Goal: Task Accomplishment & Management: Manage account settings

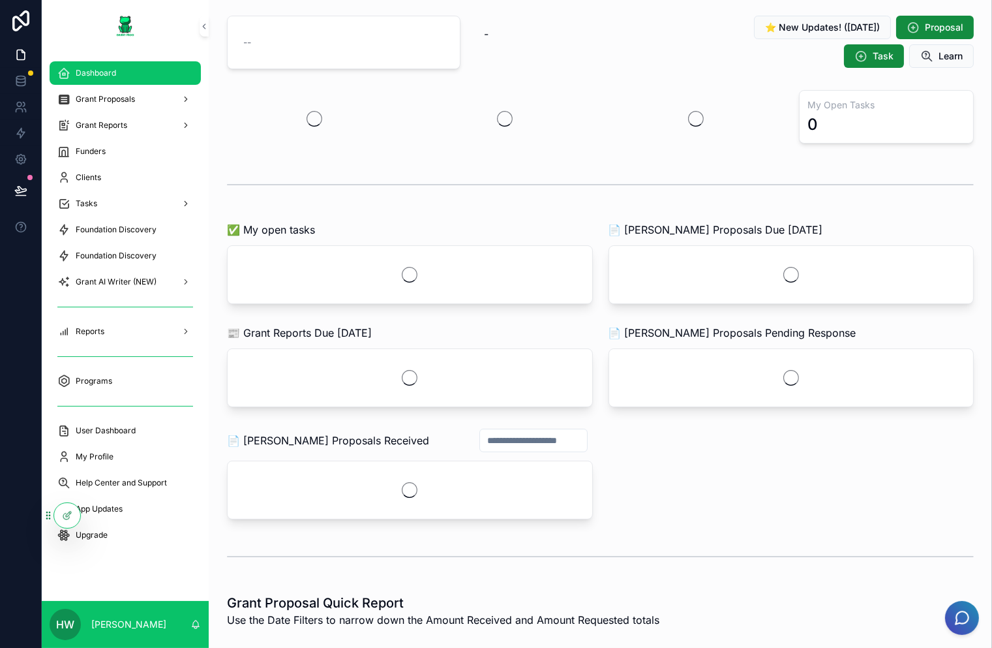
click at [112, 102] on span "Grant Proposals" at bounding box center [105, 99] width 59 height 10
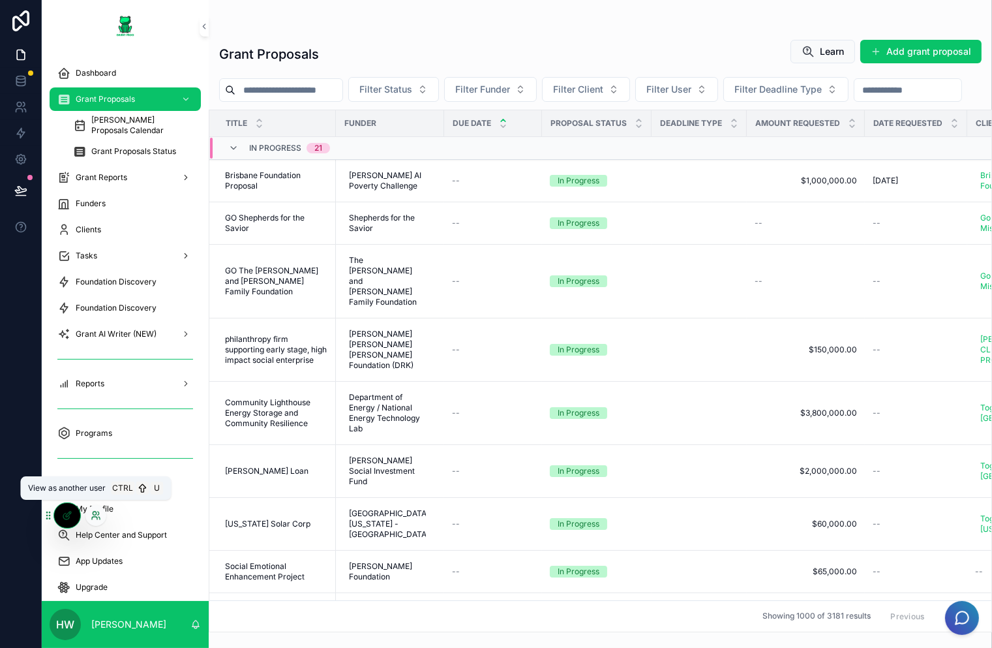
click at [91, 512] on icon at bounding box center [96, 515] width 10 height 10
click at [93, 518] on icon at bounding box center [96, 515] width 10 height 10
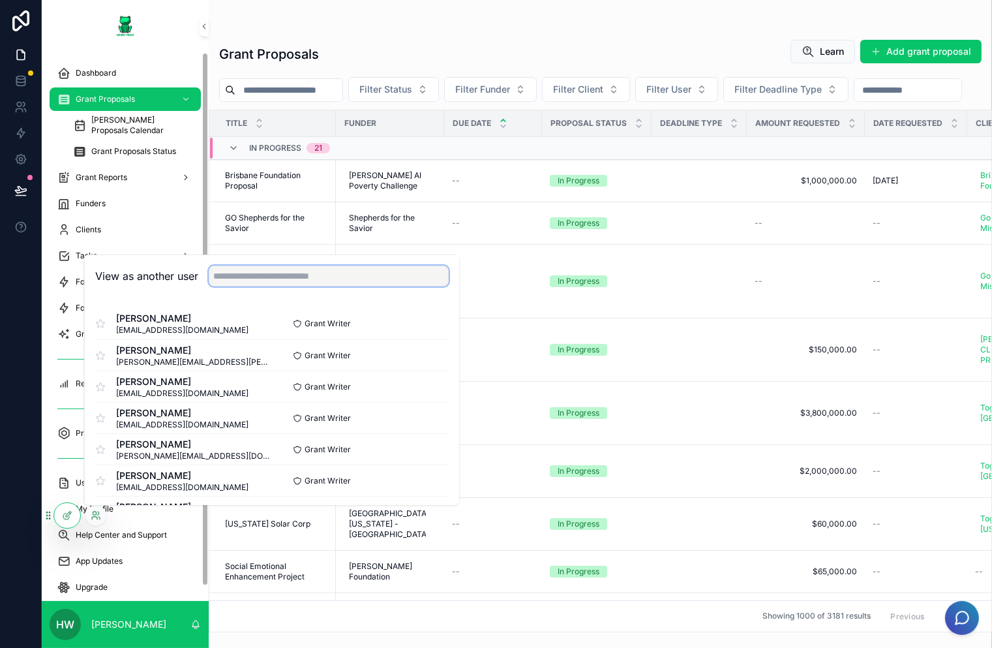
click at [335, 280] on input "text" at bounding box center [329, 275] width 240 height 21
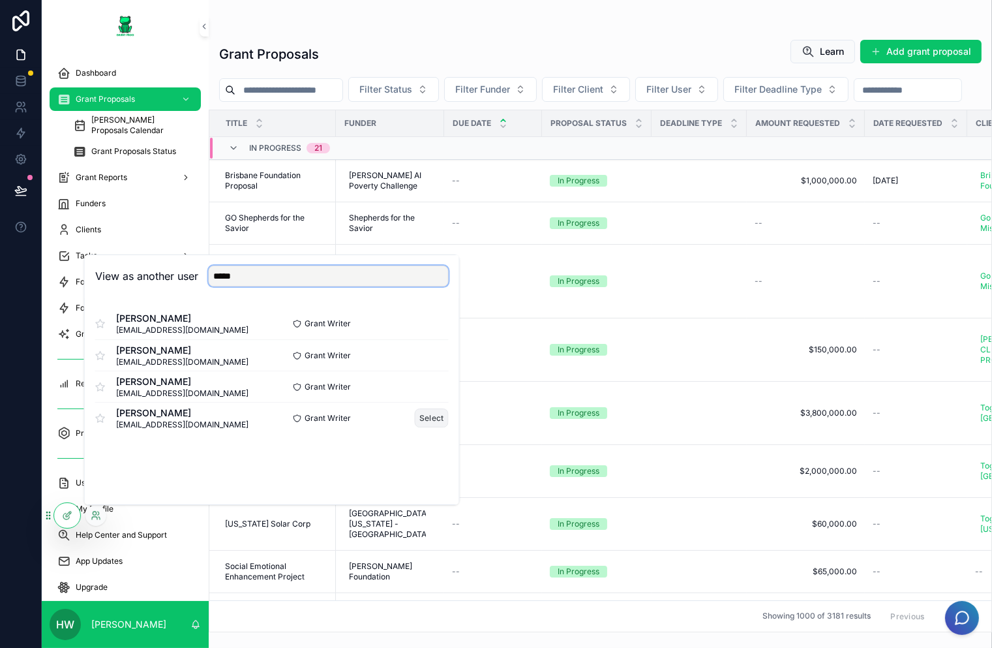
type input "*****"
click at [438, 412] on button "Select" at bounding box center [432, 417] width 34 height 19
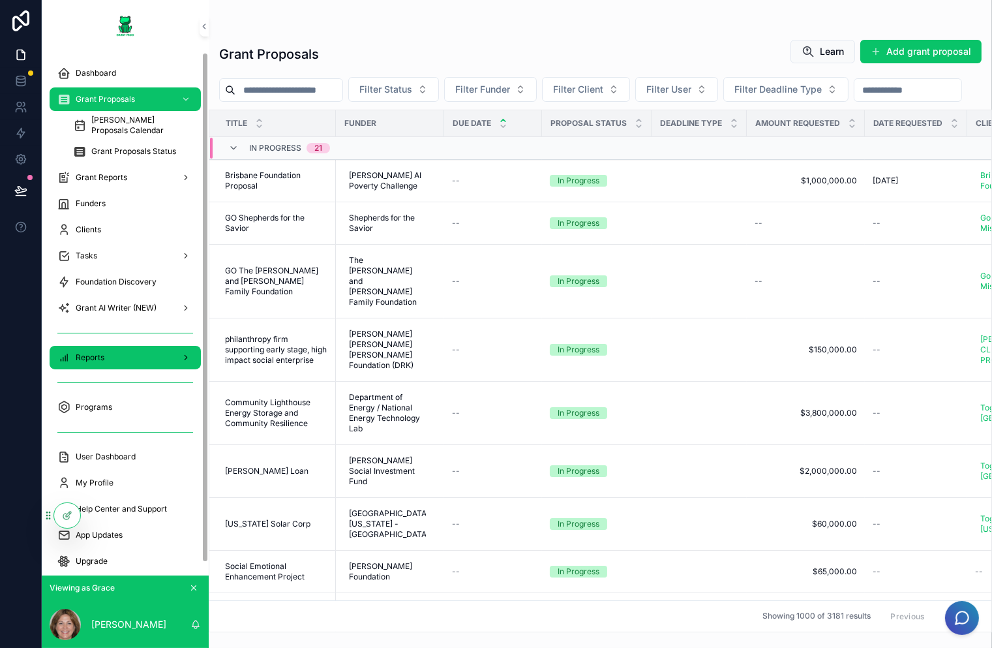
click at [128, 363] on div "Reports" at bounding box center [125, 357] width 136 height 21
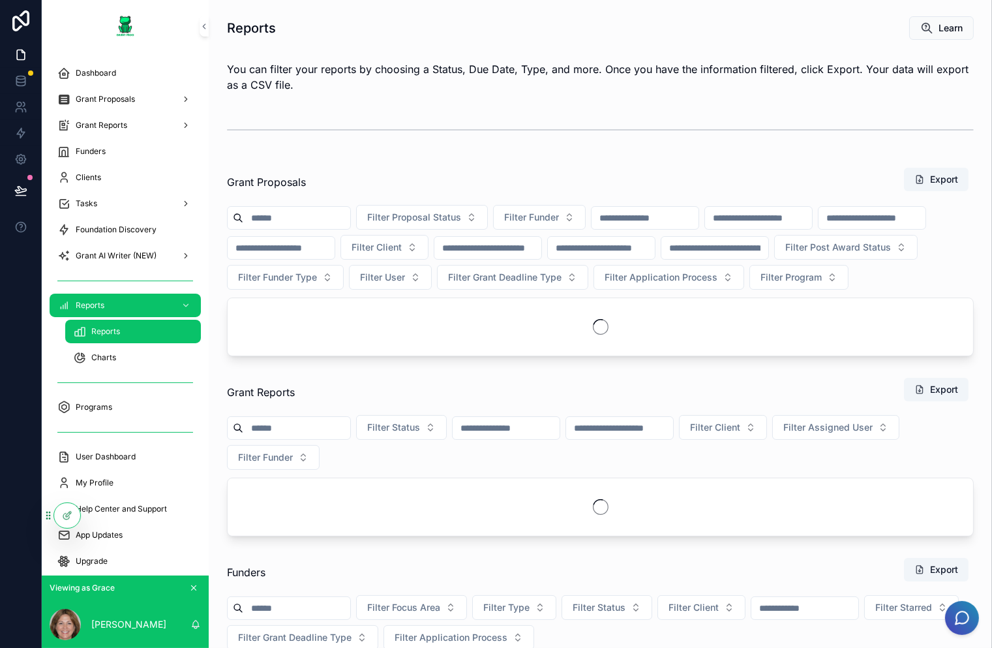
click at [142, 325] on div "Reports" at bounding box center [133, 331] width 120 height 21
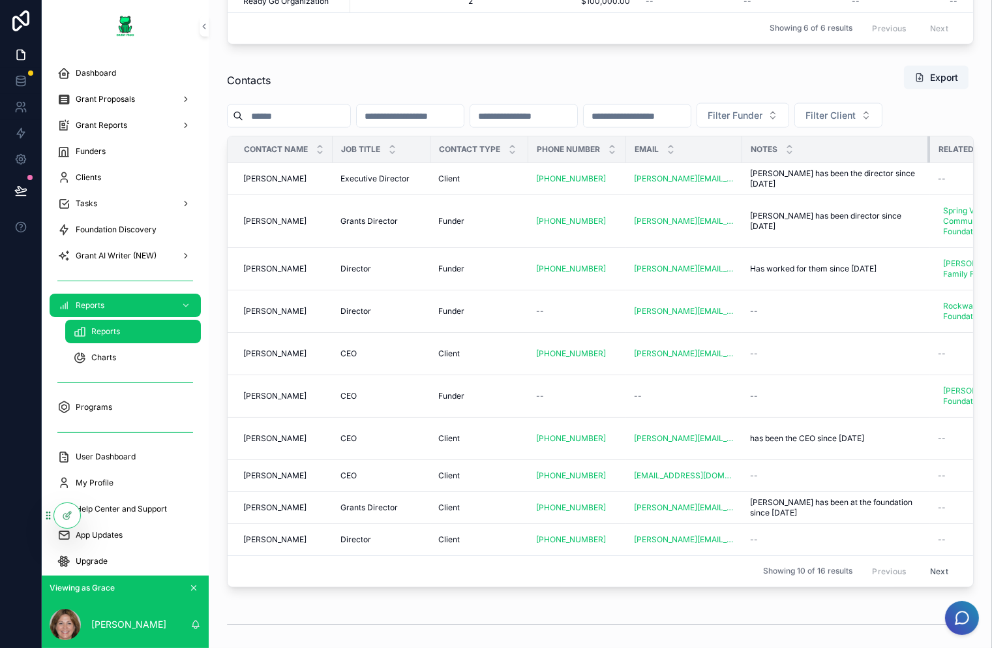
scroll to position [2674, 0]
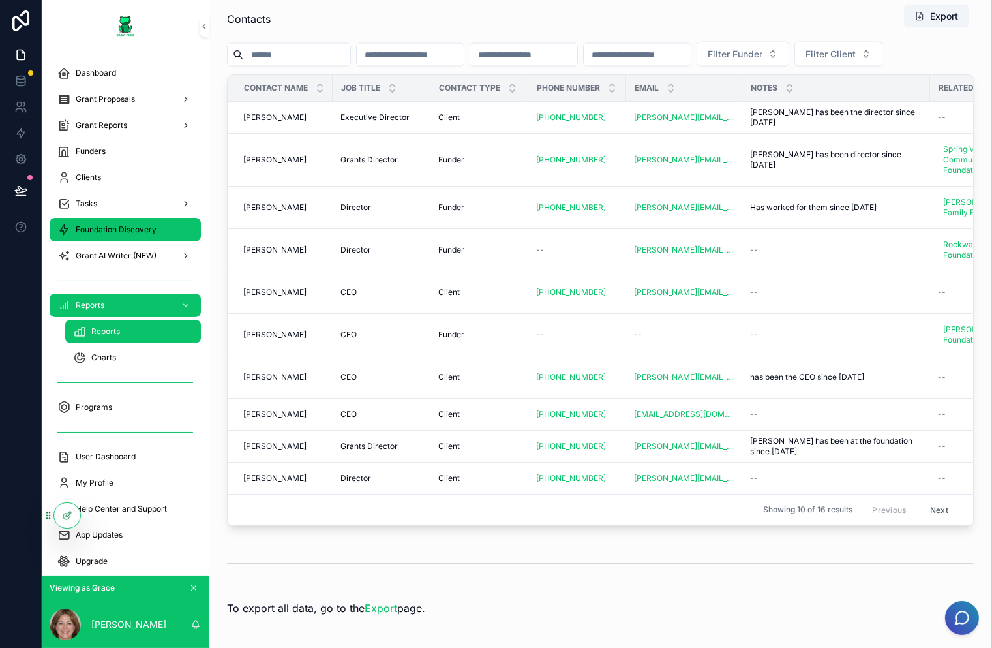
click at [123, 235] on div "Foundation Discovery" at bounding box center [125, 229] width 136 height 21
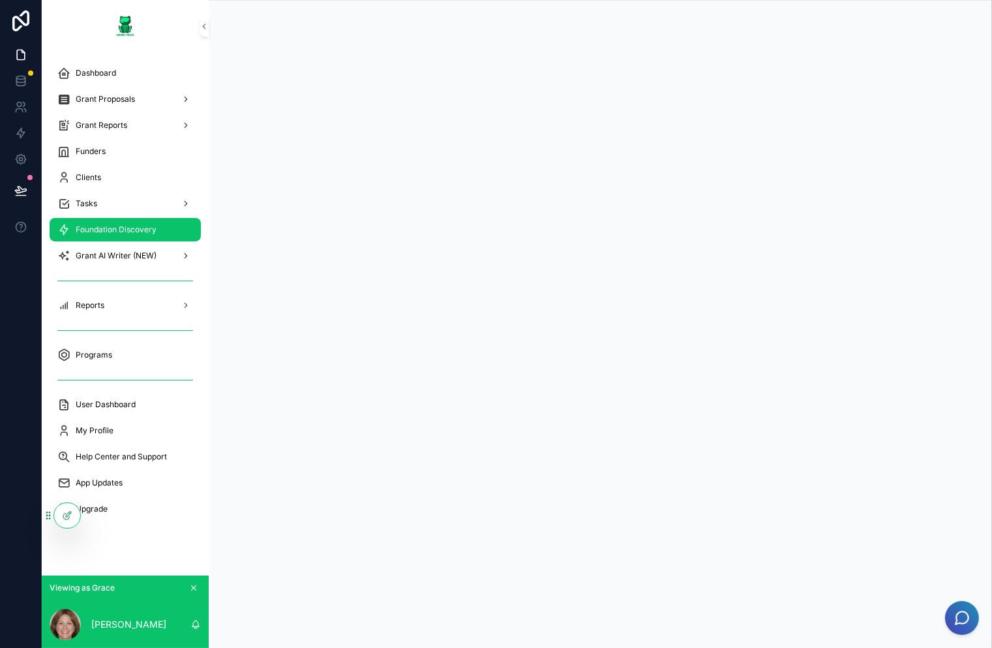
click at [117, 232] on span "Foundation Discovery" at bounding box center [116, 229] width 81 height 10
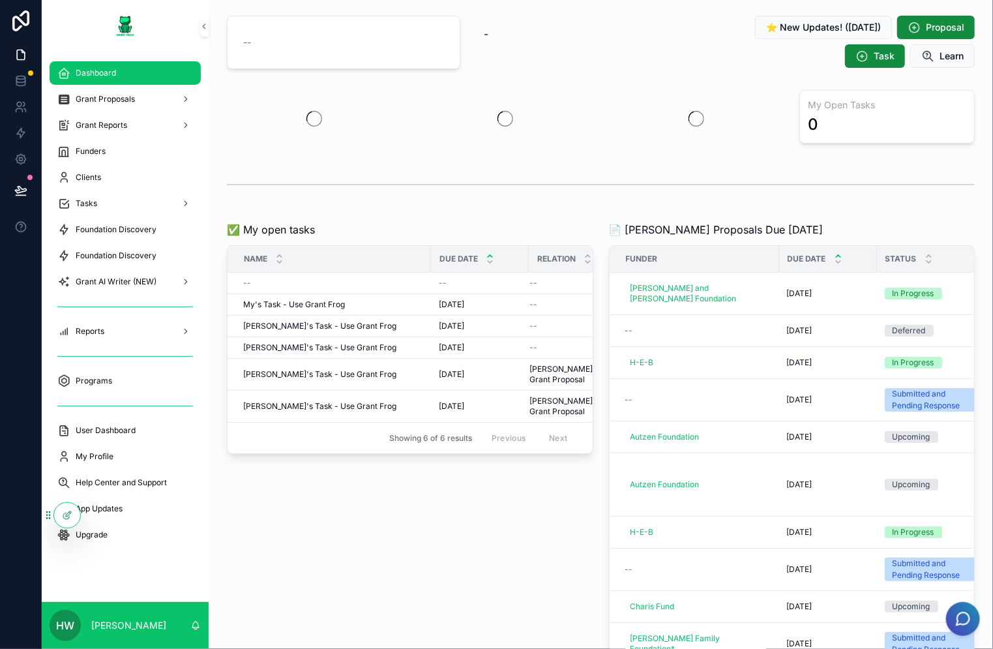
click at [121, 96] on span "Grant Proposals" at bounding box center [105, 99] width 59 height 10
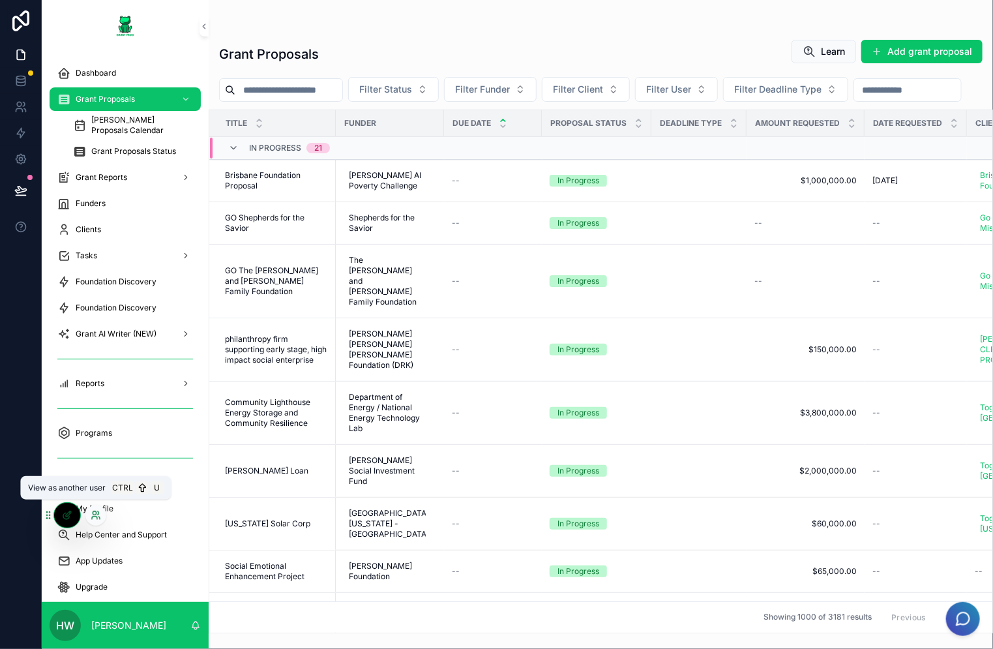
click at [98, 517] on icon at bounding box center [98, 518] width 1 height 3
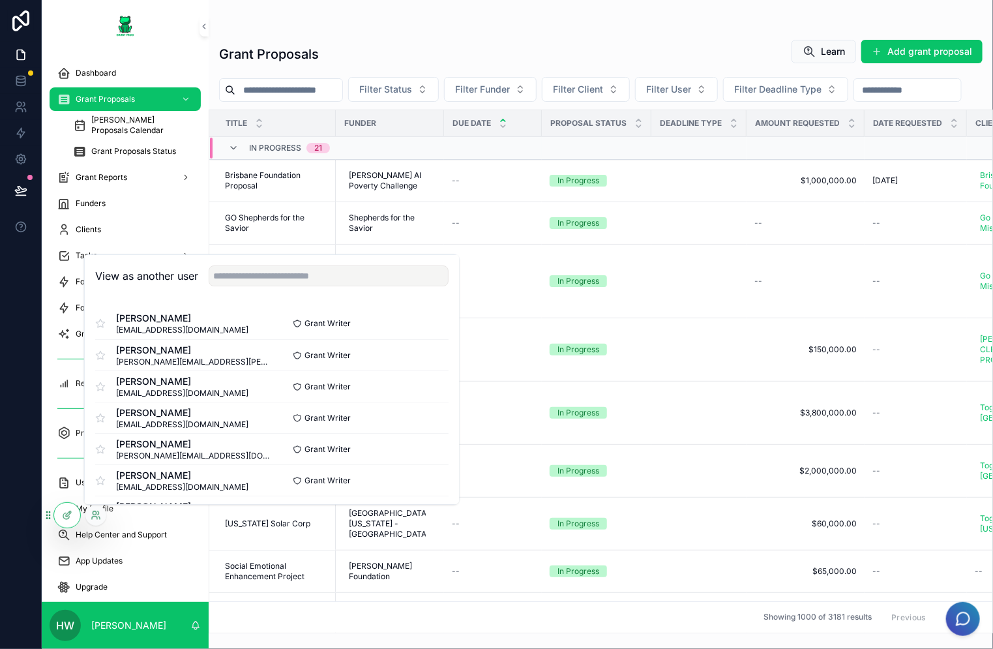
click at [387, 259] on div "View as another user" at bounding box center [272, 276] width 374 height 42
click at [389, 273] on input "text" at bounding box center [329, 275] width 240 height 21
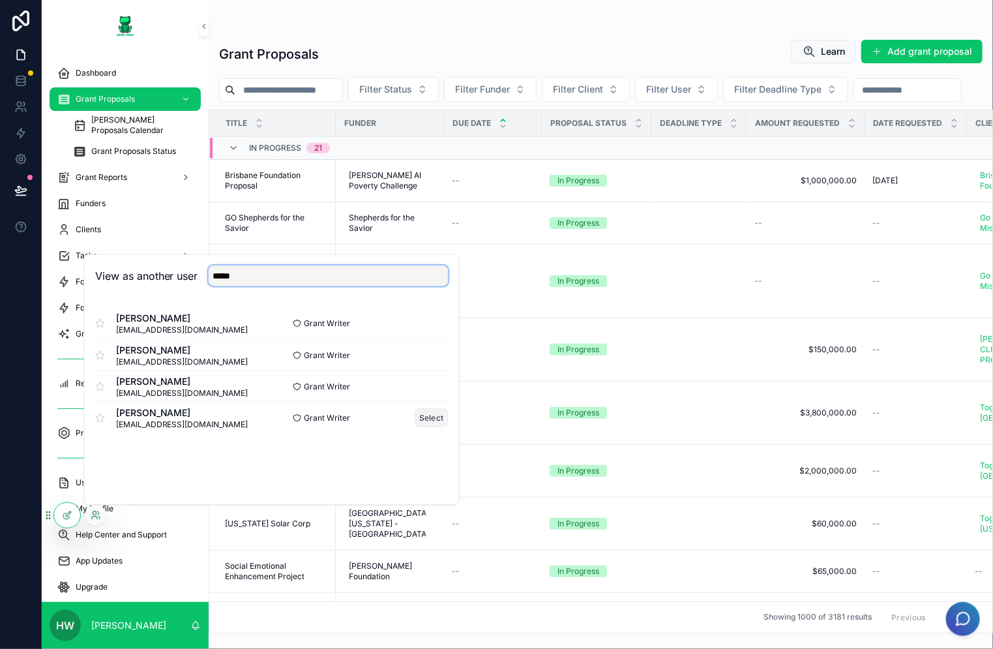
type input "*****"
click at [422, 418] on button "Select" at bounding box center [432, 417] width 34 height 19
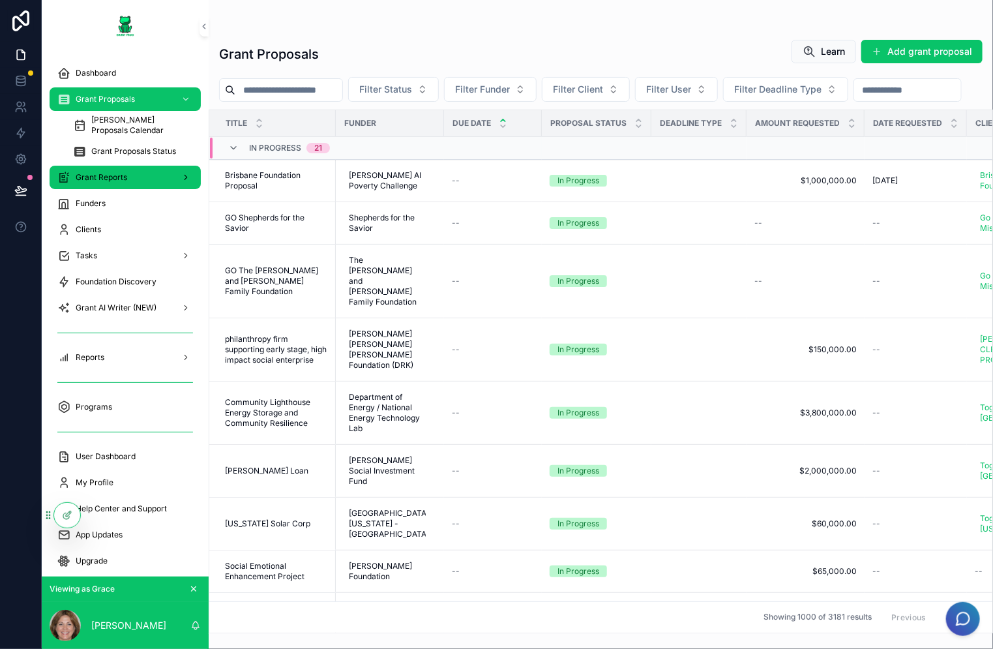
click at [112, 170] on div "Grant Reports" at bounding box center [125, 177] width 136 height 21
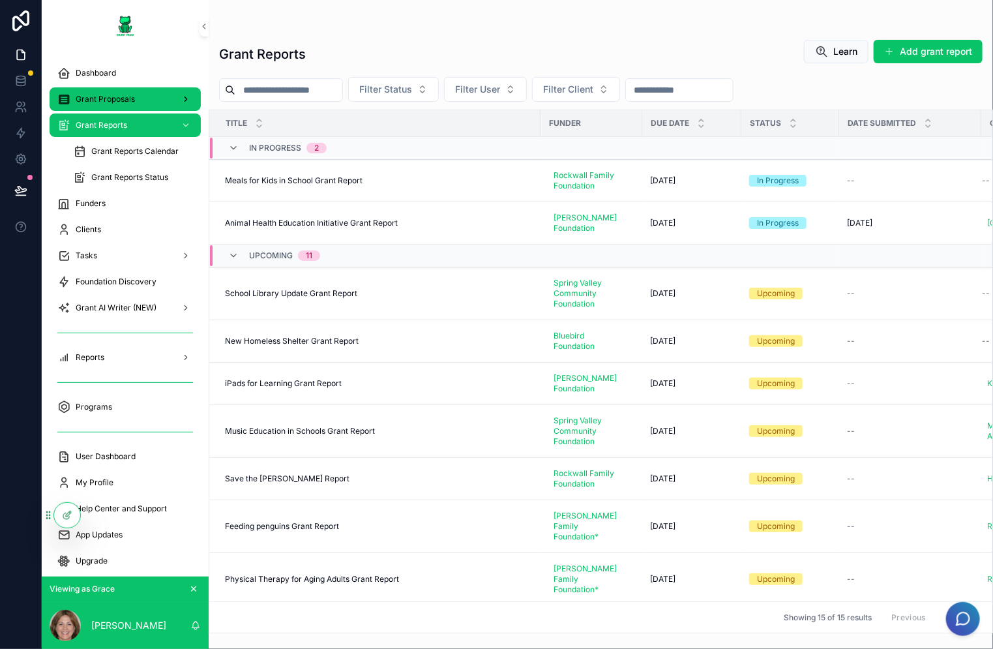
click at [123, 99] on span "Grant Proposals" at bounding box center [105, 99] width 59 height 10
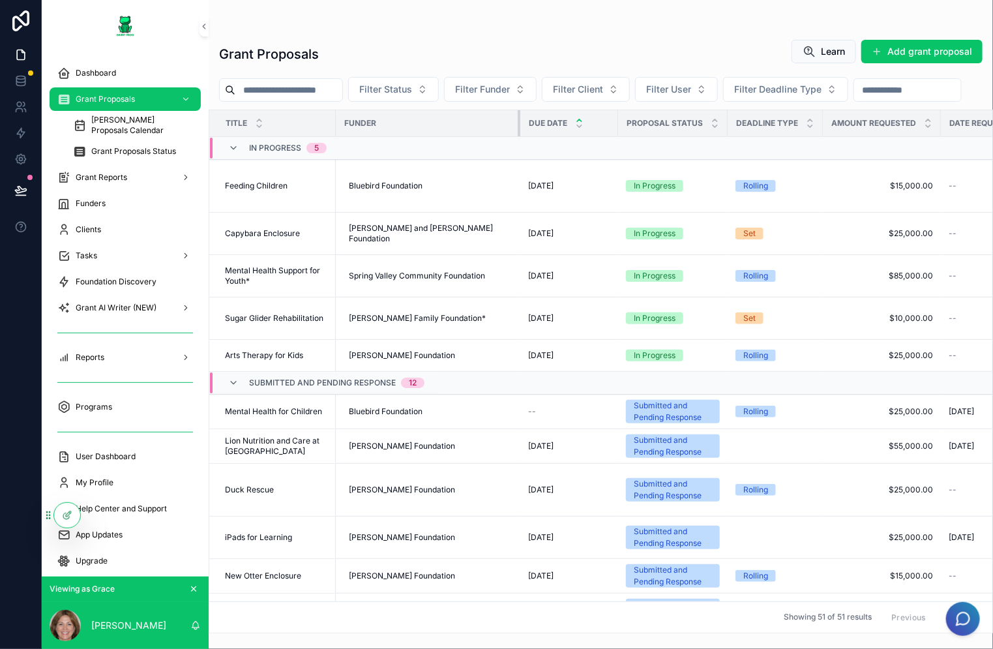
drag, startPoint x: 433, startPoint y: 155, endPoint x: 520, endPoint y: 142, distance: 87.6
click at [520, 137] on tr "Title Funder Due Date Proposal Status Deadline Type Amount Requested Date Reque…" at bounding box center [874, 123] width 1330 height 27
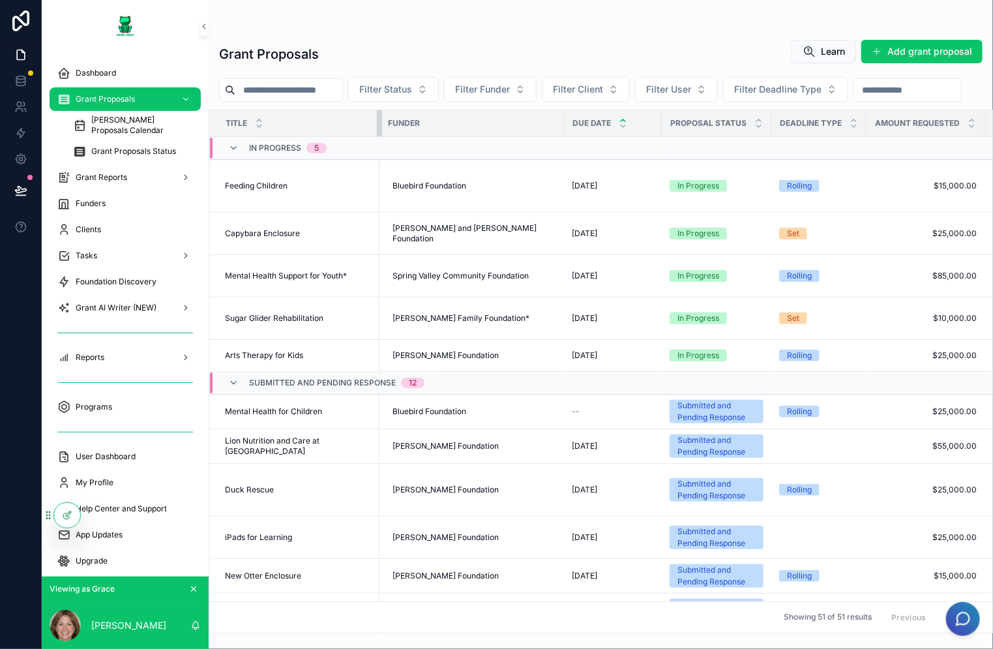
drag, startPoint x: 335, startPoint y: 157, endPoint x: 379, endPoint y: 148, distance: 44.5
click at [379, 136] on div "scrollable content" at bounding box center [379, 123] width 5 height 26
click at [291, 191] on div "Feeding Children Feeding Children" at bounding box center [298, 186] width 147 height 10
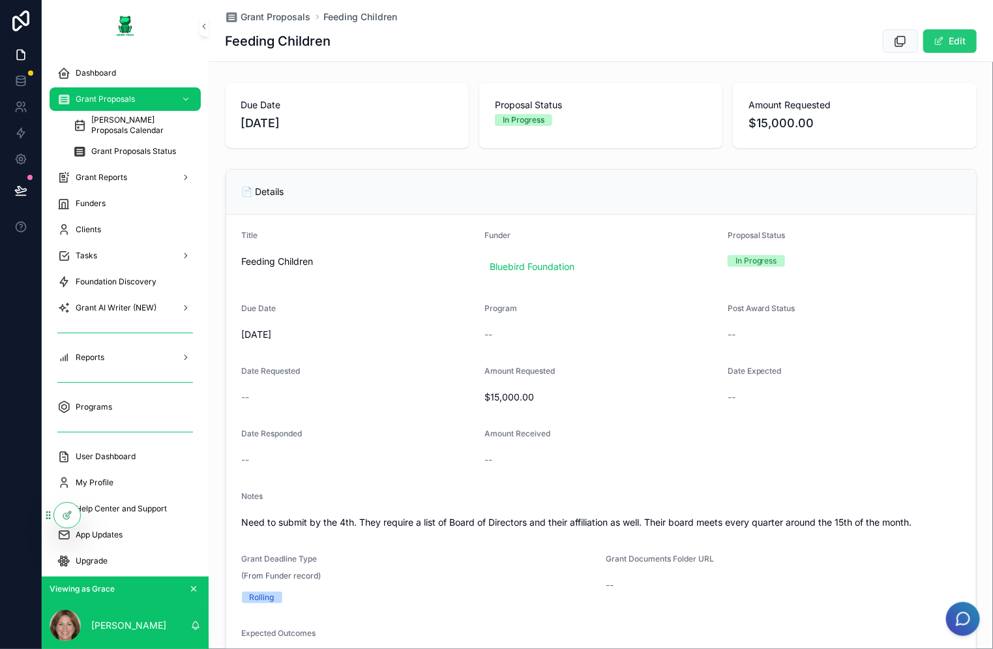
click at [948, 37] on button "Edit" at bounding box center [949, 40] width 53 height 23
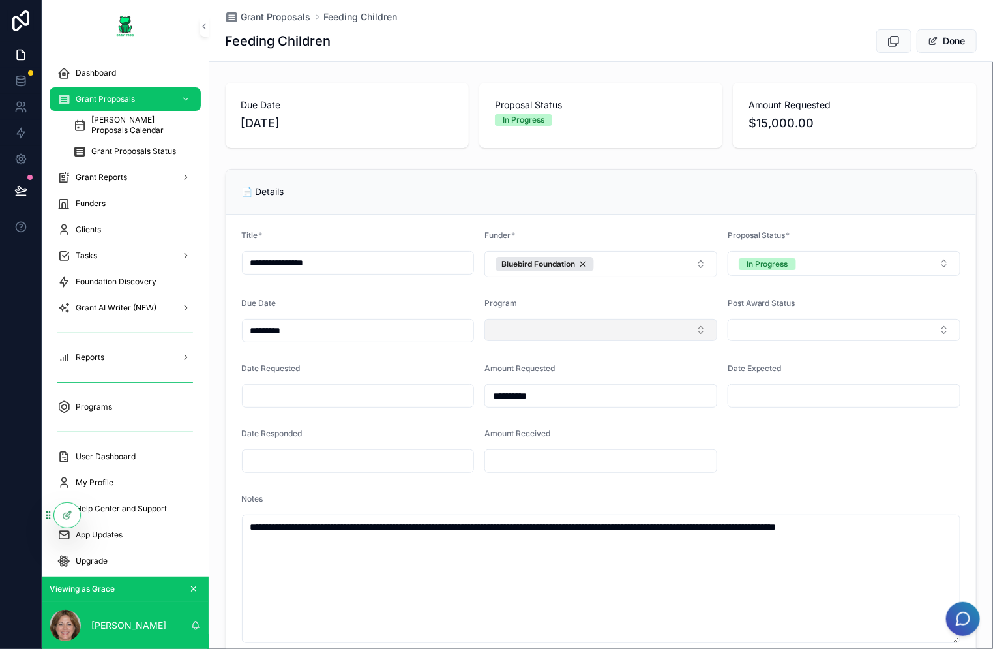
click at [578, 325] on button "Select Button" at bounding box center [601, 330] width 233 height 22
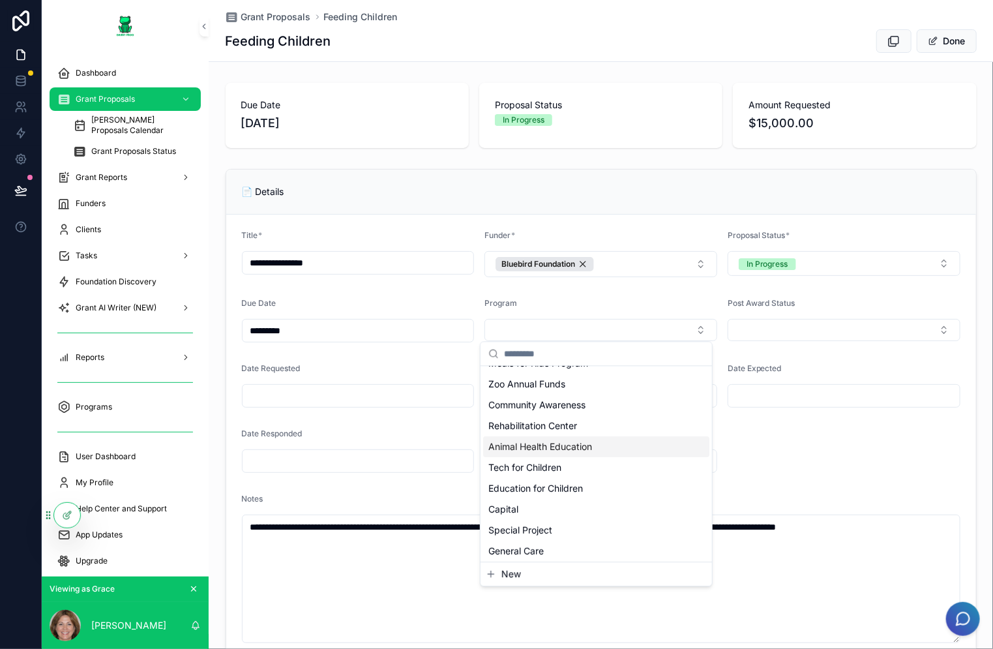
scroll to position [206, 0]
click at [594, 543] on div "General Care" at bounding box center [596, 548] width 226 height 21
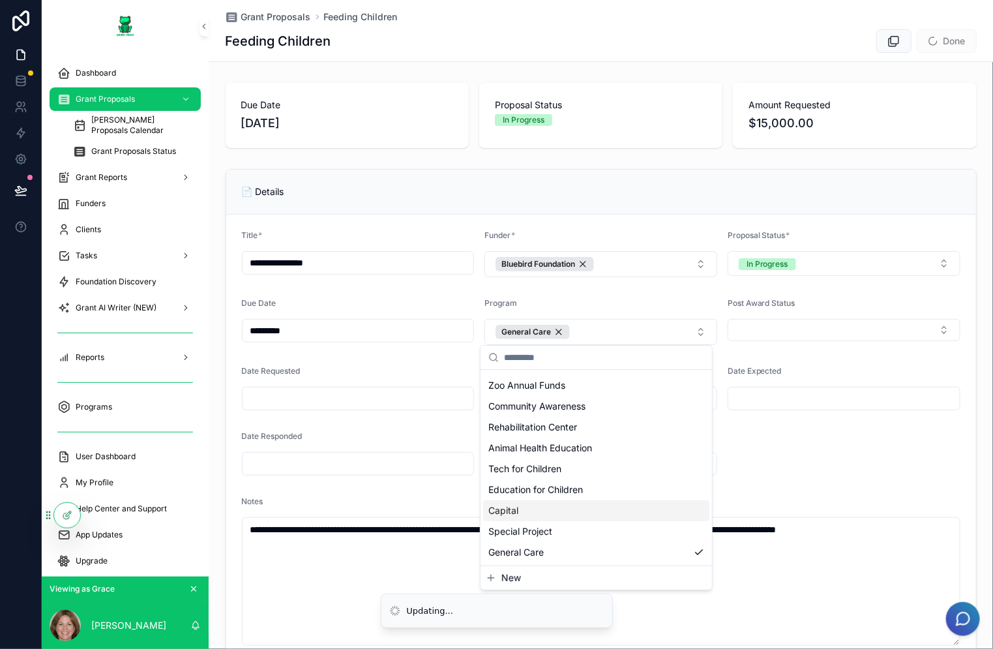
click at [343, 390] on input "scrollable content" at bounding box center [359, 398] width 232 height 18
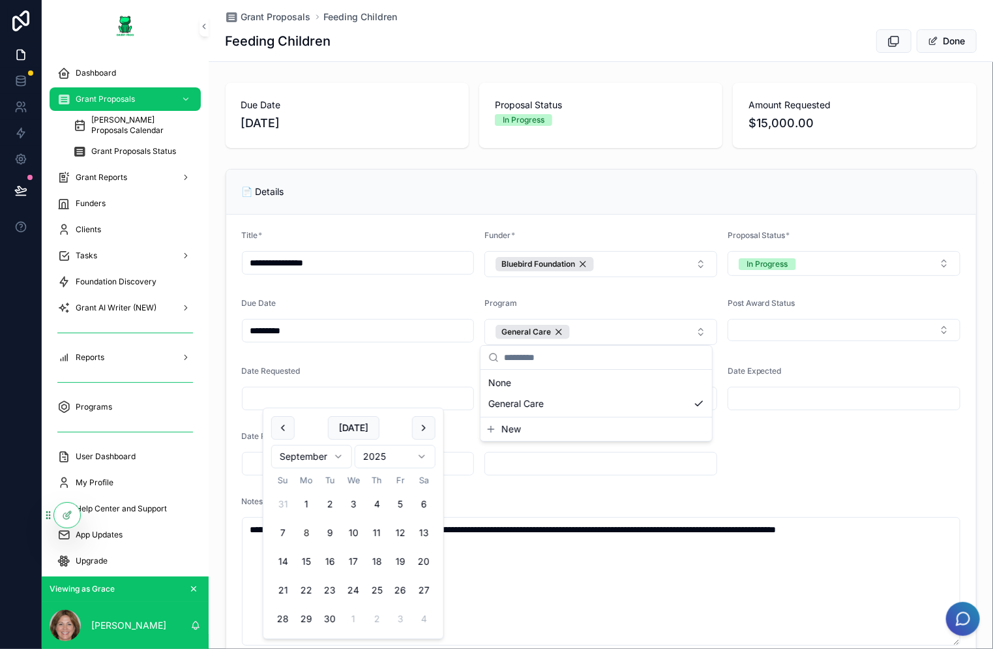
scroll to position [0, 0]
click at [806, 464] on form "**********" at bounding box center [601, 630] width 750 height 830
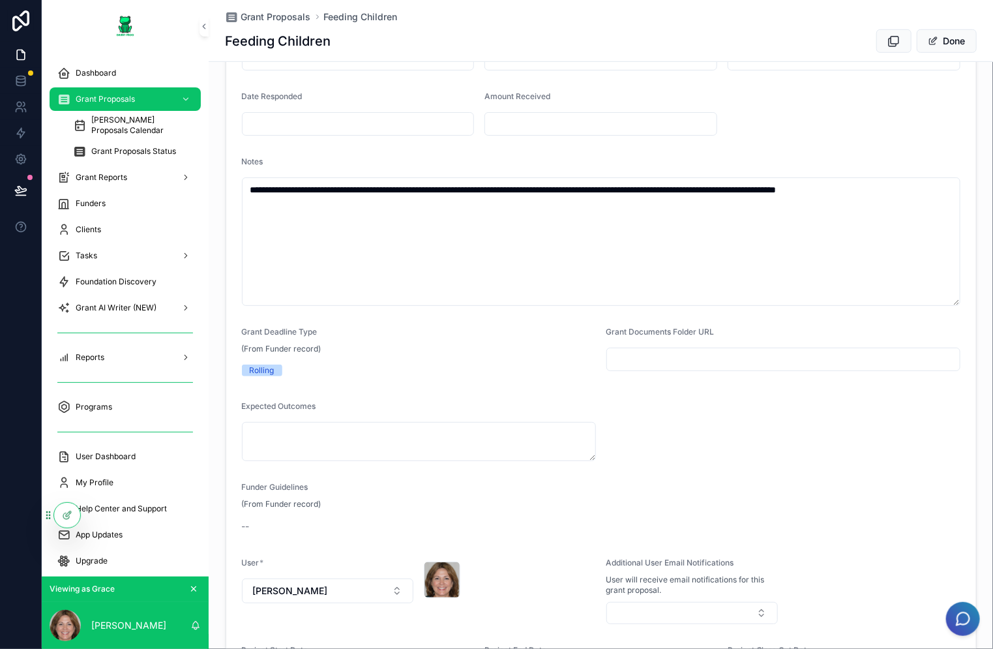
scroll to position [457, 0]
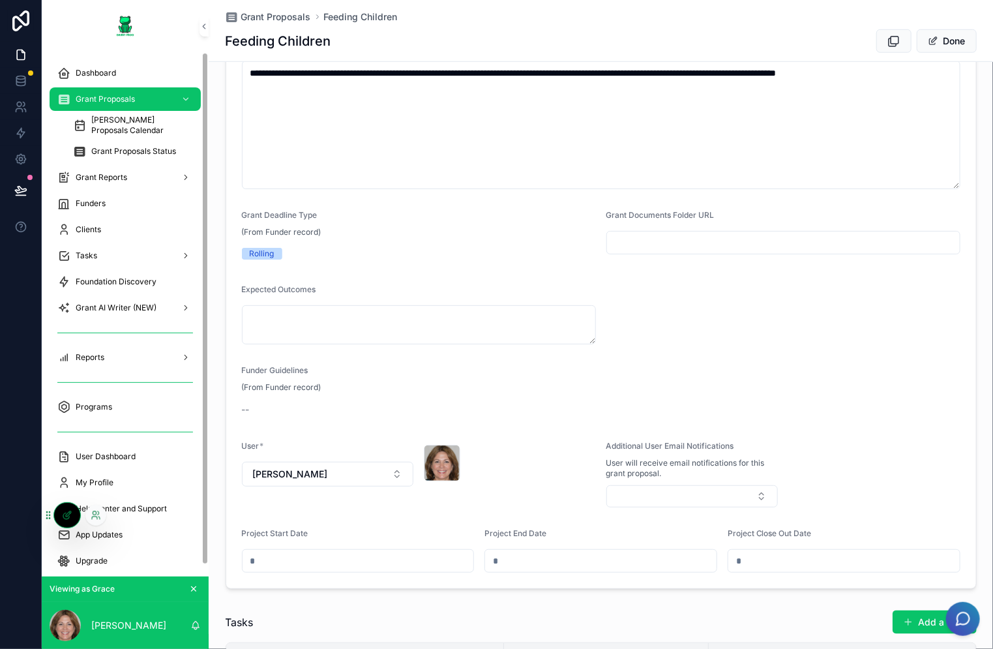
click at [73, 520] on div at bounding box center [67, 515] width 26 height 25
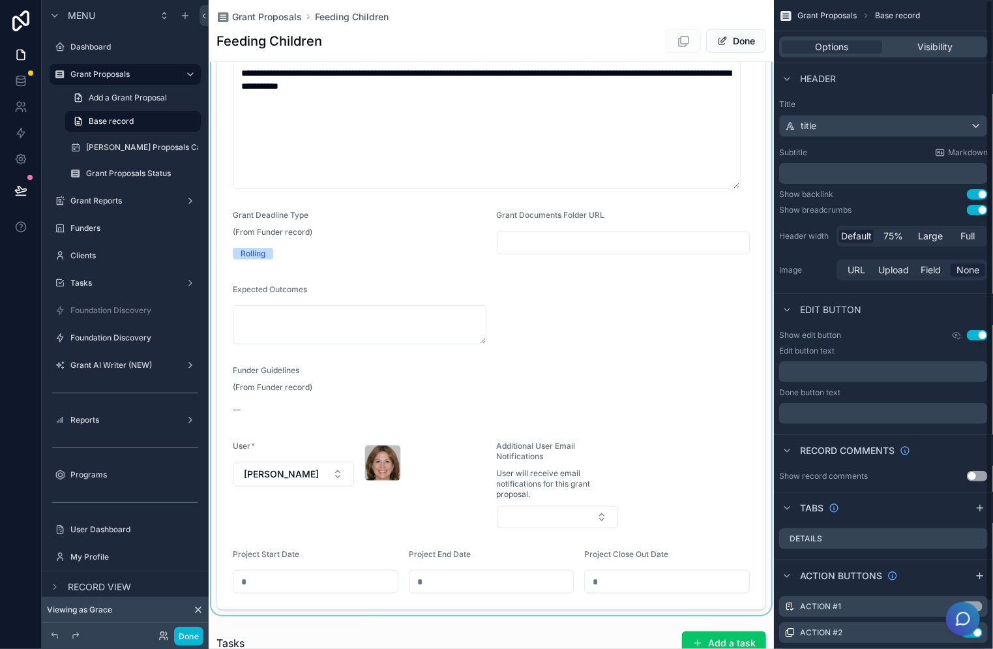
click at [437, 329] on div "scrollable content" at bounding box center [491, 161] width 565 height 908
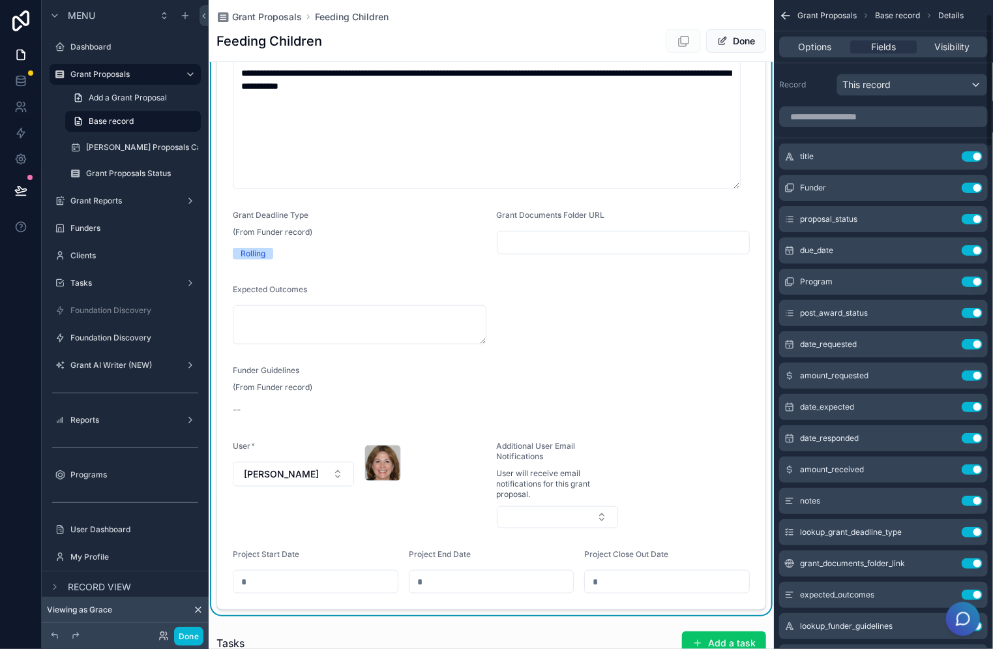
scroll to position [196, 0]
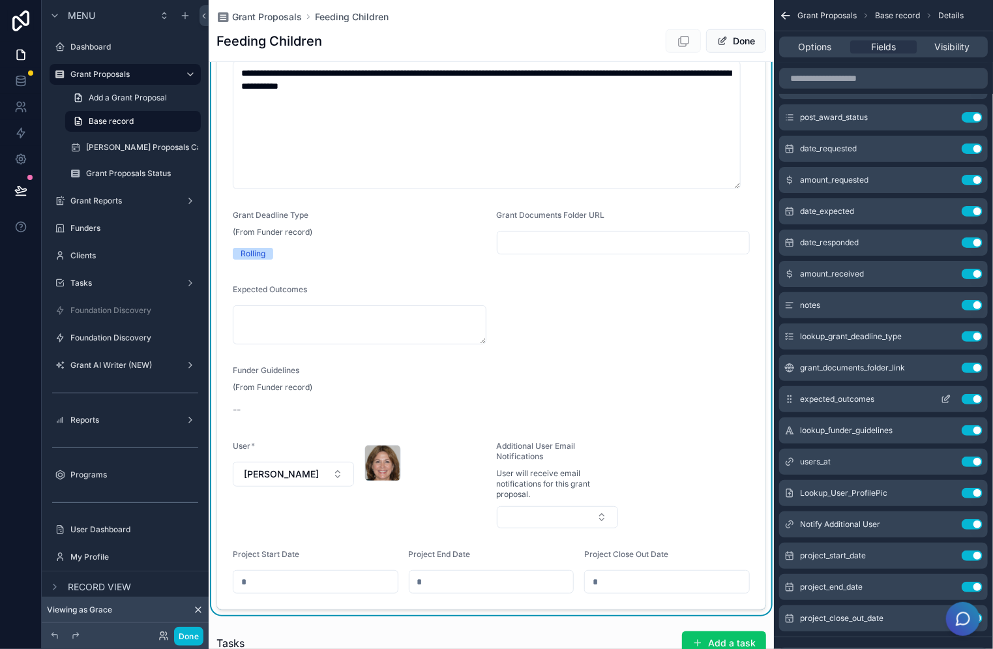
click at [946, 399] on icon "scrollable content" at bounding box center [947, 397] width 5 height 5
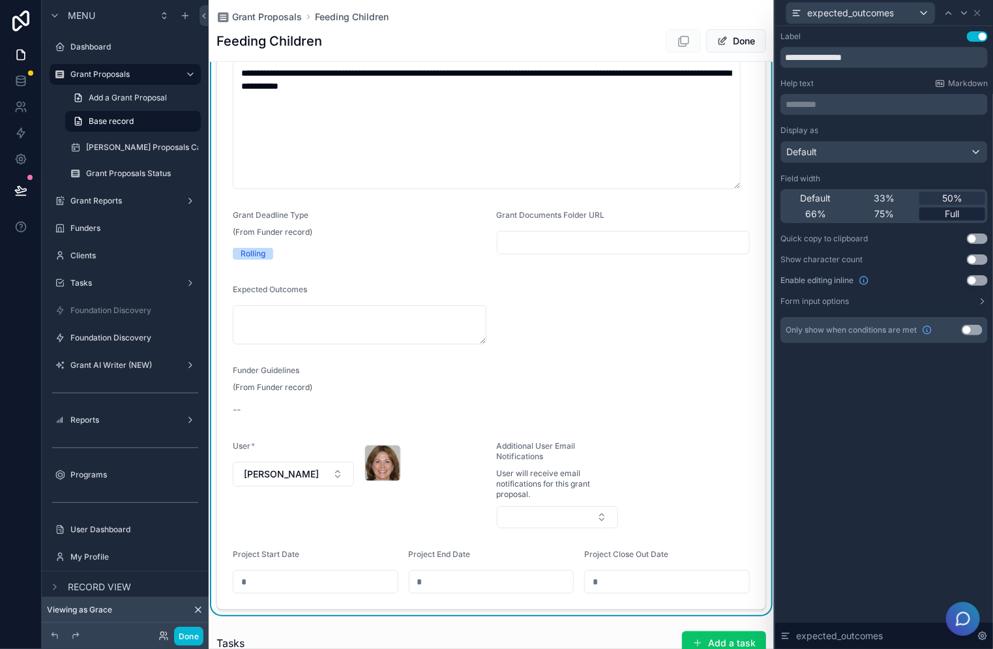
click at [955, 212] on span "Full" at bounding box center [953, 213] width 14 height 13
click at [179, 633] on button "Done" at bounding box center [188, 636] width 29 height 19
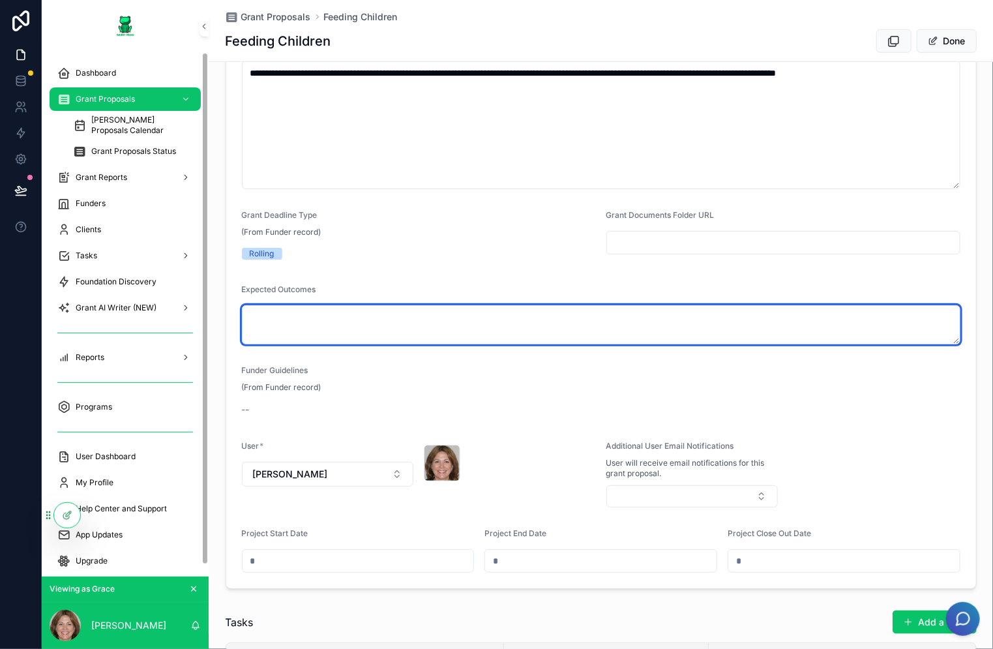
click at [356, 305] on textarea "scrollable content" at bounding box center [601, 324] width 719 height 39
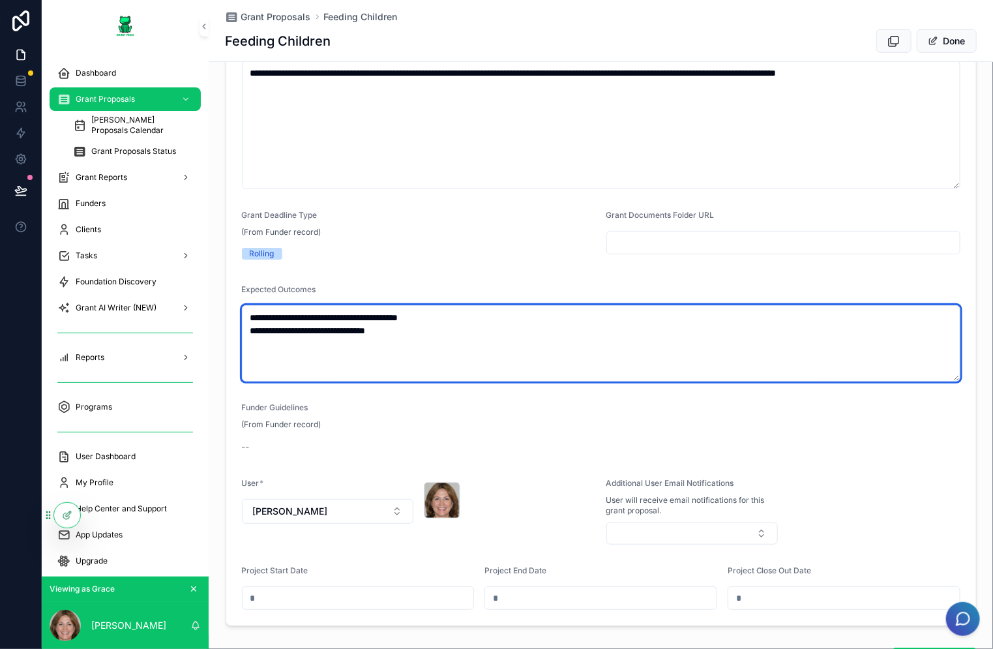
click at [246, 317] on textarea "**********" at bounding box center [601, 343] width 719 height 76
click at [243, 325] on textarea "**********" at bounding box center [601, 343] width 719 height 76
click at [565, 346] on textarea "**********" at bounding box center [601, 343] width 719 height 76
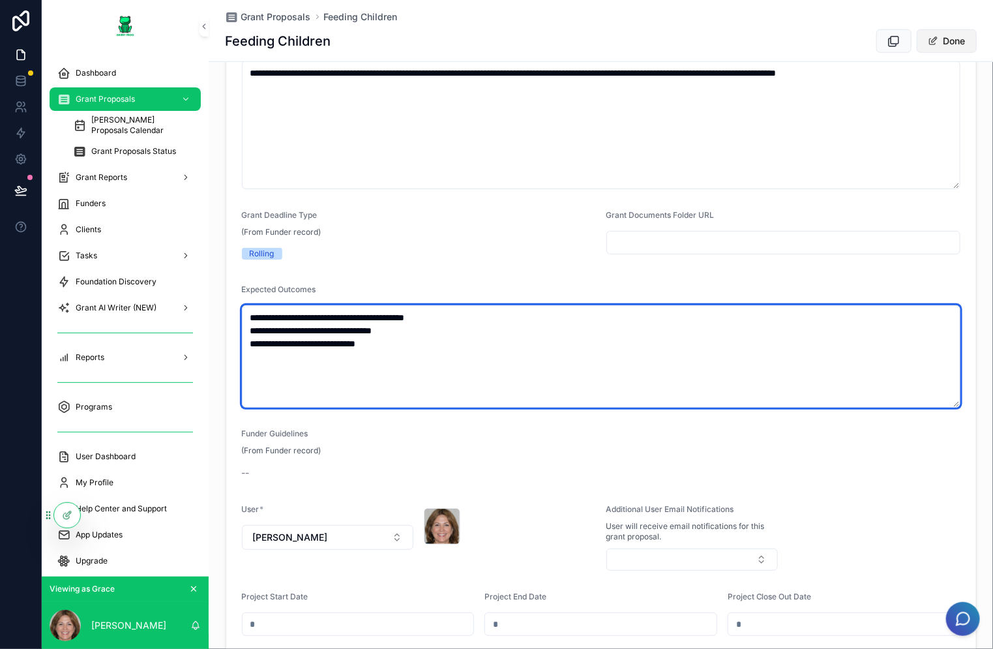
type textarea "**********"
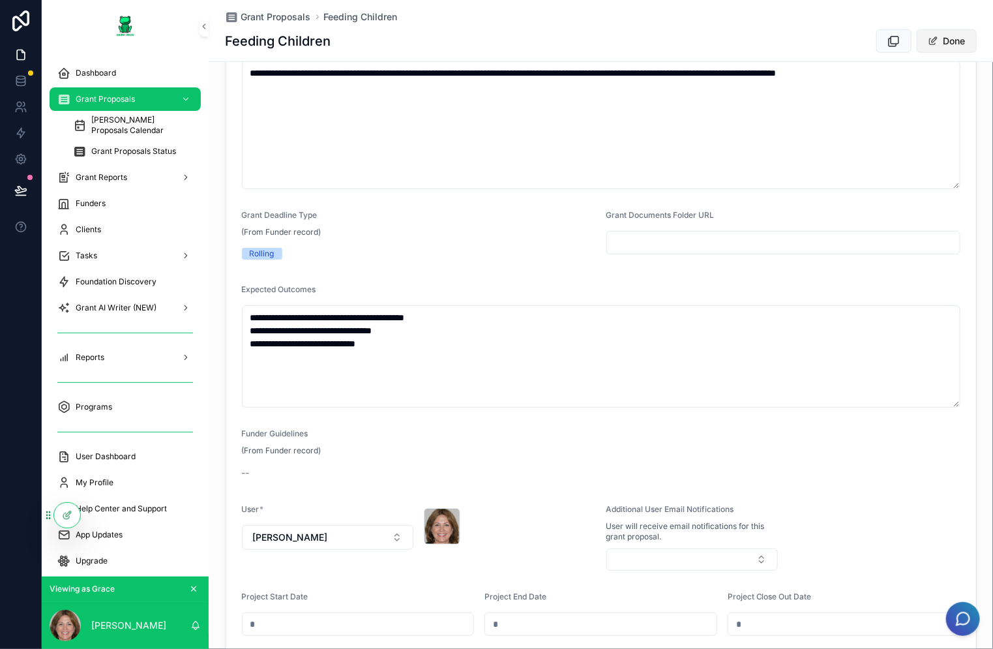
click at [947, 40] on button "Done" at bounding box center [947, 40] width 60 height 23
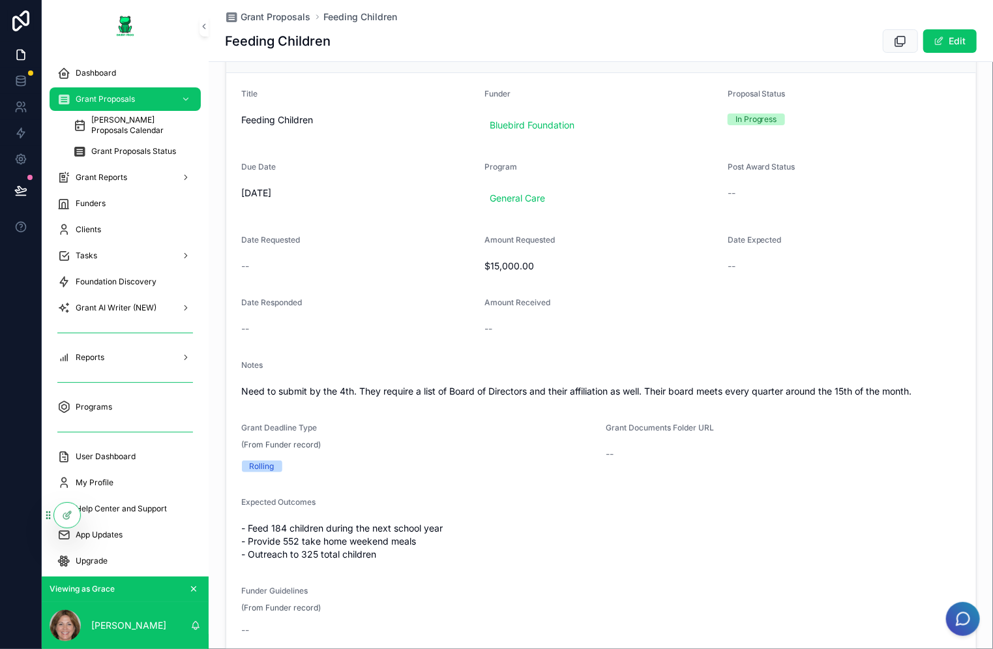
scroll to position [140, 0]
click at [944, 40] on button "Edit" at bounding box center [949, 40] width 53 height 23
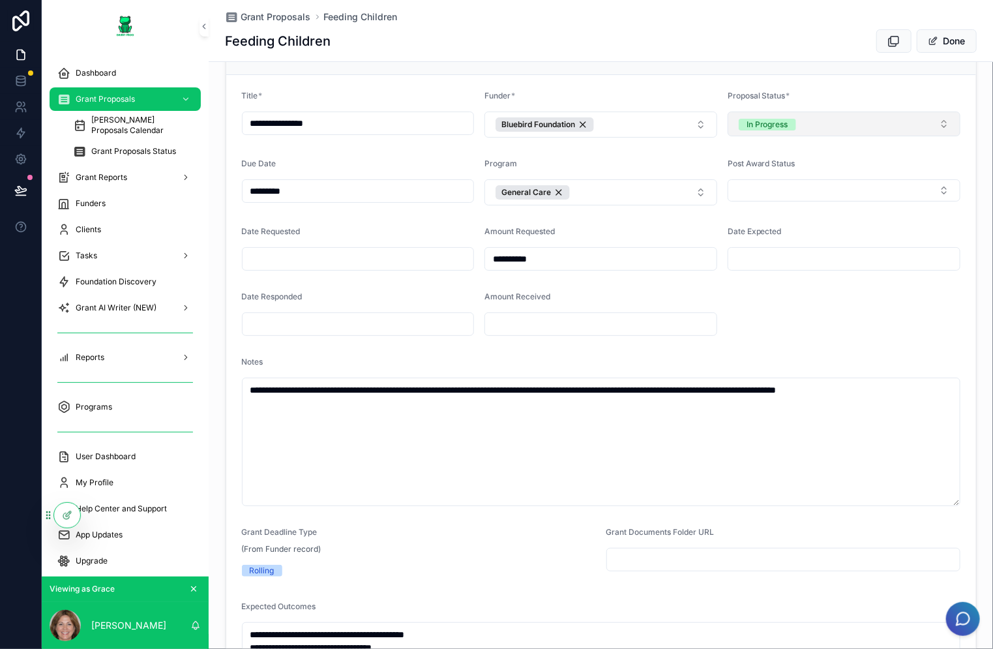
click at [831, 117] on button "In Progress" at bounding box center [844, 124] width 233 height 25
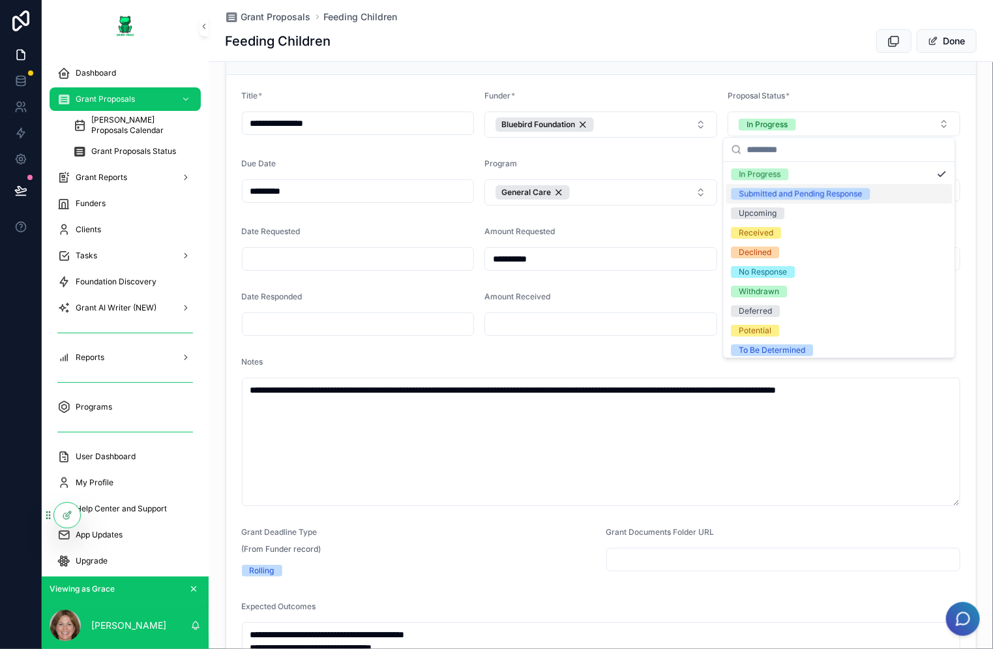
click at [841, 197] on div "Submitted and Pending Response" at bounding box center [801, 194] width 123 height 12
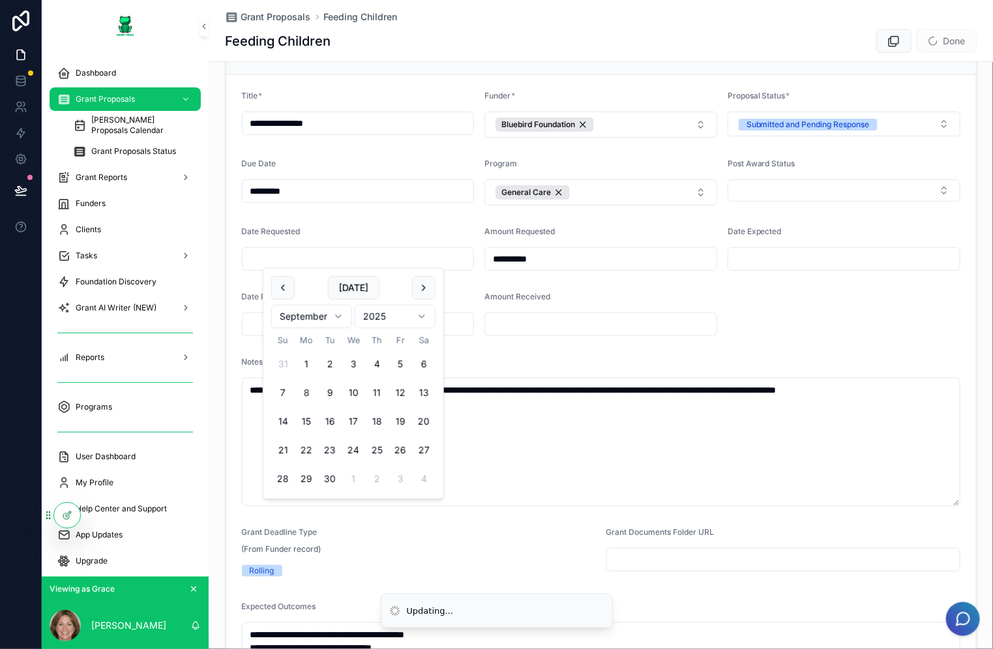
click at [363, 250] on input "scrollable content" at bounding box center [359, 259] width 232 height 18
click at [291, 291] on button "scrollable content" at bounding box center [282, 287] width 23 height 23
click at [437, 289] on div "[DATE] [DATE] Su Mo Tu We Th Fr Sa 1 2 3 4 5 6 7 8 9 10 11 12 13 14 15 16 17 18…" at bounding box center [353, 383] width 180 height 230
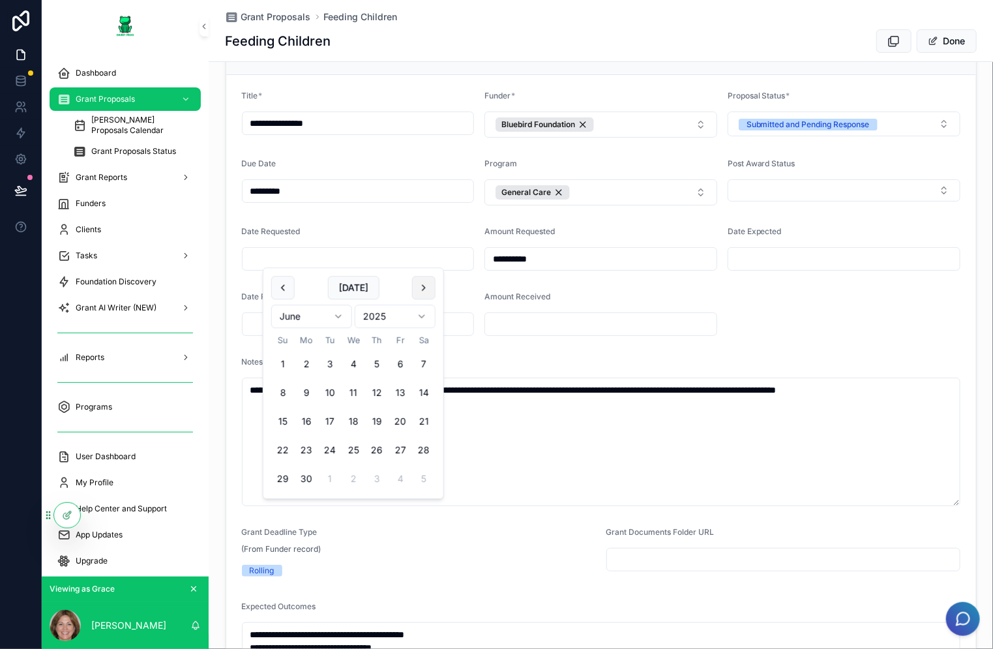
click at [430, 288] on button "scrollable content" at bounding box center [423, 287] width 23 height 23
click at [425, 286] on button "scrollable content" at bounding box center [423, 287] width 23 height 23
click at [429, 277] on button "scrollable content" at bounding box center [423, 287] width 23 height 23
click at [402, 358] on button "5" at bounding box center [400, 363] width 23 height 23
type input "********"
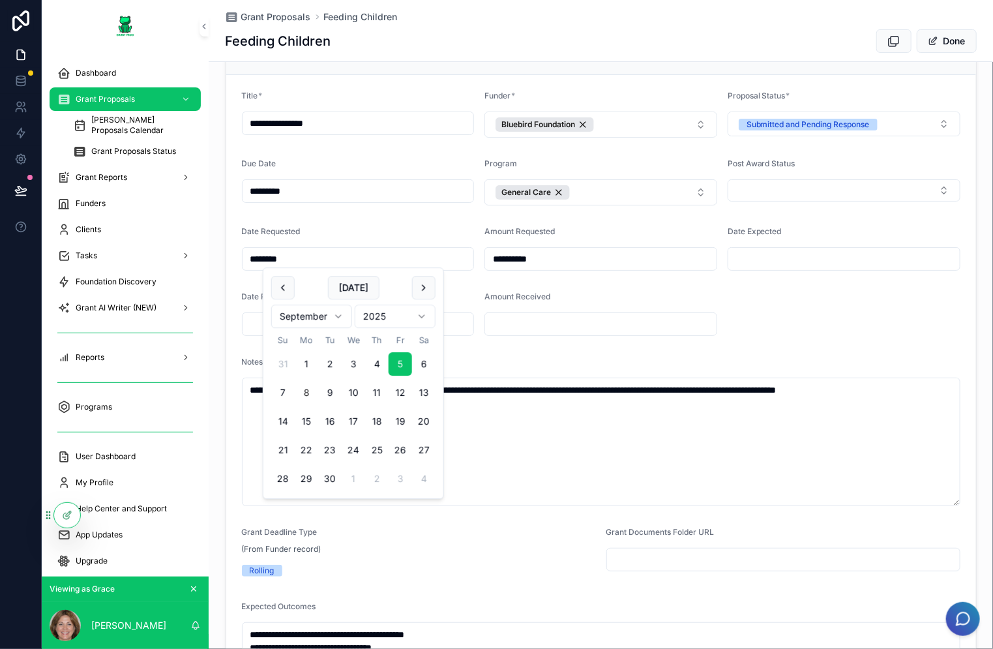
click at [340, 175] on div "Due Date *********" at bounding box center [358, 181] width 233 height 47
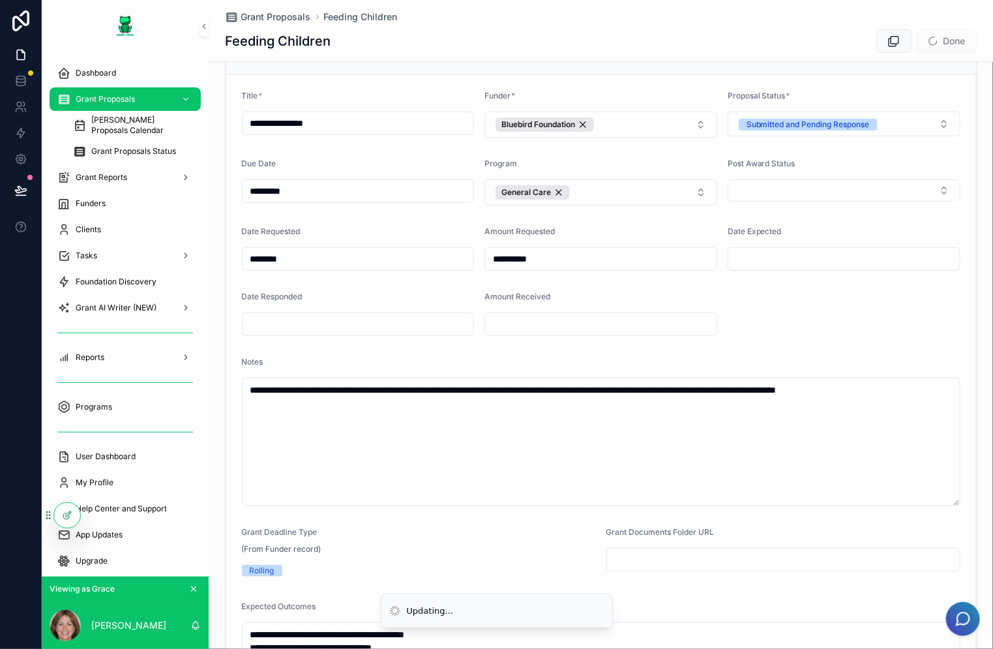
click at [340, 184] on input "*********" at bounding box center [359, 191] width 232 height 18
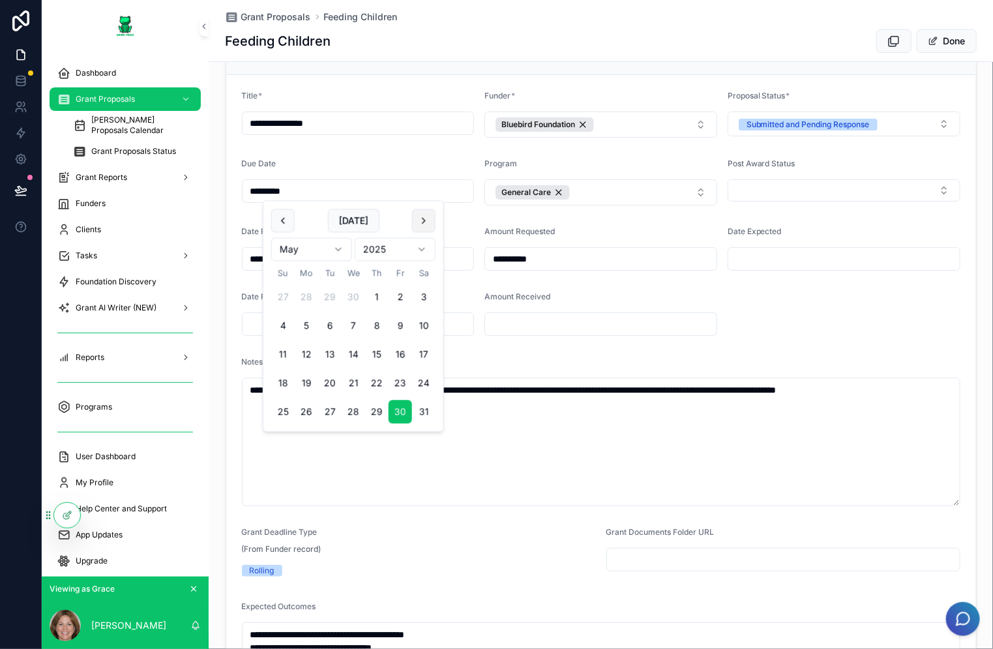
click at [421, 215] on button "scrollable content" at bounding box center [423, 220] width 23 height 23
click at [401, 383] on button "26" at bounding box center [400, 383] width 23 height 23
type input "*********"
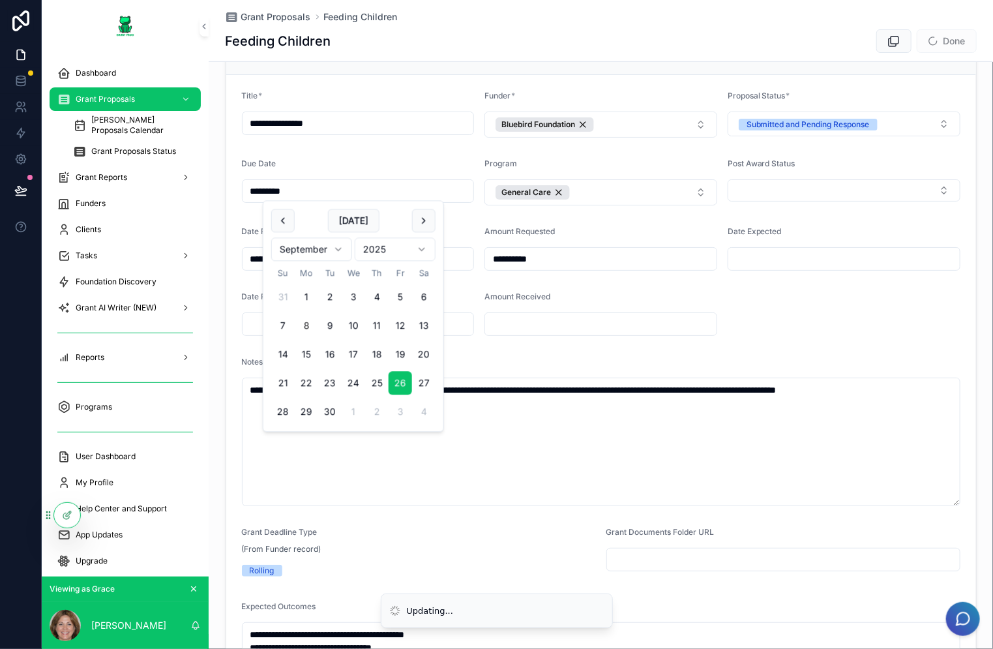
click at [882, 290] on form "**********" at bounding box center [601, 521] width 750 height 893
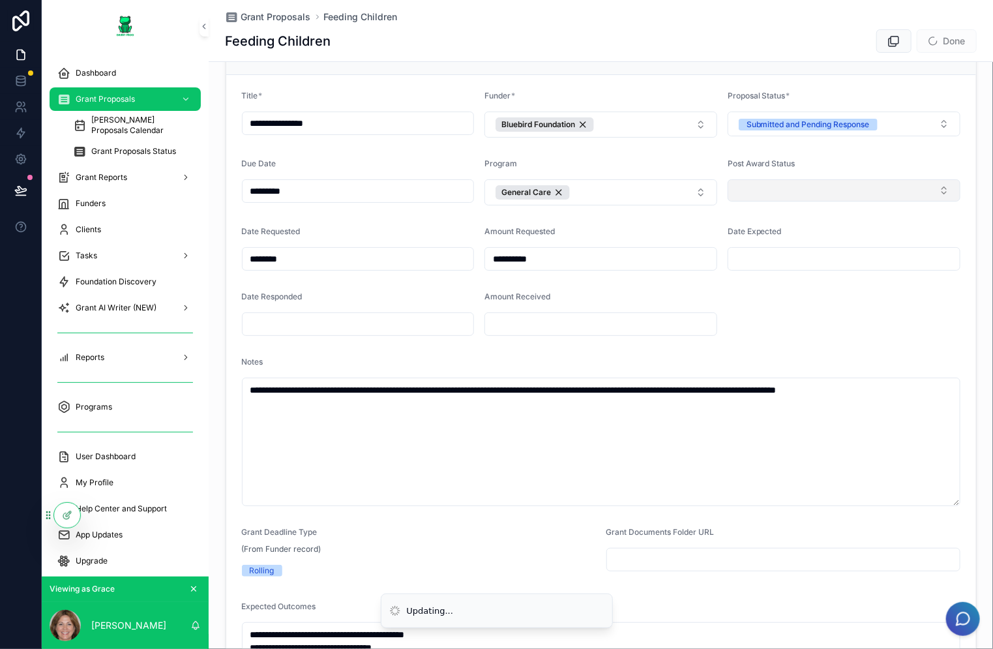
click at [886, 193] on button "Select Button" at bounding box center [844, 190] width 233 height 22
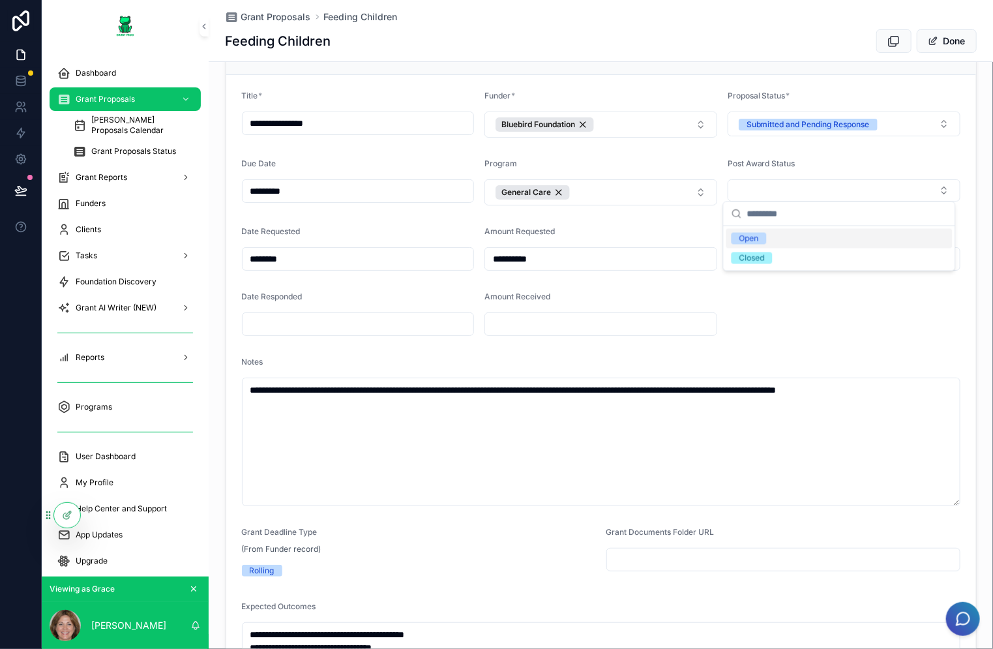
drag, startPoint x: 794, startPoint y: 243, endPoint x: 807, endPoint y: 210, distance: 35.1
click at [794, 242] on div "Open" at bounding box center [840, 239] width 226 height 20
click at [843, 250] on input "scrollable content" at bounding box center [844, 259] width 232 height 18
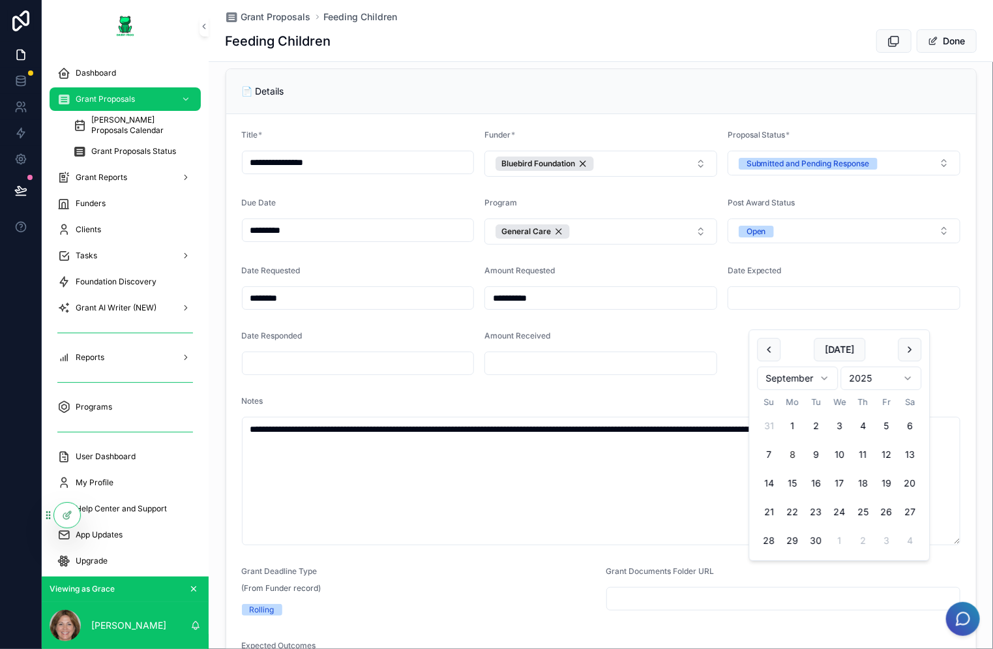
scroll to position [74, 0]
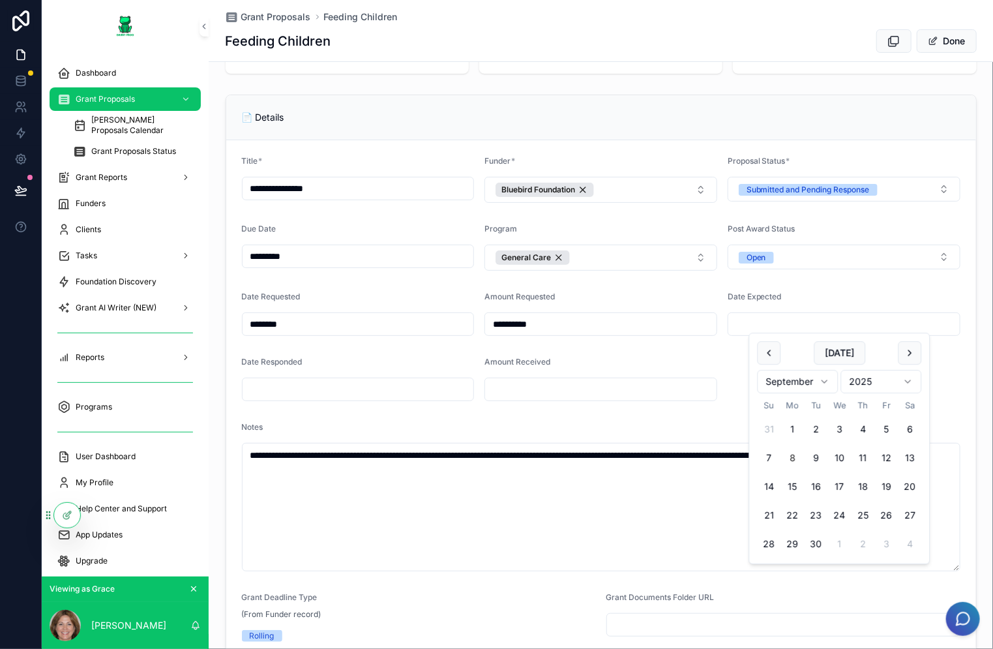
click at [922, 354] on div "[DATE] [DATE] Su Mo Tu We Th Fr Sa 31 1 2 3 4 5 6 7 8 9 10 11 12 13 14 15 16 17…" at bounding box center [840, 448] width 180 height 230
click at [914, 354] on button "scrollable content" at bounding box center [910, 352] width 23 height 23
click at [914, 355] on button "scrollable content" at bounding box center [910, 352] width 23 height 23
click at [886, 425] on button "5" at bounding box center [886, 428] width 23 height 23
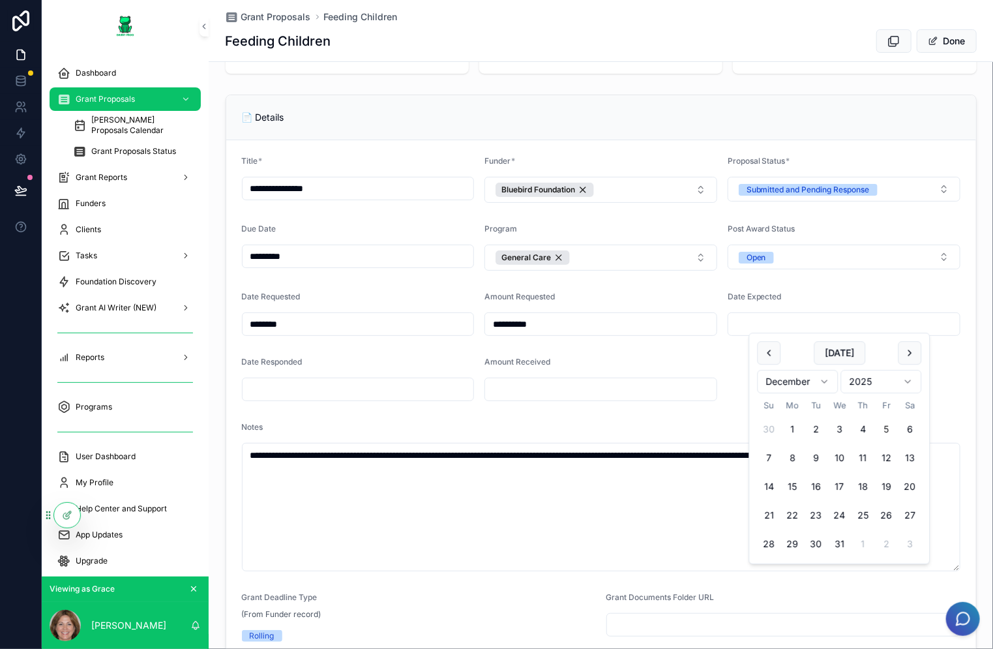
type input "*********"
click at [729, 348] on form "**********" at bounding box center [601, 586] width 750 height 893
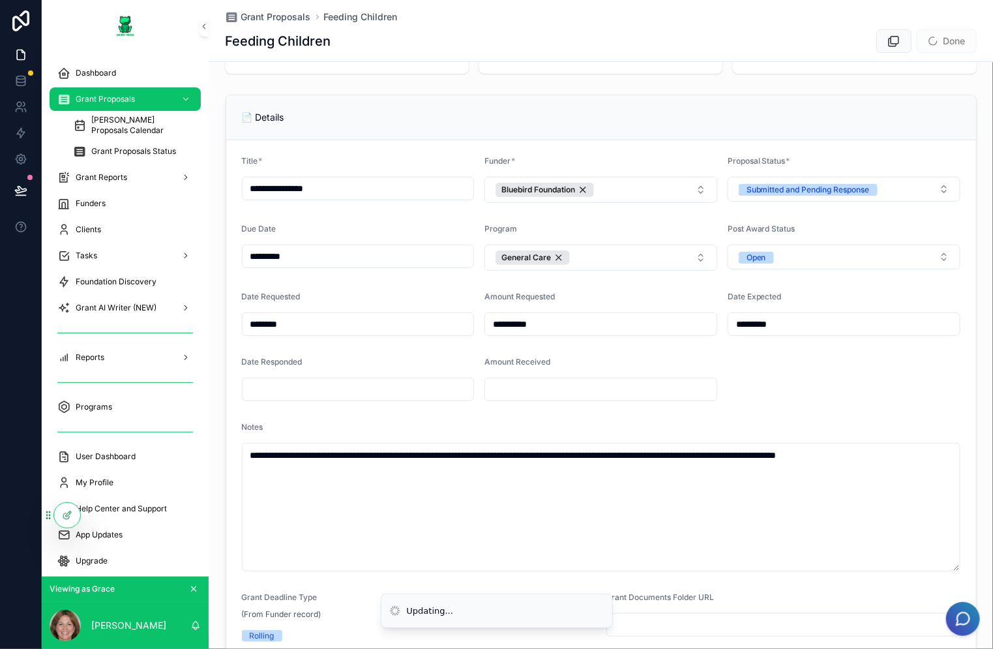
click at [335, 256] on input "*********" at bounding box center [359, 256] width 232 height 18
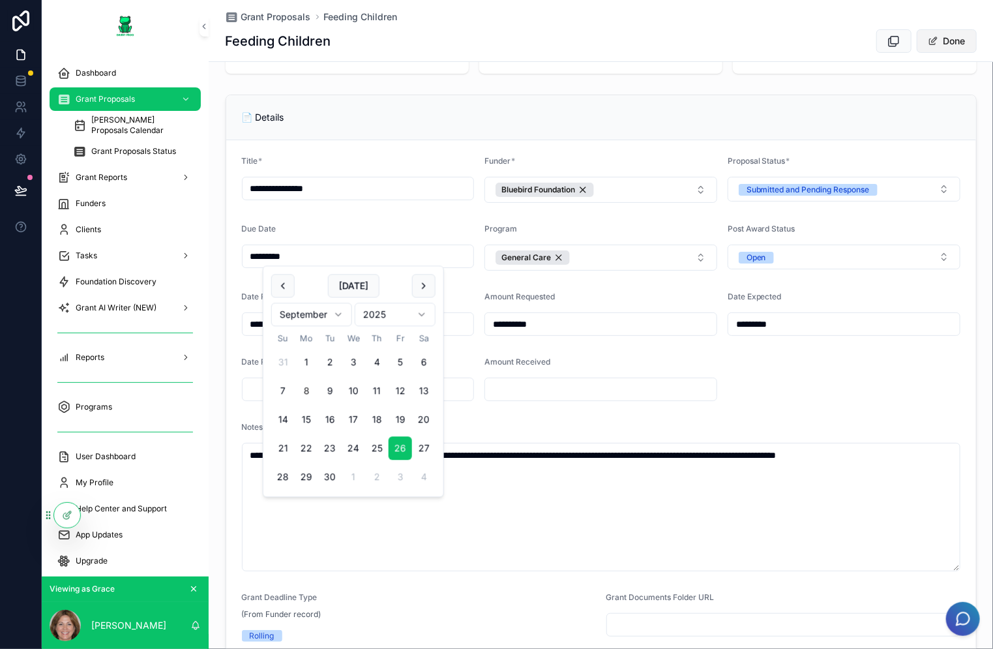
click at [955, 42] on button "Done" at bounding box center [947, 40] width 60 height 23
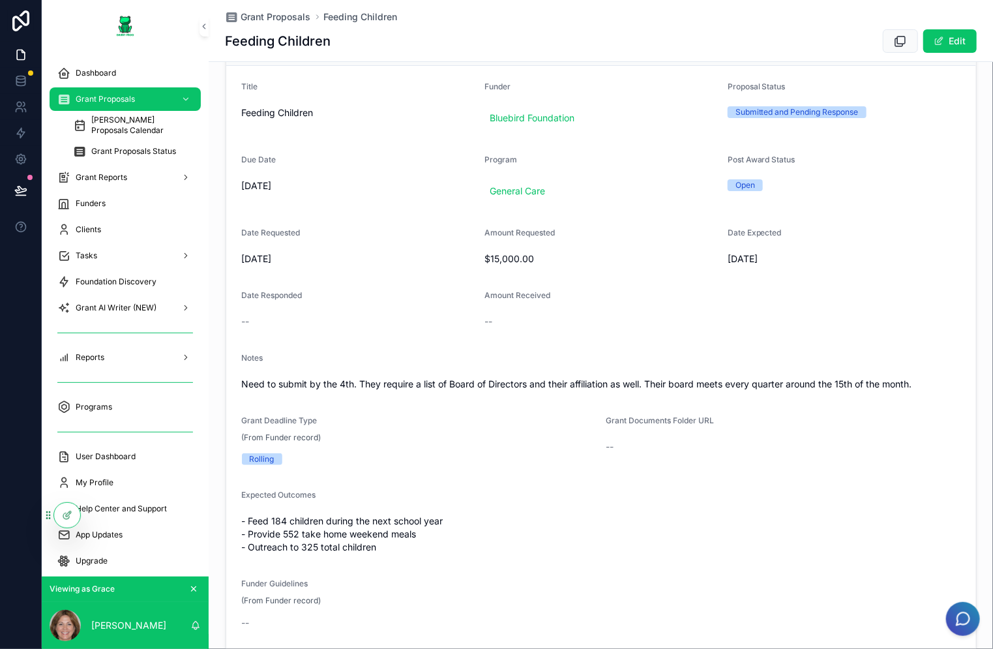
scroll to position [155, 0]
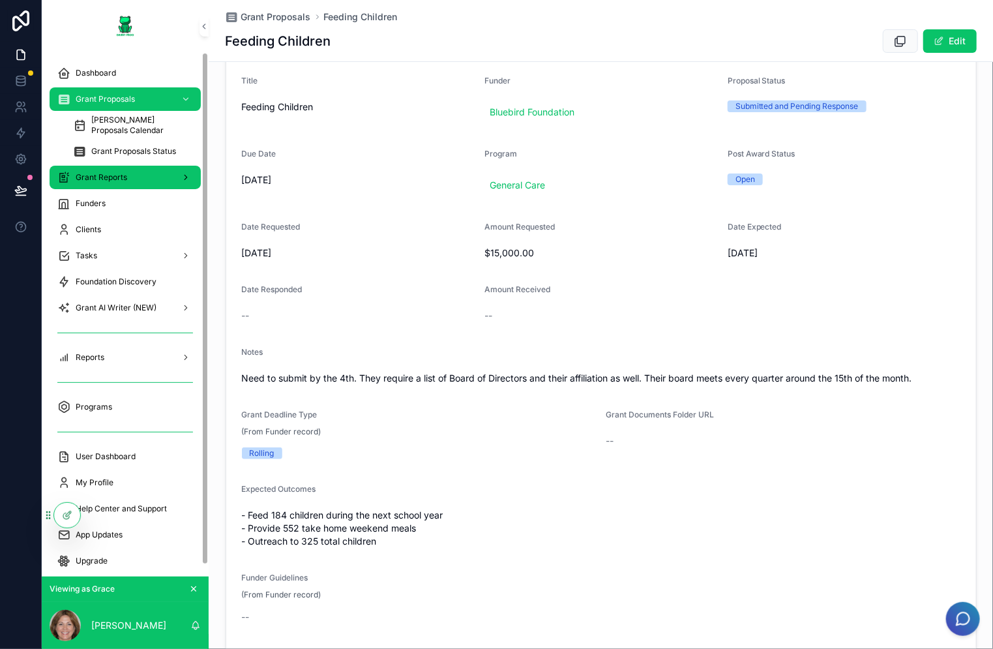
click at [149, 168] on div "Grant Reports" at bounding box center [125, 177] width 136 height 21
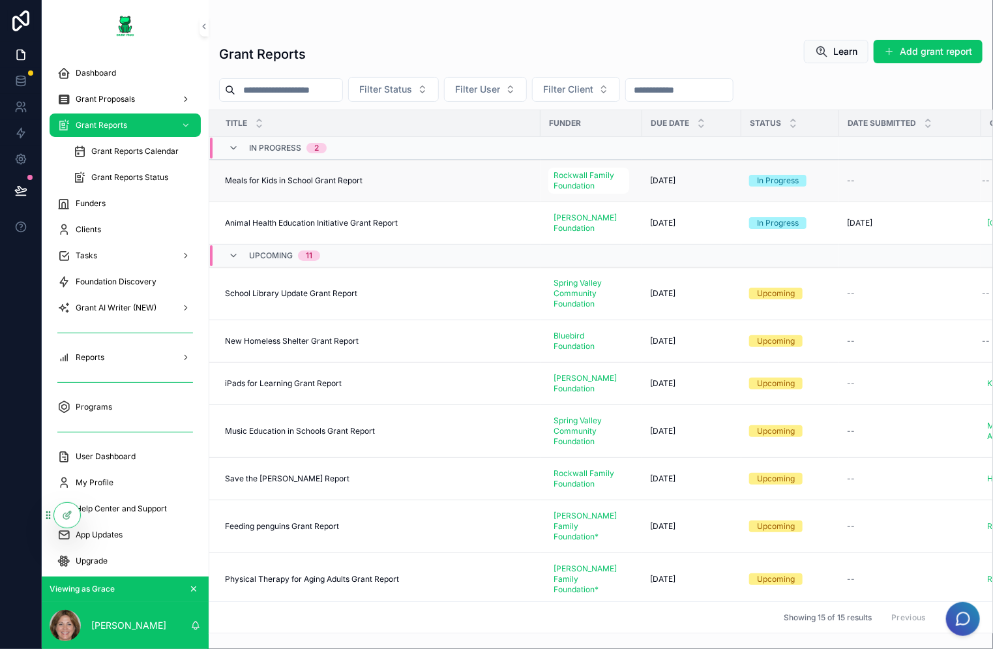
click at [355, 177] on span "Meals for Kids in School Grant Report" at bounding box center [294, 180] width 138 height 10
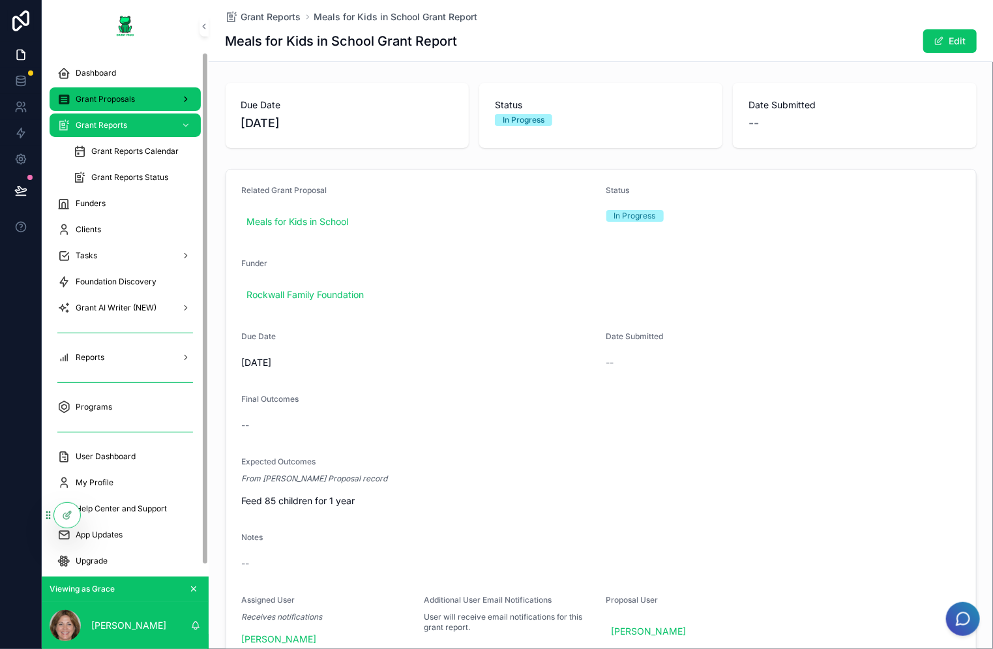
click at [136, 93] on div "Grant Proposals" at bounding box center [125, 99] width 136 height 21
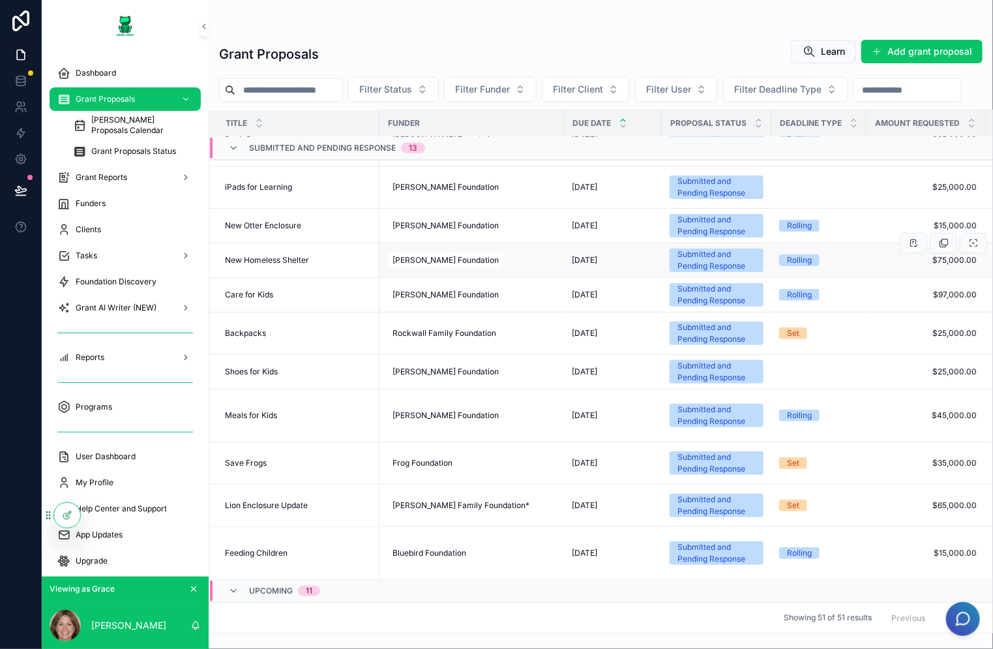
scroll to position [475, 0]
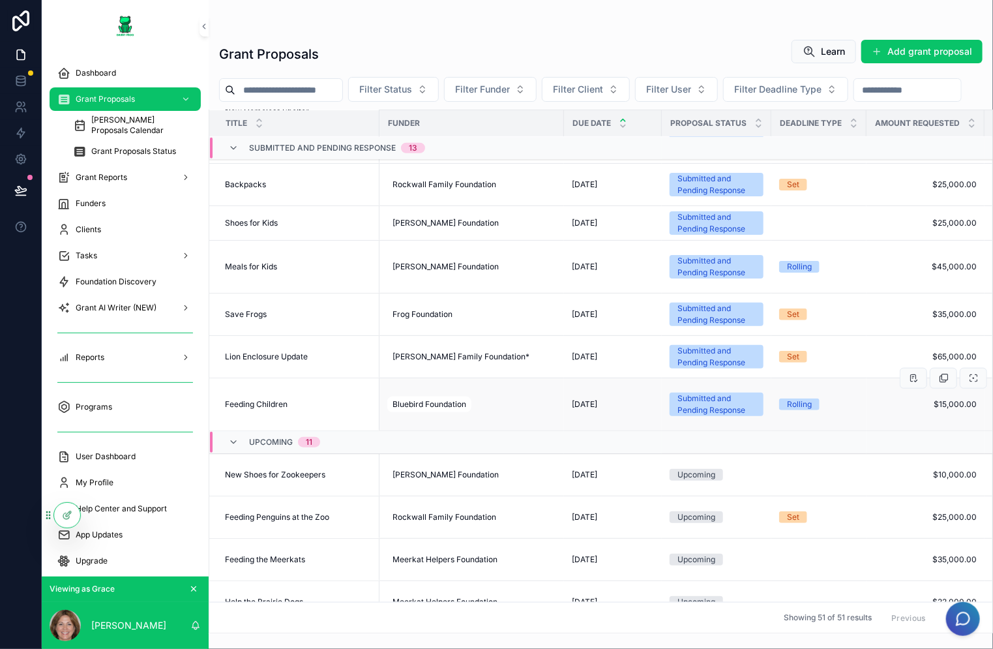
click at [319, 431] on td "Feeding Children Feeding Children" at bounding box center [294, 404] width 170 height 53
click at [250, 410] on span "Feeding Children" at bounding box center [256, 404] width 63 height 10
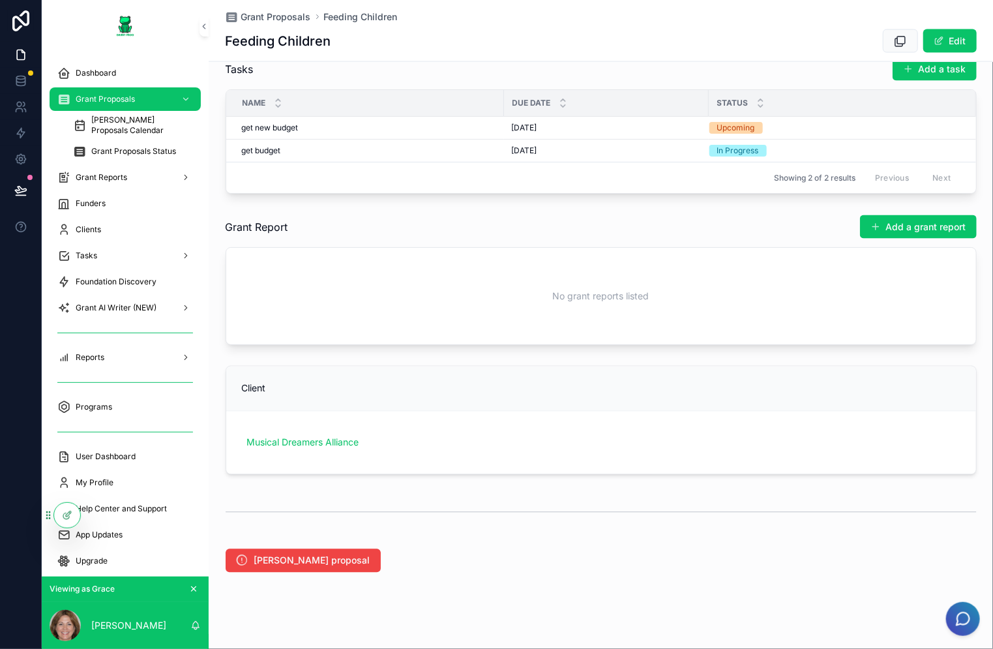
scroll to position [913, 0]
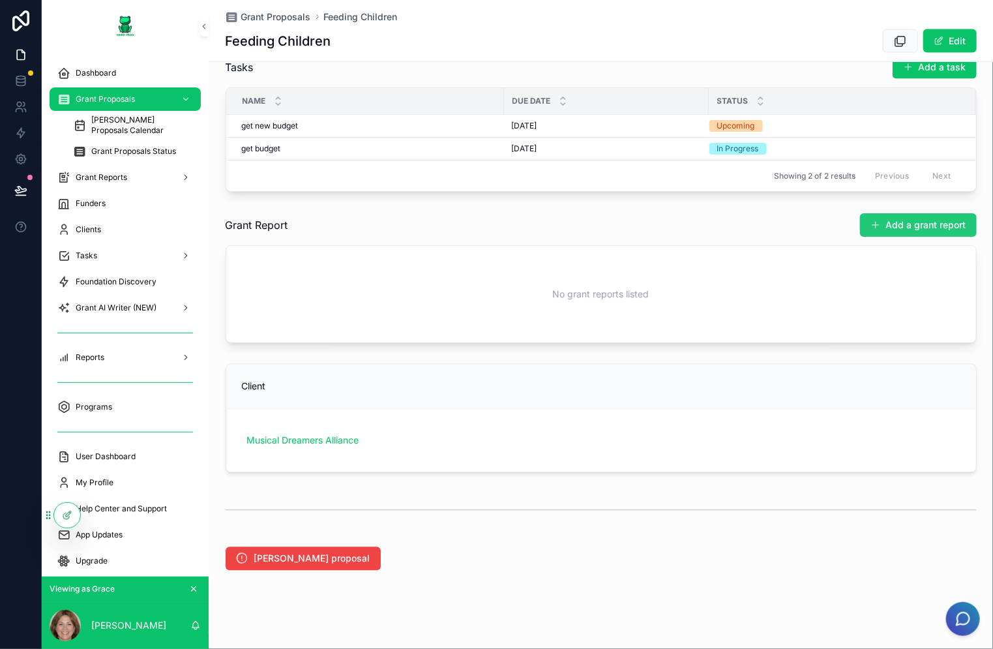
click at [925, 228] on button "Add a grant report" at bounding box center [918, 224] width 117 height 23
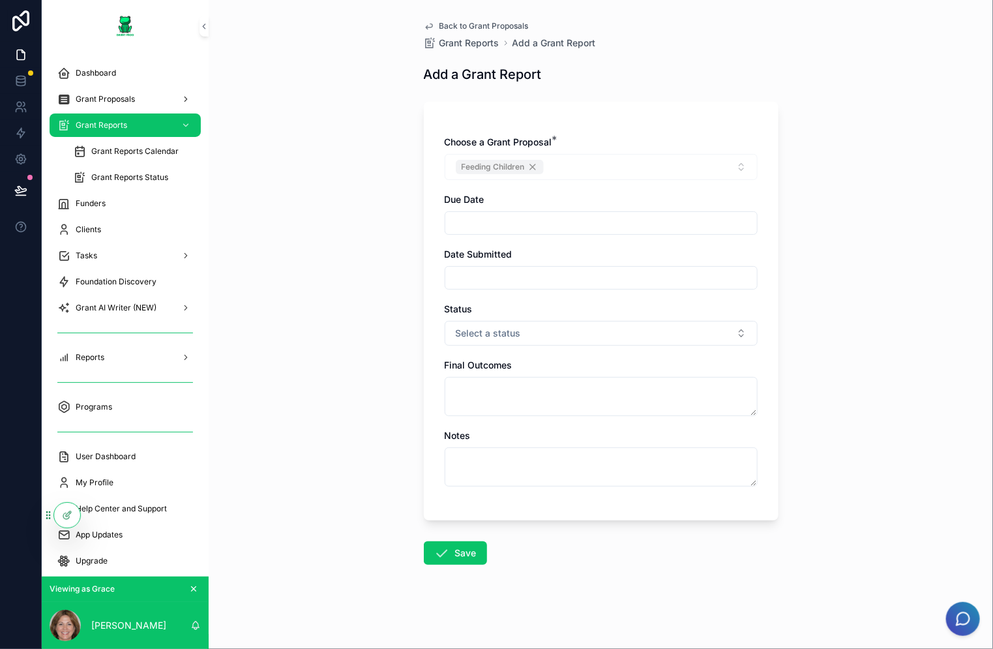
click at [535, 227] on input "scrollable content" at bounding box center [601, 223] width 312 height 18
click at [670, 275] on html "Dashboard Grant Proposals Grant Reports Grant Reports Calendar Grant Reports St…" at bounding box center [496, 324] width 993 height 649
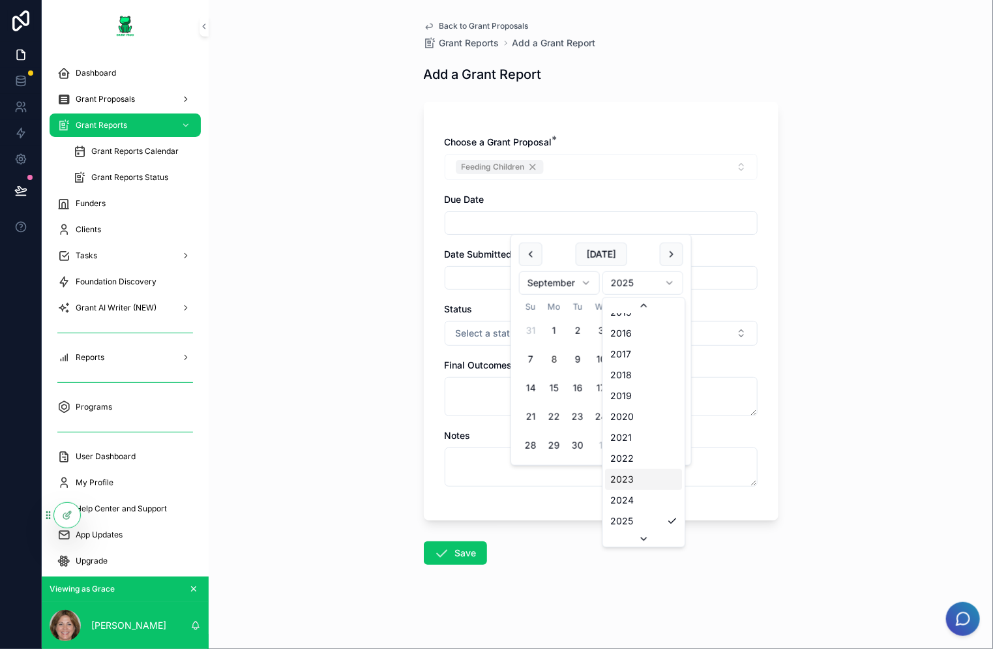
scroll to position [2479, 0]
click at [549, 288] on html "Dashboard Grant Proposals Grant Reports Grant Reports Calendar Grant Reports St…" at bounding box center [496, 324] width 993 height 649
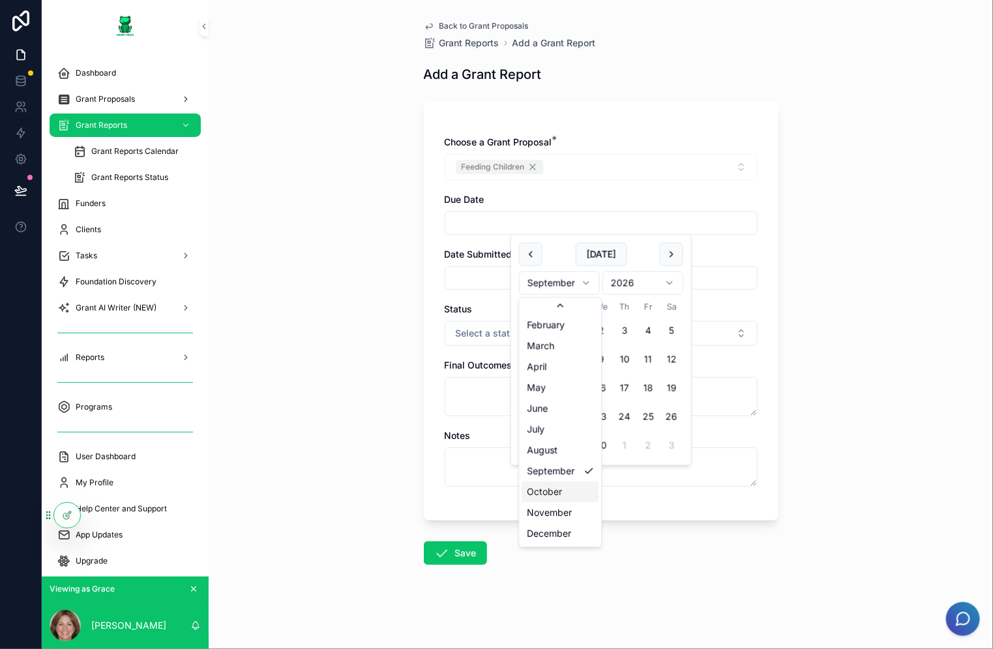
scroll to position [22, 0]
click at [495, 269] on input "scrollable content" at bounding box center [601, 278] width 312 height 18
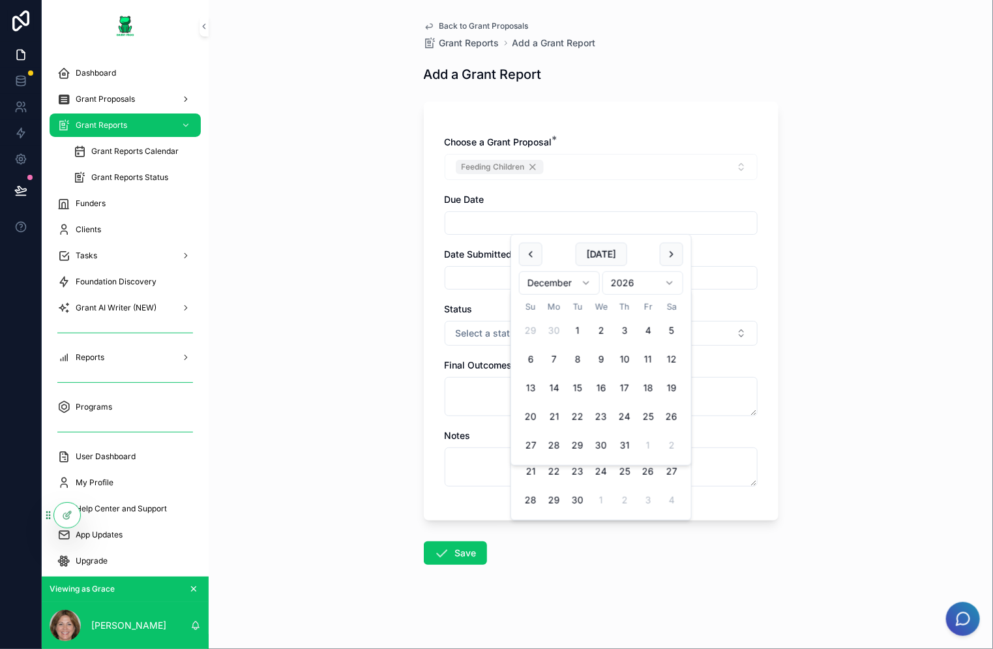
click at [544, 217] on input "scrollable content" at bounding box center [601, 223] width 312 height 18
click at [648, 331] on button "4" at bounding box center [648, 330] width 23 height 23
type input "*********"
click at [503, 277] on input "scrollable content" at bounding box center [601, 278] width 312 height 18
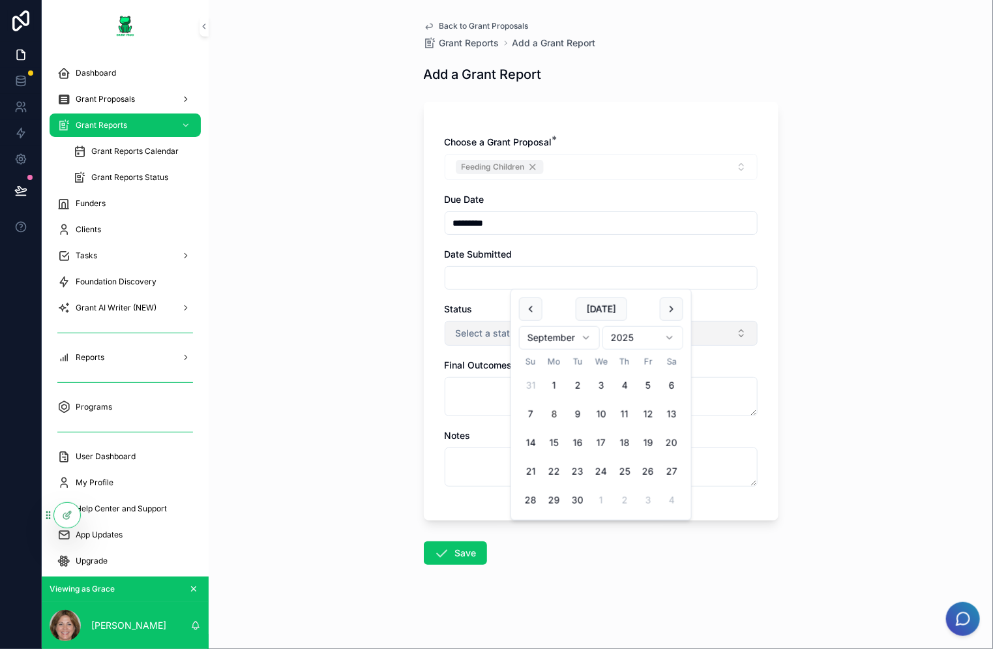
click at [494, 331] on span "Select a status" at bounding box center [488, 333] width 65 height 13
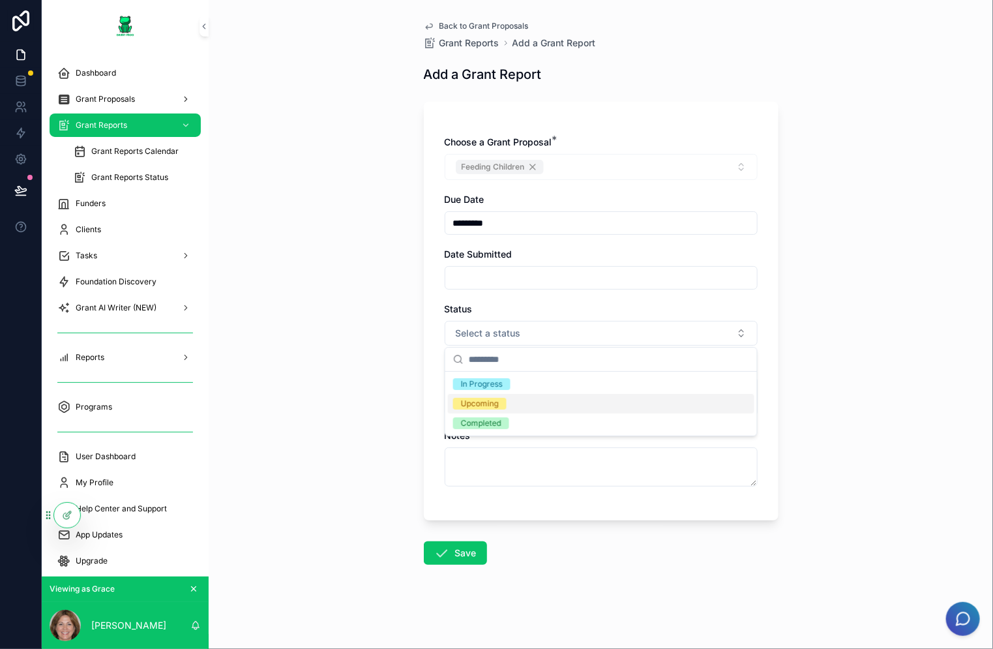
click at [508, 397] on div "Upcoming" at bounding box center [601, 404] width 307 height 20
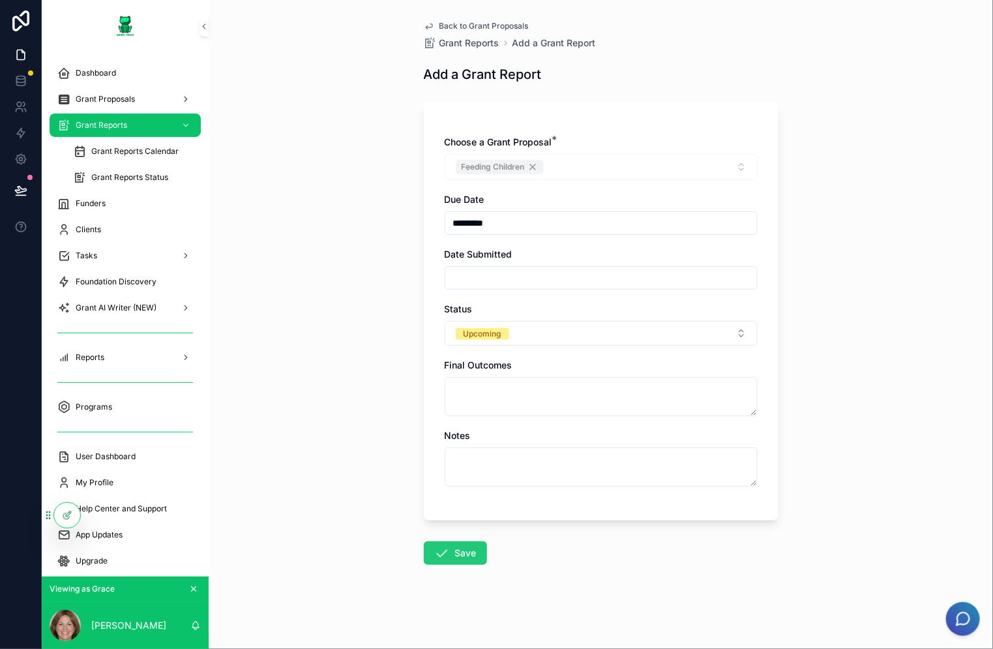
click at [461, 548] on button "Save" at bounding box center [455, 552] width 63 height 23
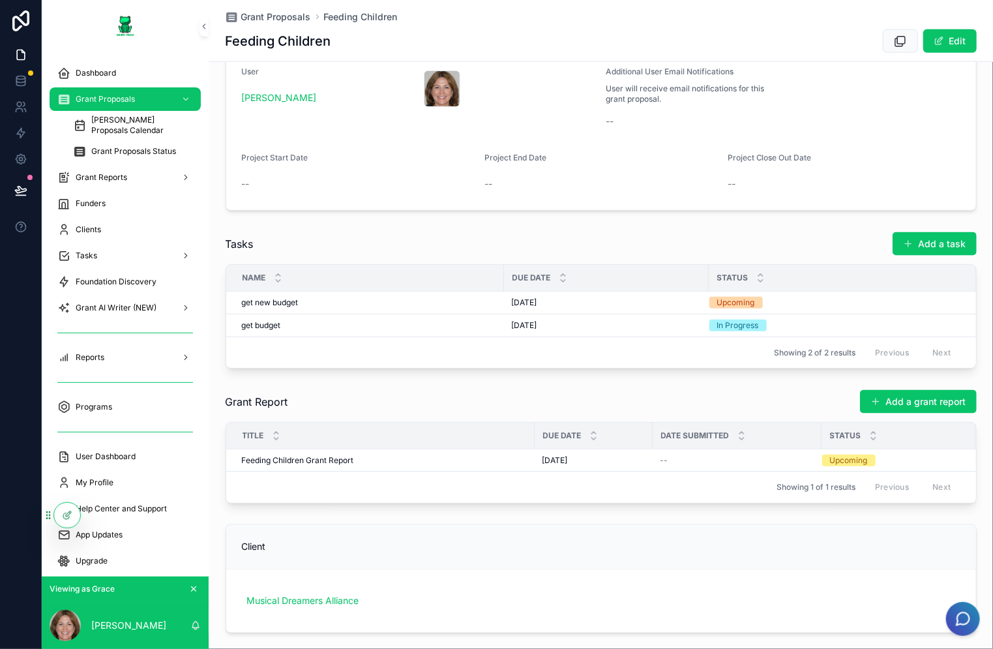
scroll to position [911, 0]
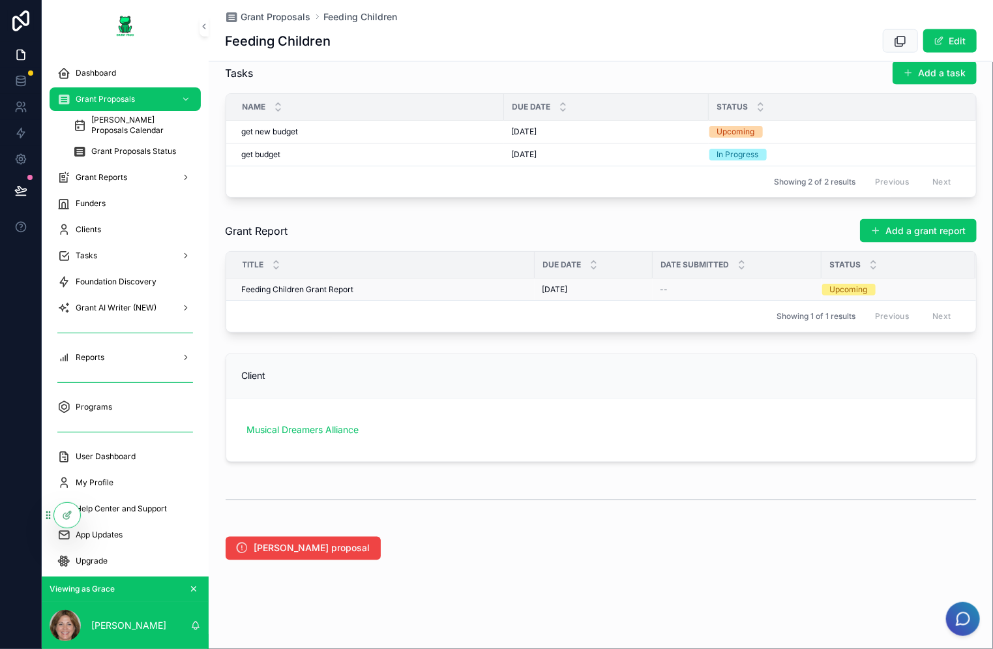
click at [340, 295] on span "Feeding Children Grant Report" at bounding box center [298, 289] width 112 height 10
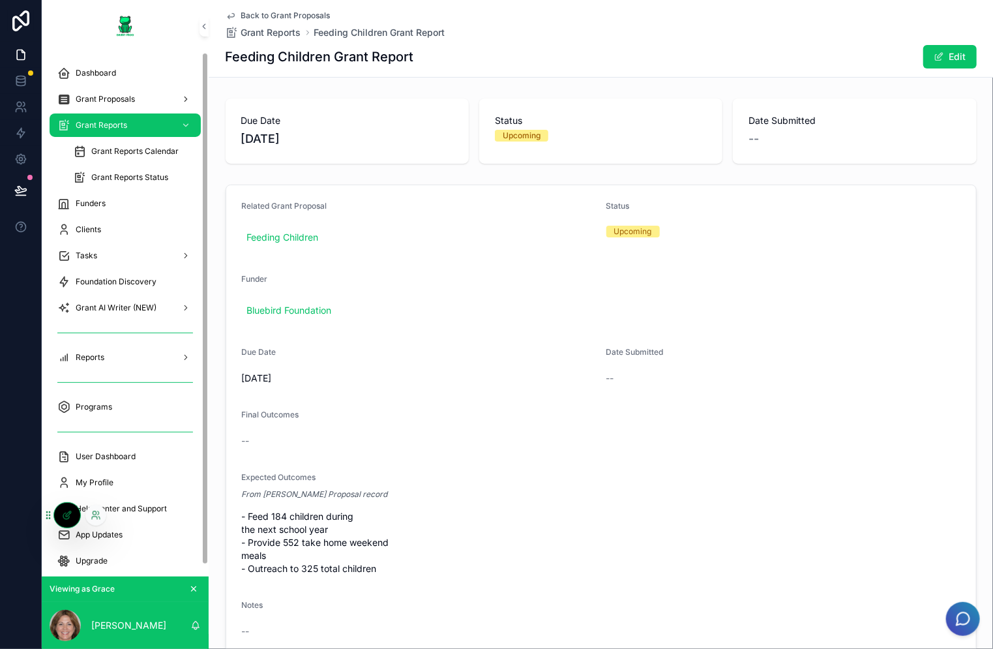
click at [68, 513] on icon at bounding box center [68, 513] width 5 height 5
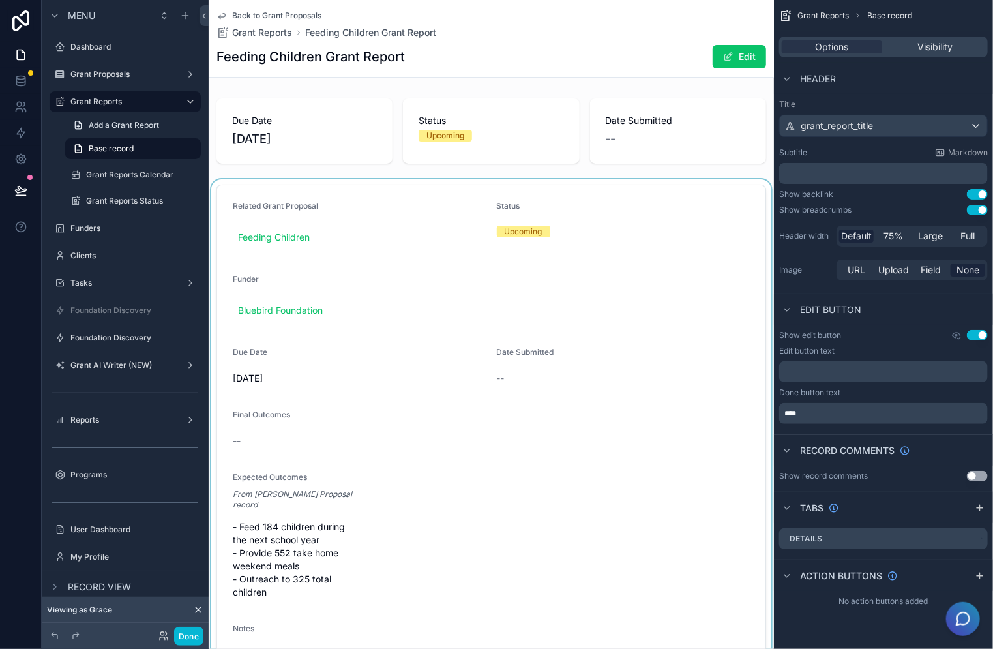
click at [290, 543] on div "scrollable content" at bounding box center [491, 481] width 565 height 604
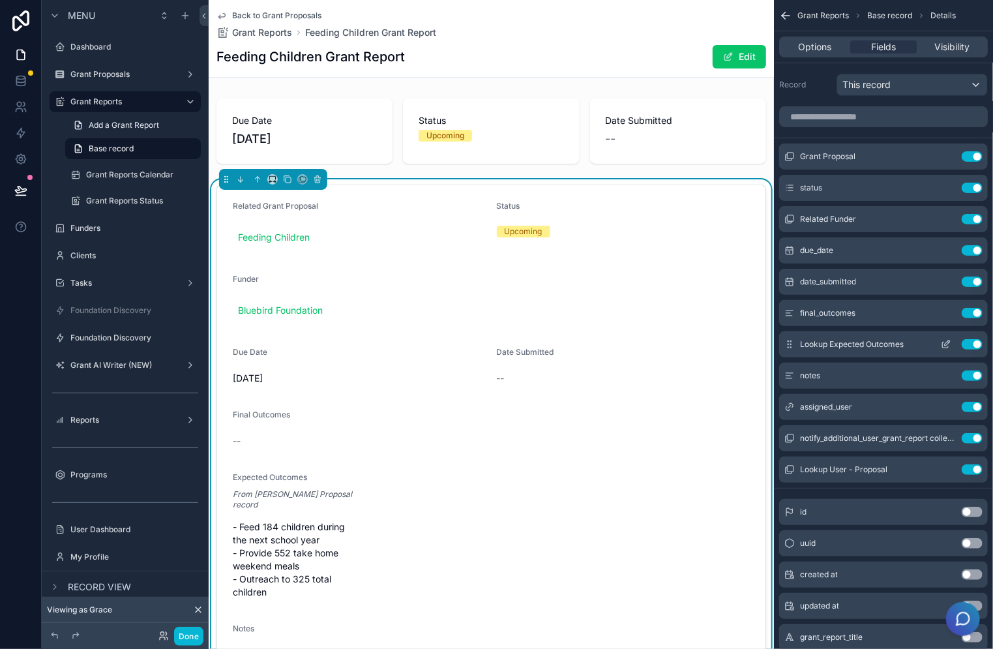
click at [948, 345] on icon "scrollable content" at bounding box center [946, 345] width 6 height 6
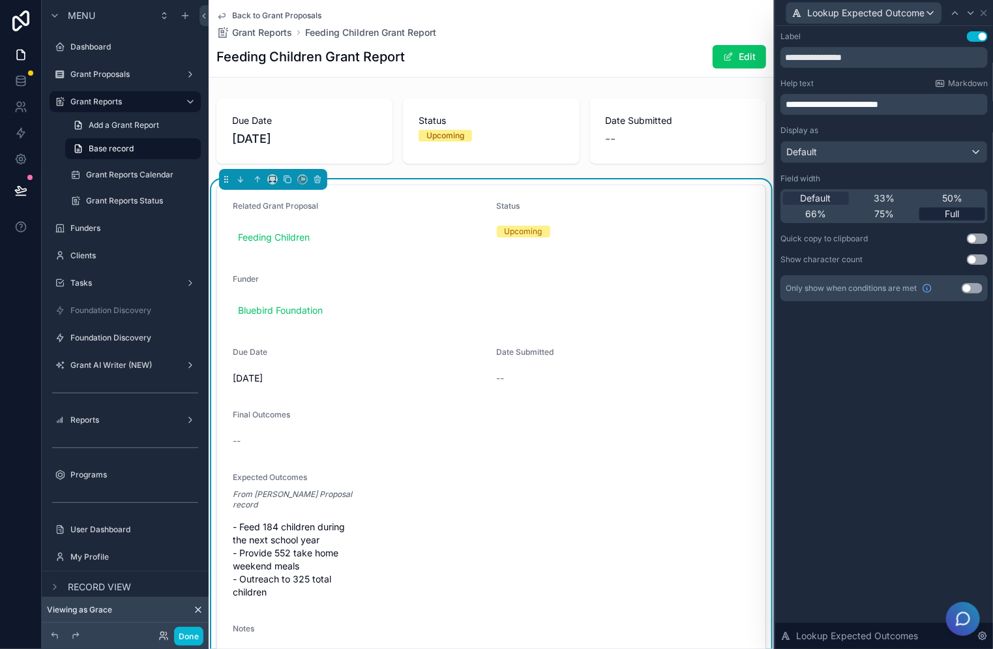
click at [966, 213] on div "Full" at bounding box center [953, 213] width 66 height 13
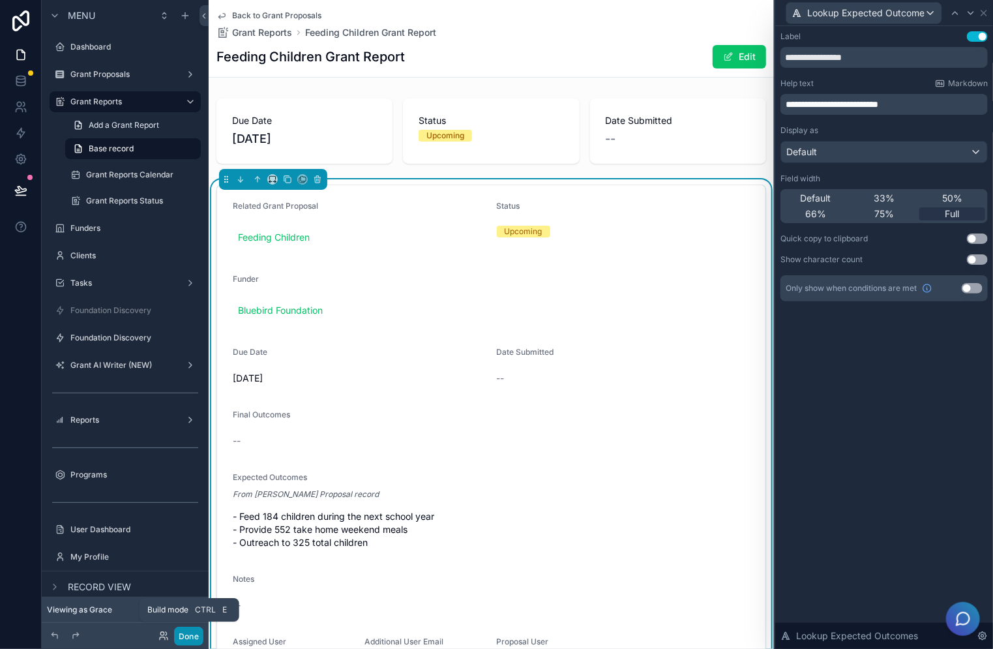
click at [196, 631] on button "Done" at bounding box center [188, 636] width 29 height 19
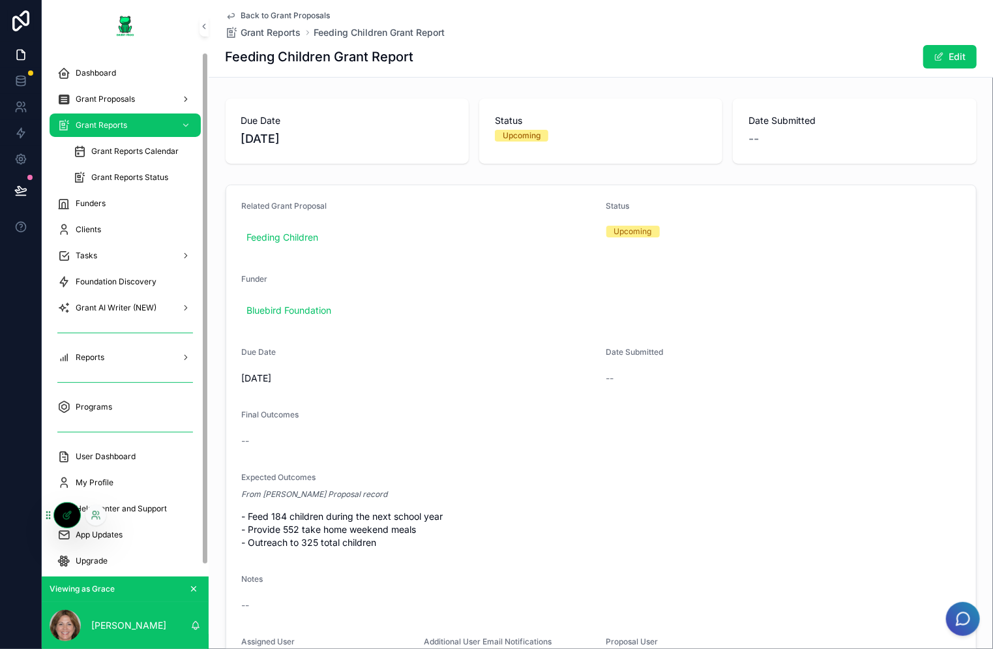
click at [73, 519] on div at bounding box center [67, 515] width 26 height 25
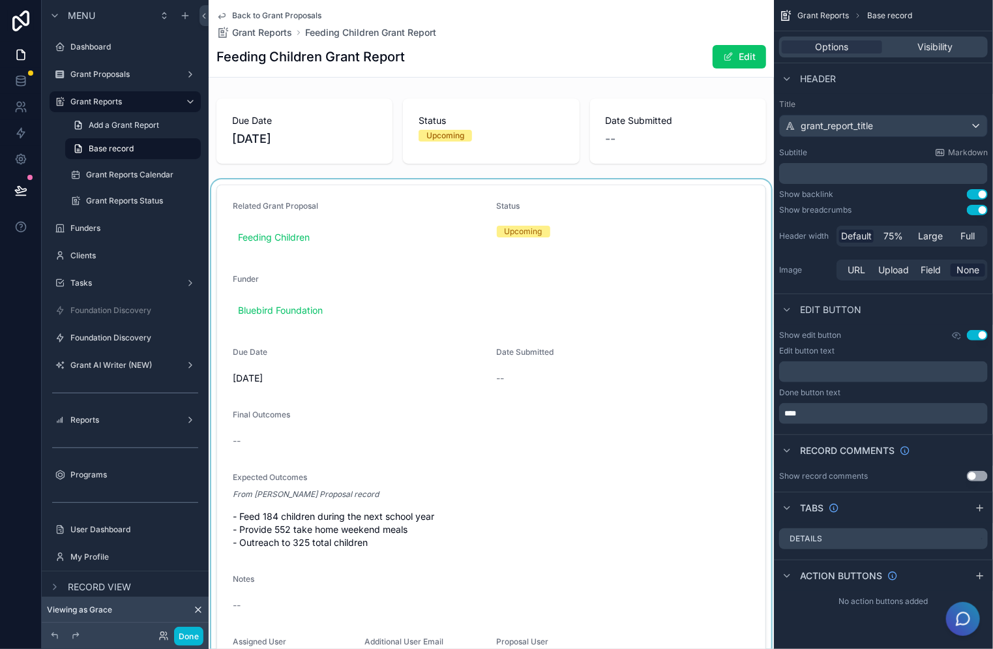
drag, startPoint x: 372, startPoint y: 544, endPoint x: 235, endPoint y: 511, distance: 140.1
click at [235, 511] on div "scrollable content" at bounding box center [491, 456] width 565 height 554
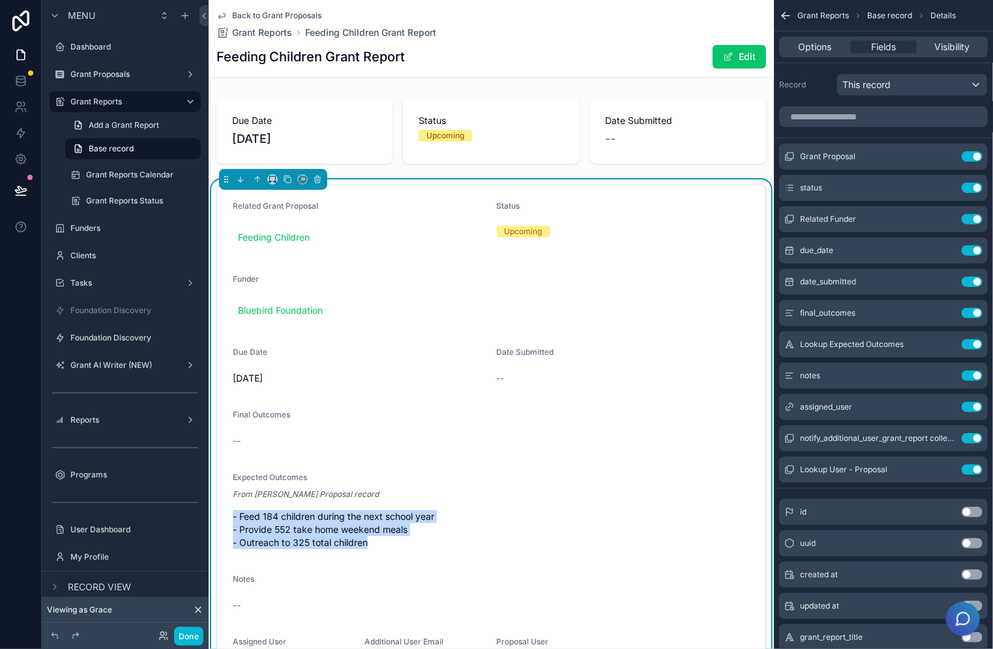
drag, startPoint x: 231, startPoint y: 511, endPoint x: 381, endPoint y: 546, distance: 153.9
click at [381, 546] on form "Related Grant Proposal Feeding Children Status Upcoming Funder Bluebird Foundat…" at bounding box center [491, 456] width 548 height 543
copy span "- Feed 184 children during the next school year - Provide 552 take home weekend…"
click at [738, 58] on button "Edit" at bounding box center [739, 56] width 53 height 23
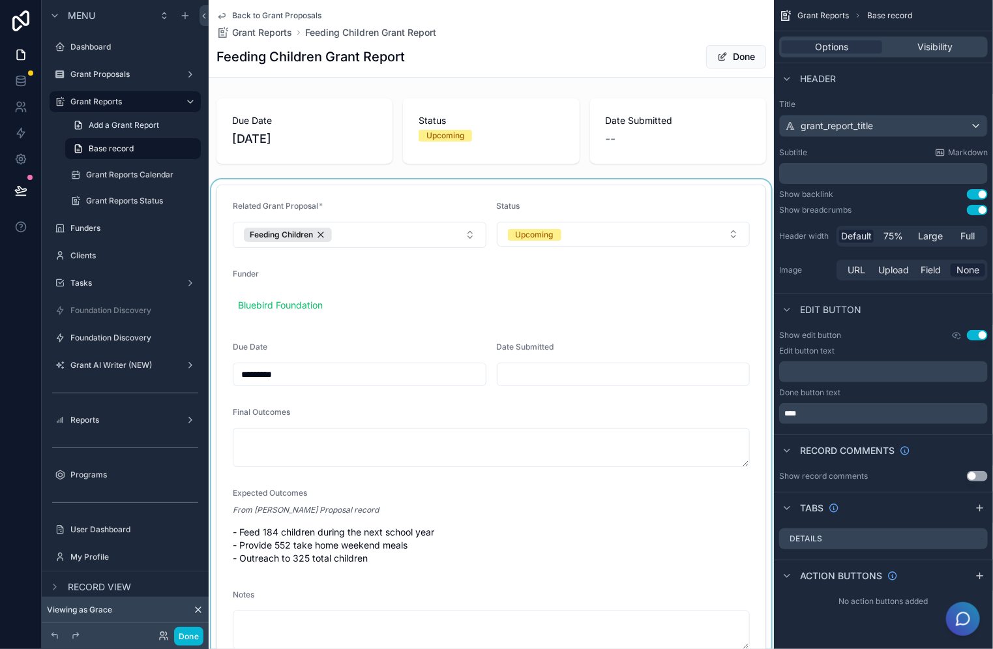
click at [322, 442] on div "scrollable content" at bounding box center [491, 474] width 565 height 590
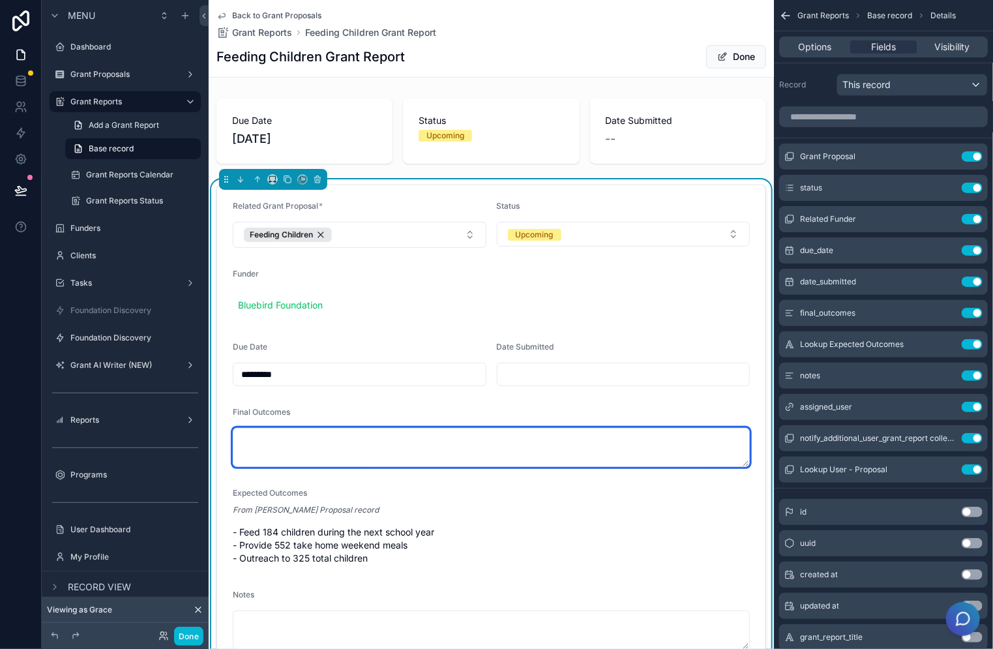
click at [278, 430] on textarea "scrollable content" at bounding box center [491, 447] width 517 height 39
paste textarea "**********"
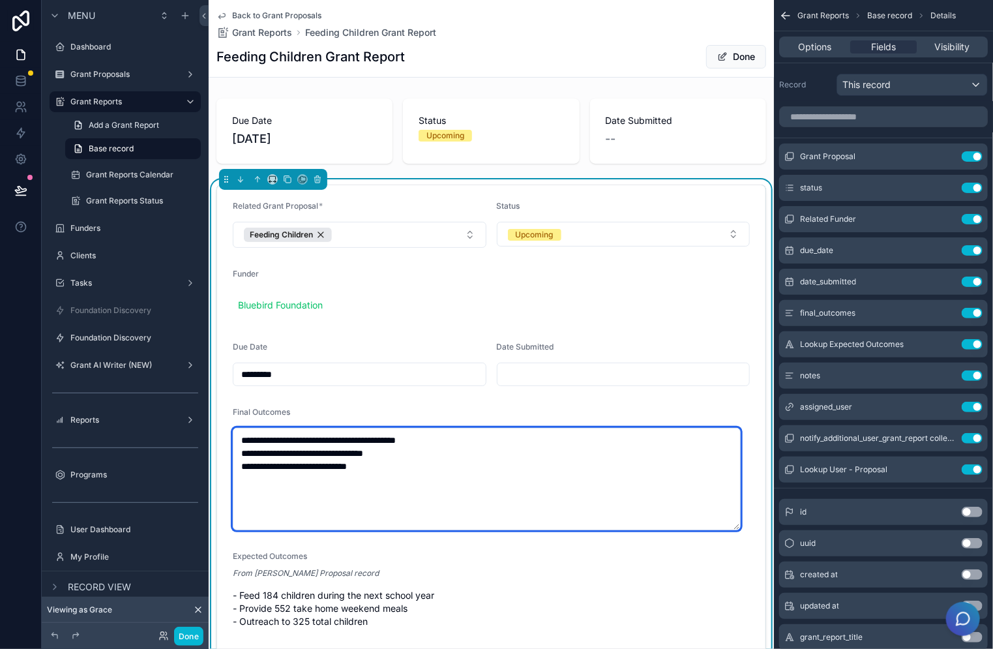
click at [267, 437] on textarea "**********" at bounding box center [487, 479] width 508 height 102
click at [280, 438] on textarea "**********" at bounding box center [487, 479] width 508 height 102
click at [279, 450] on textarea "**********" at bounding box center [487, 479] width 508 height 102
drag, startPoint x: 303, startPoint y: 449, endPoint x: 295, endPoint y: 450, distance: 8.6
click at [295, 450] on textarea "**********" at bounding box center [487, 479] width 508 height 102
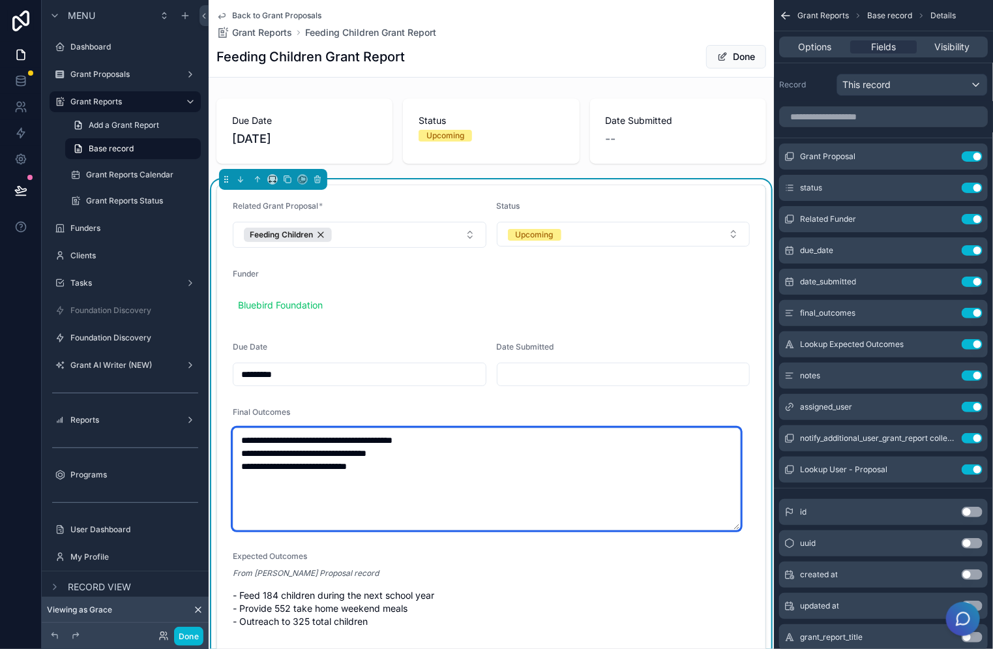
drag, startPoint x: 316, startPoint y: 462, endPoint x: 308, endPoint y: 462, distance: 8.5
click at [308, 462] on textarea "**********" at bounding box center [487, 479] width 508 height 102
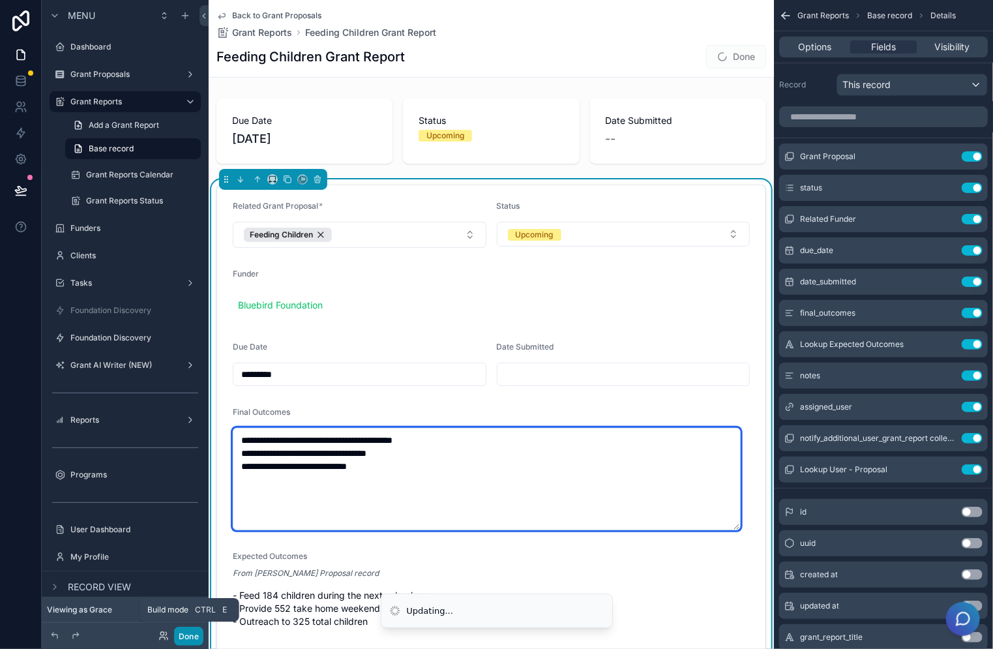
type textarea "**********"
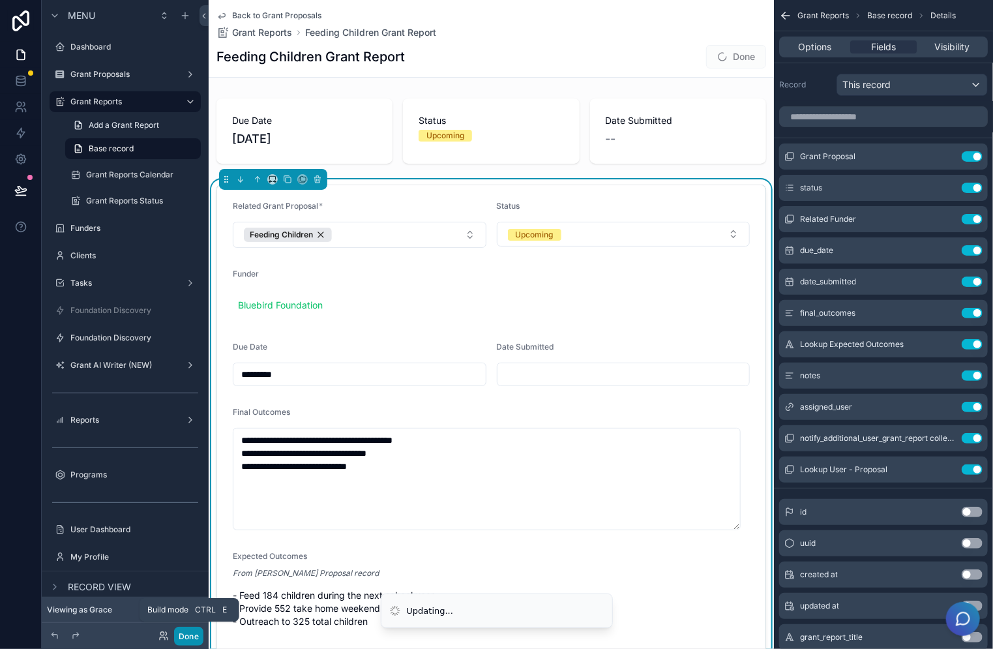
click at [194, 635] on button "Done" at bounding box center [188, 636] width 29 height 19
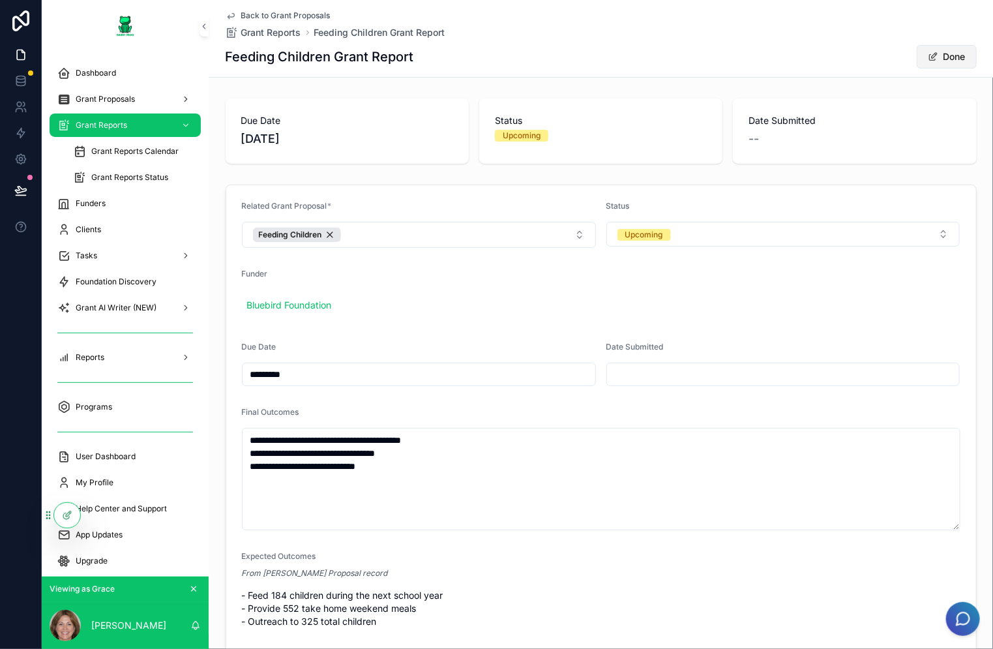
click at [934, 58] on button "Done" at bounding box center [947, 56] width 60 height 23
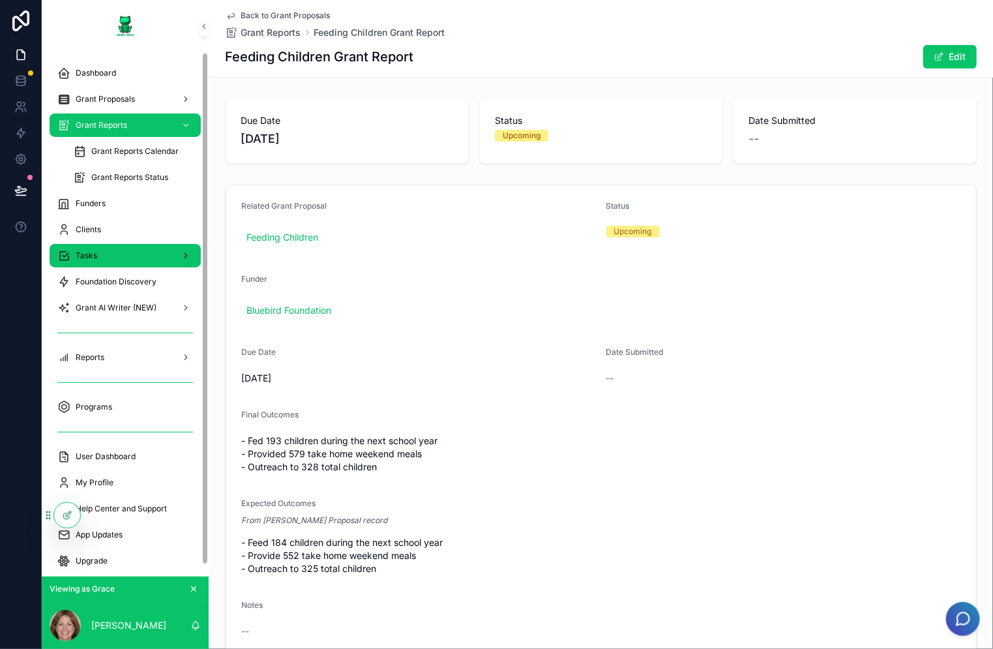
click at [136, 254] on div "Tasks" at bounding box center [125, 255] width 136 height 21
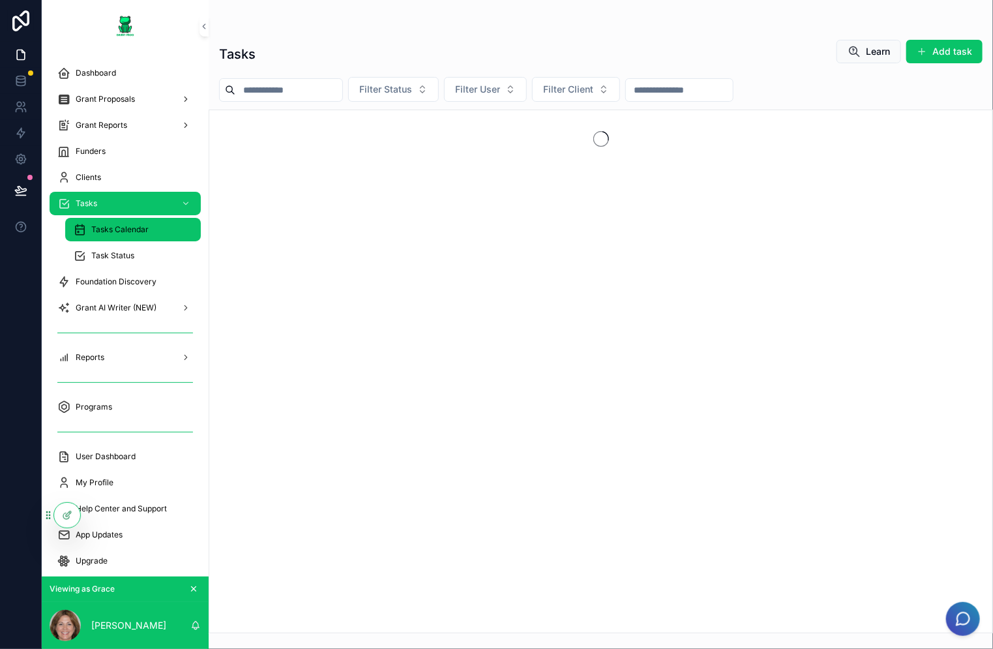
click at [147, 230] on span "Tasks Calendar" at bounding box center [119, 229] width 57 height 10
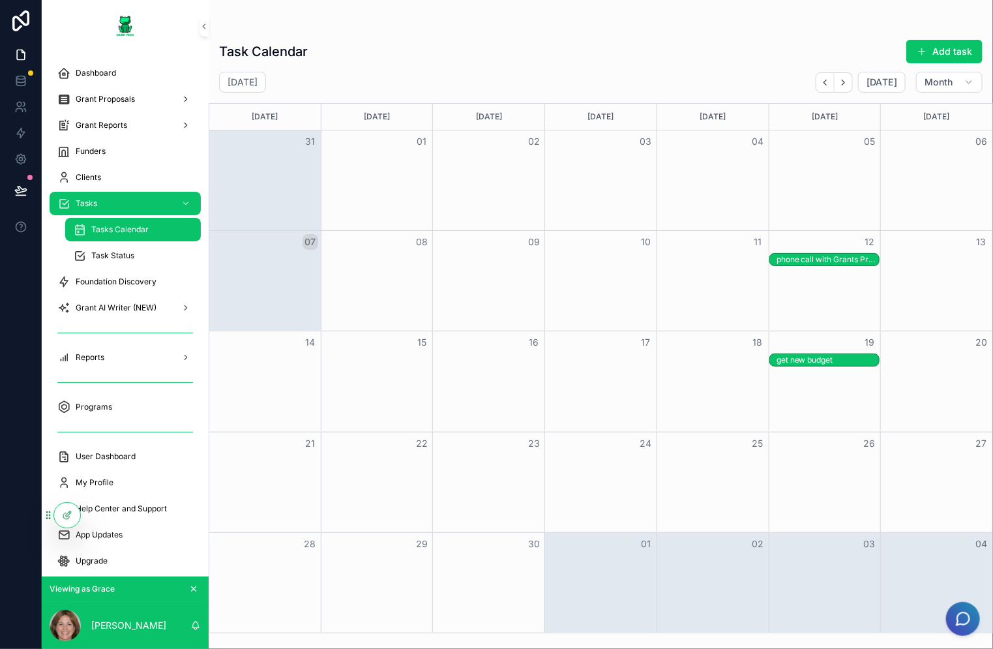
click at [858, 254] on div "phone call with Grants Program Director" at bounding box center [828, 259] width 103 height 10
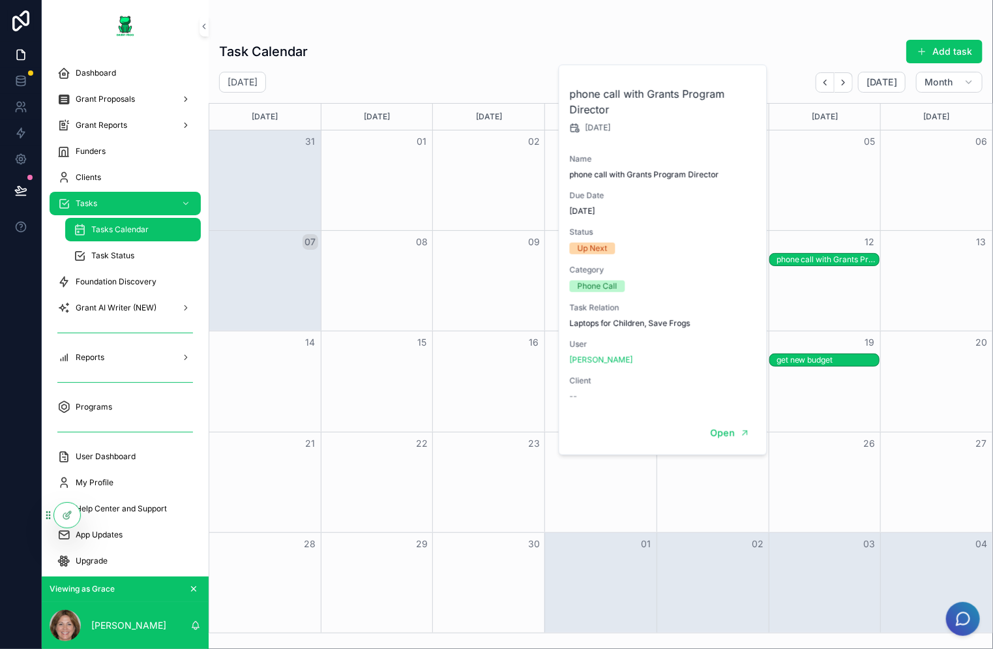
click at [858, 254] on div "phone call with Grants Program Director" at bounding box center [828, 259] width 103 height 10
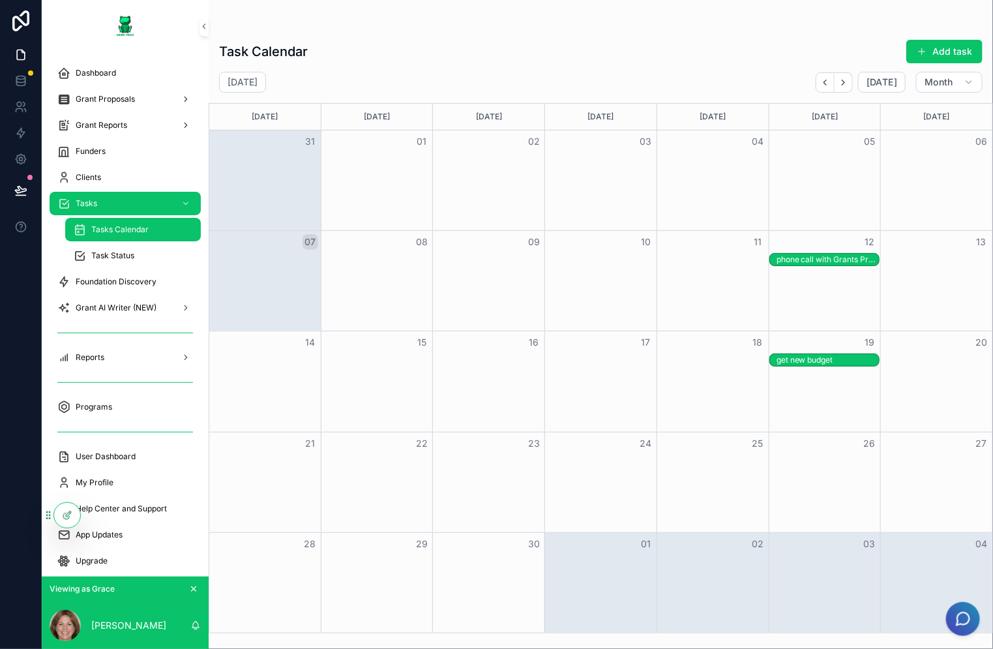
click at [858, 256] on div "phone call with Grants Program Director" at bounding box center [828, 259] width 103 height 10
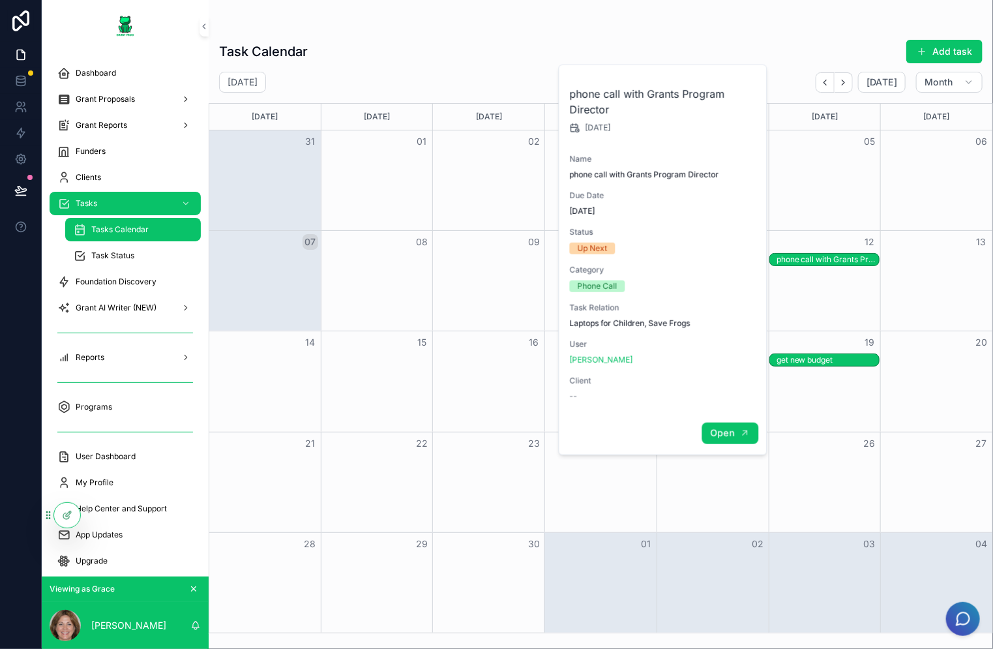
click at [728, 436] on span "Open" at bounding box center [722, 433] width 24 height 12
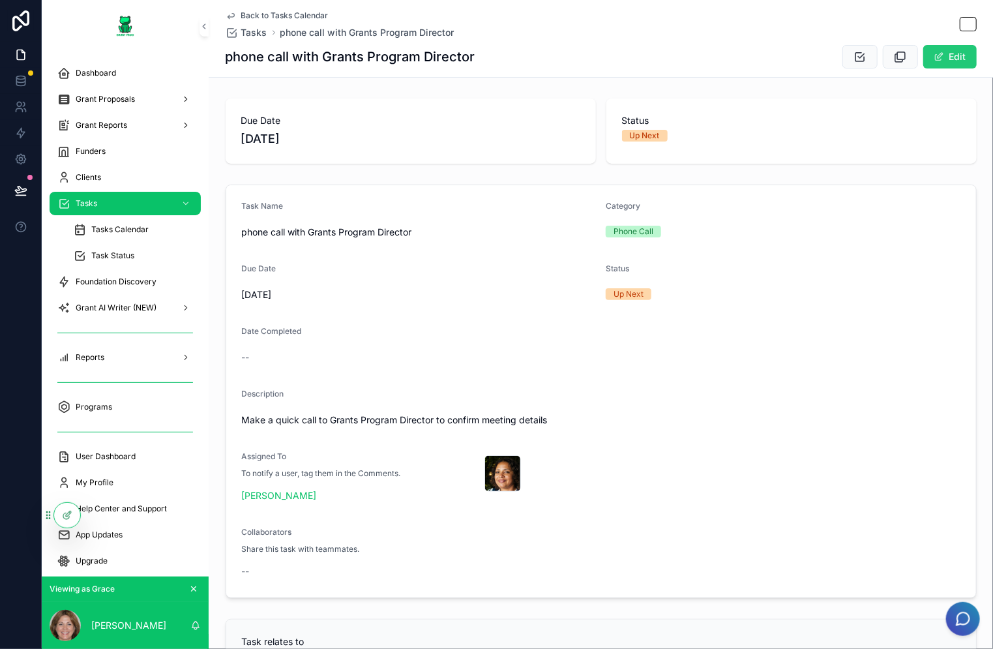
click at [937, 59] on span "scrollable content" at bounding box center [939, 57] width 10 height 10
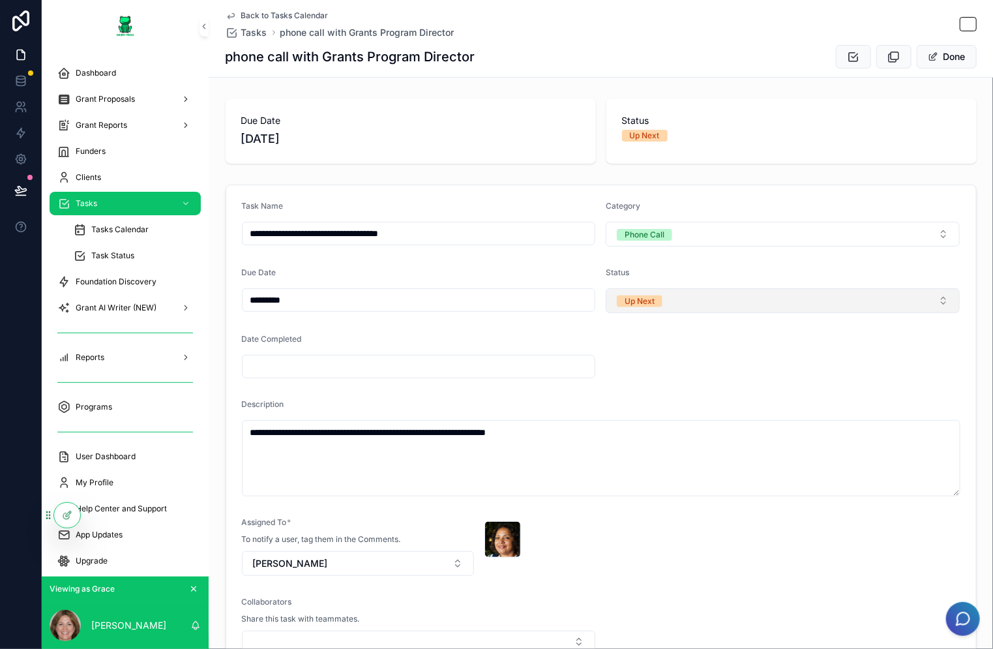
click at [697, 295] on button "Up Next" at bounding box center [783, 300] width 354 height 25
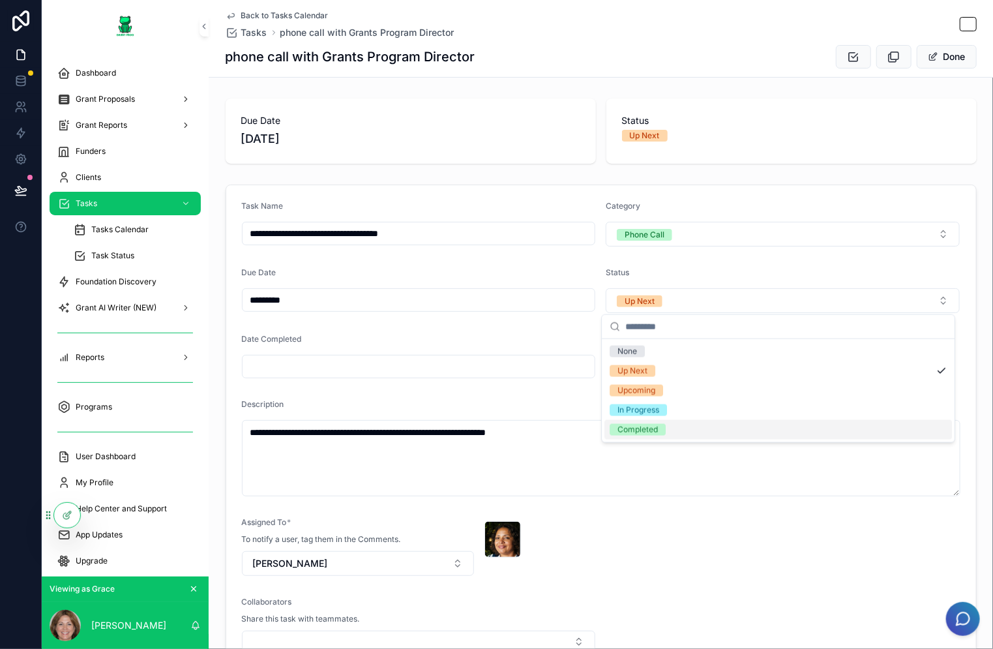
click at [693, 427] on div "Completed" at bounding box center [779, 430] width 348 height 20
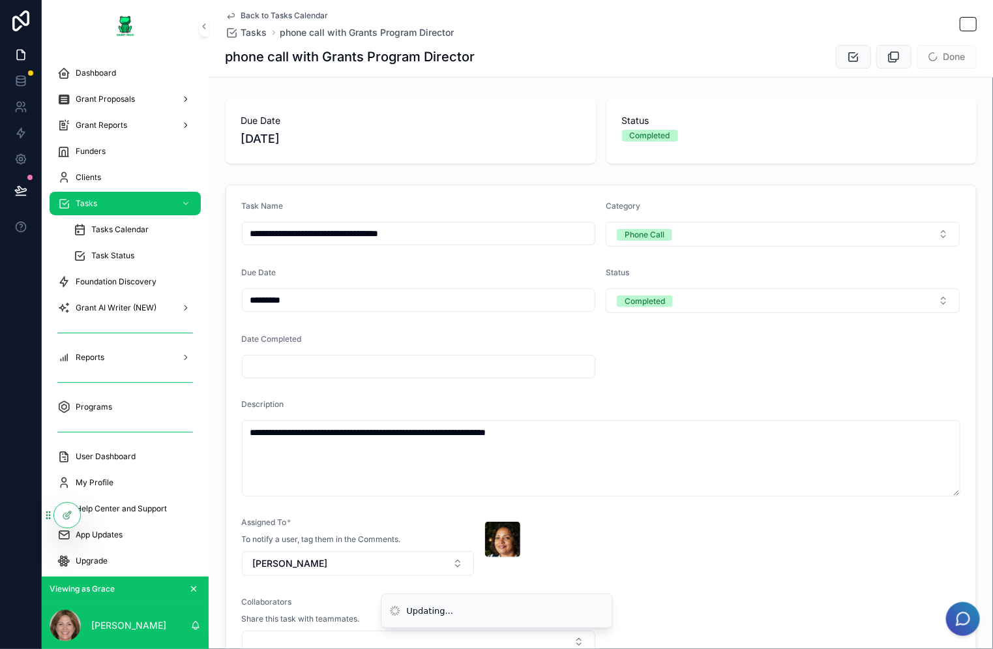
click at [309, 368] on input "scrollable content" at bounding box center [419, 366] width 353 height 18
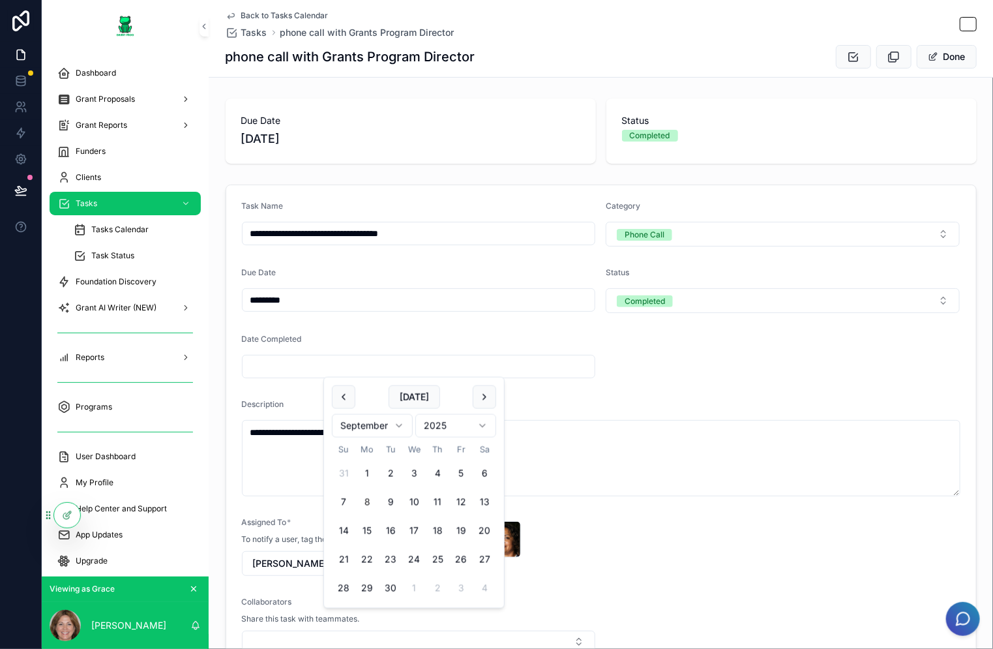
click at [363, 499] on button "8" at bounding box center [366, 501] width 23 height 23
type input "********"
click at [770, 344] on form "**********" at bounding box center [601, 426] width 750 height 483
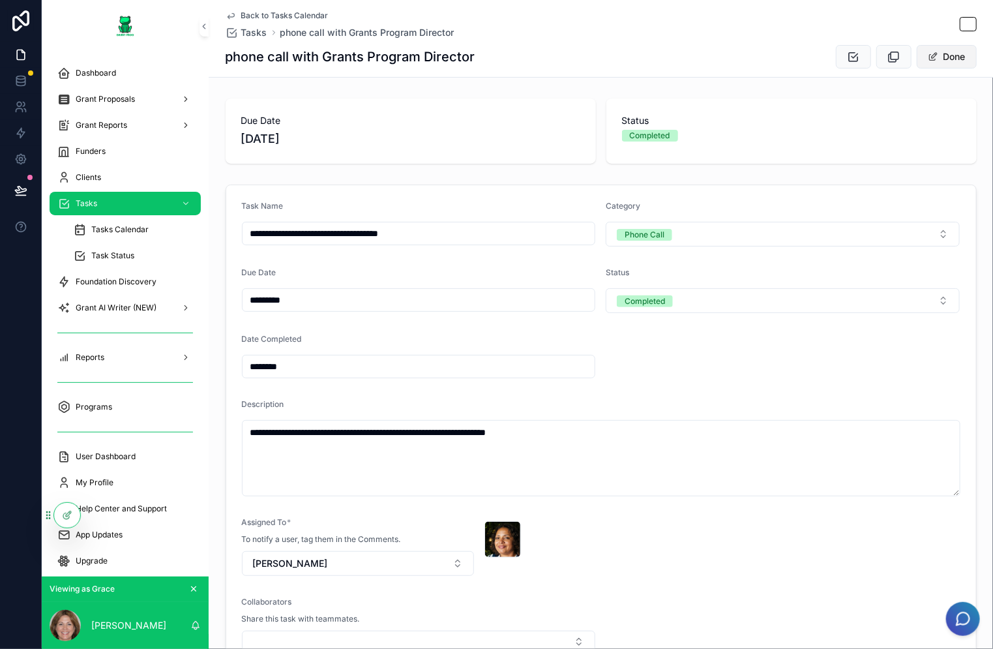
click at [947, 60] on button "Done" at bounding box center [947, 56] width 60 height 23
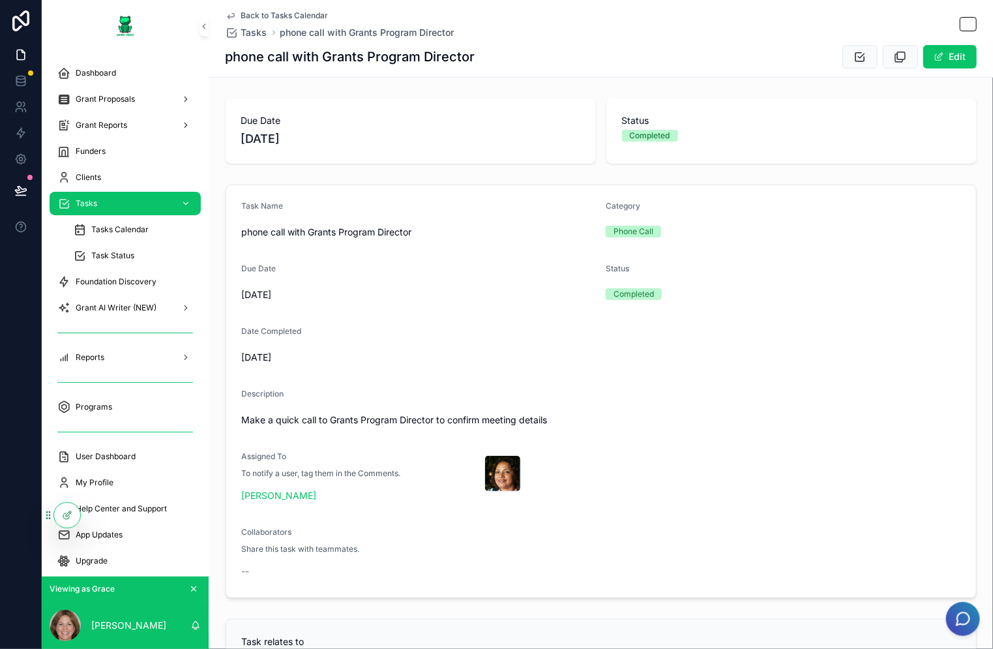
click at [105, 201] on div "Tasks" at bounding box center [125, 203] width 136 height 21
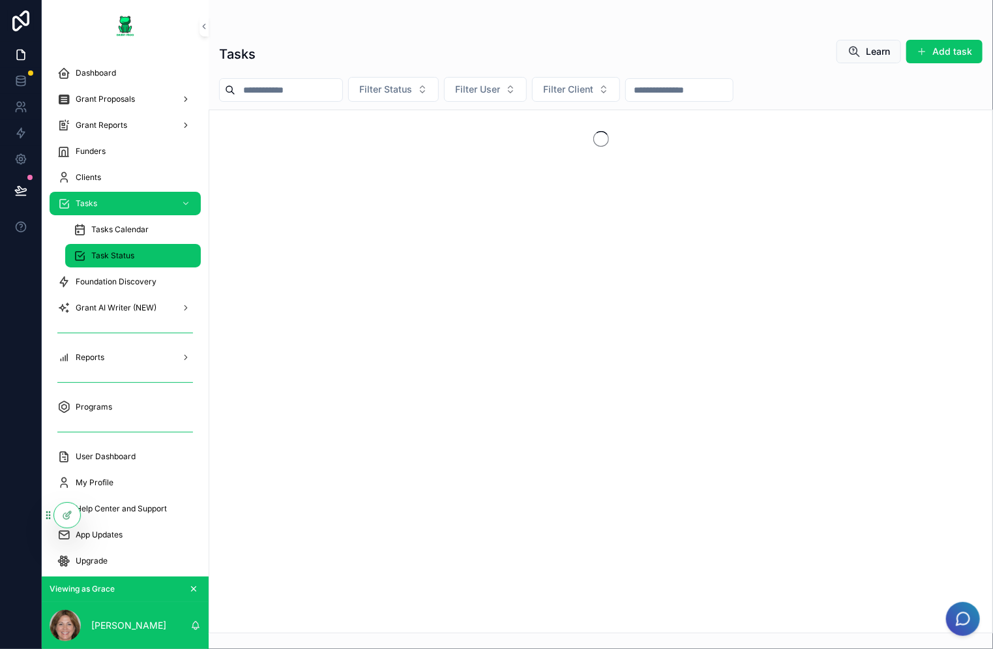
click at [112, 258] on span "Task Status" at bounding box center [112, 255] width 43 height 10
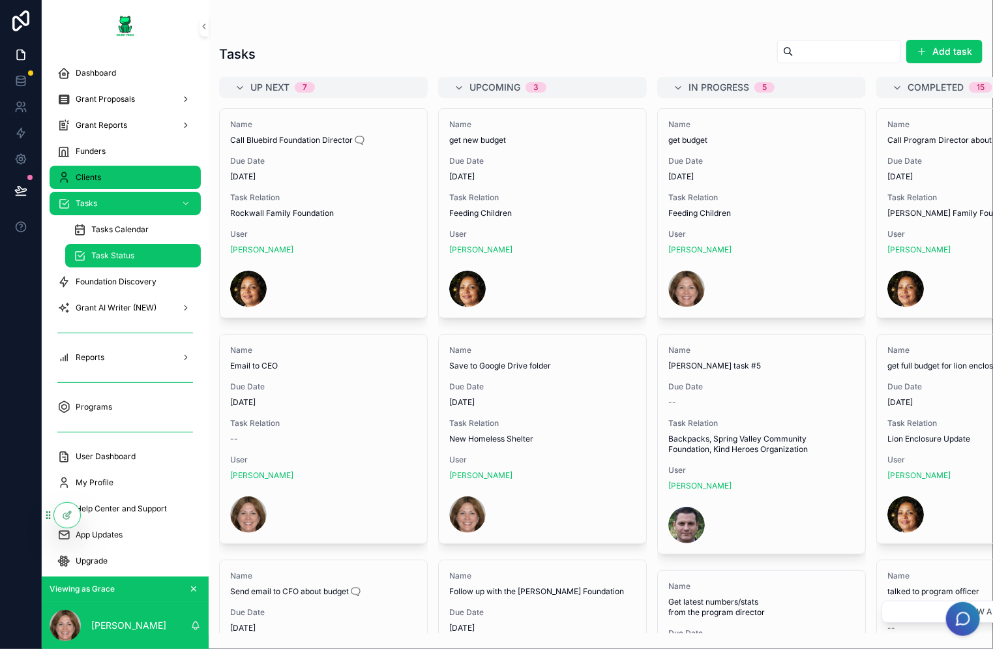
click at [82, 173] on span "Clients" at bounding box center [88, 177] width 25 height 10
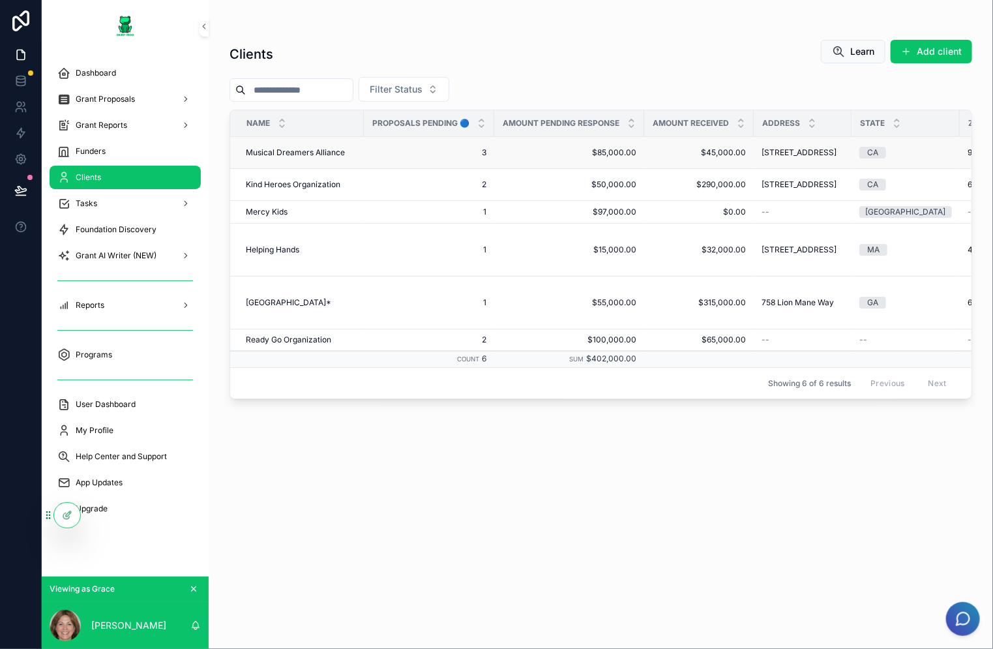
click at [301, 158] on span "Musical Dreamers Alliance" at bounding box center [295, 152] width 99 height 10
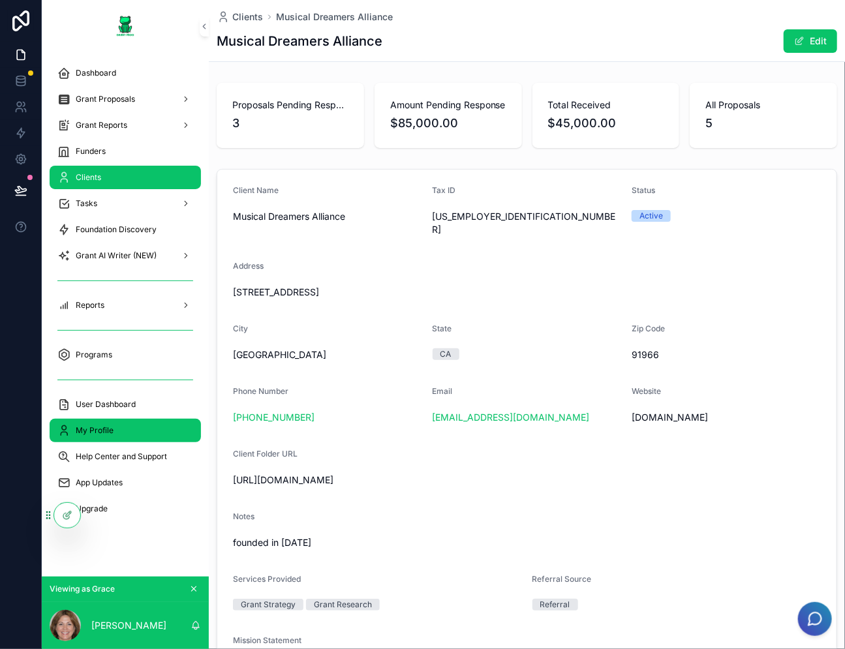
click at [110, 421] on div "My Profile" at bounding box center [125, 430] width 136 height 21
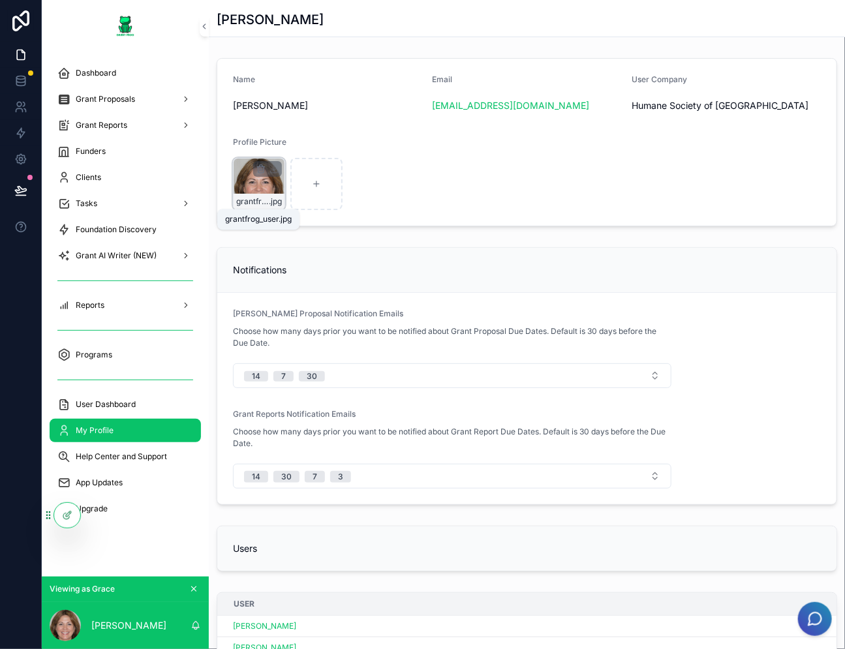
click at [265, 199] on span "grantfrog_user" at bounding box center [252, 201] width 33 height 10
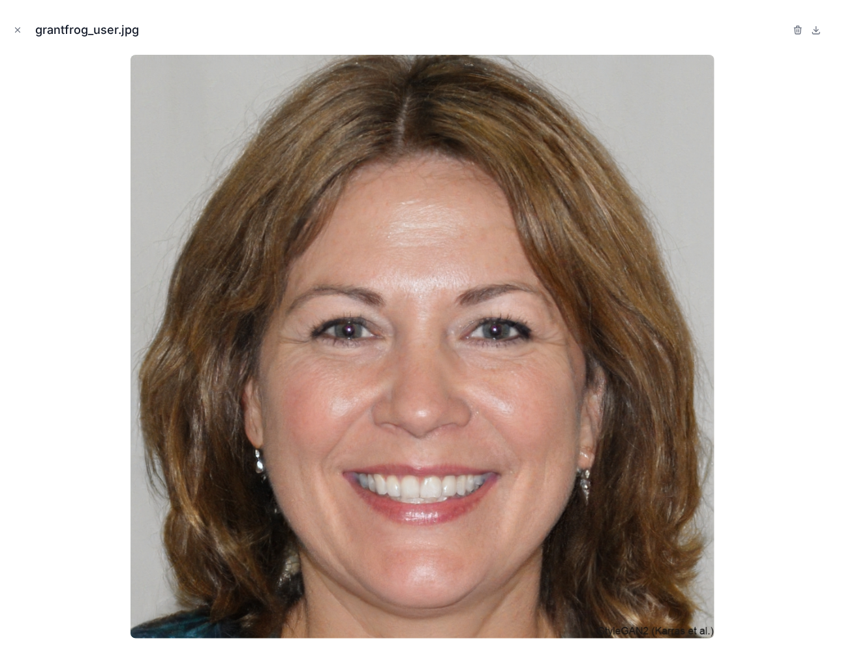
drag, startPoint x: 15, startPoint y: 29, endPoint x: 40, endPoint y: 24, distance: 25.3
click at [16, 29] on icon "Close modal" at bounding box center [17, 29] width 9 height 9
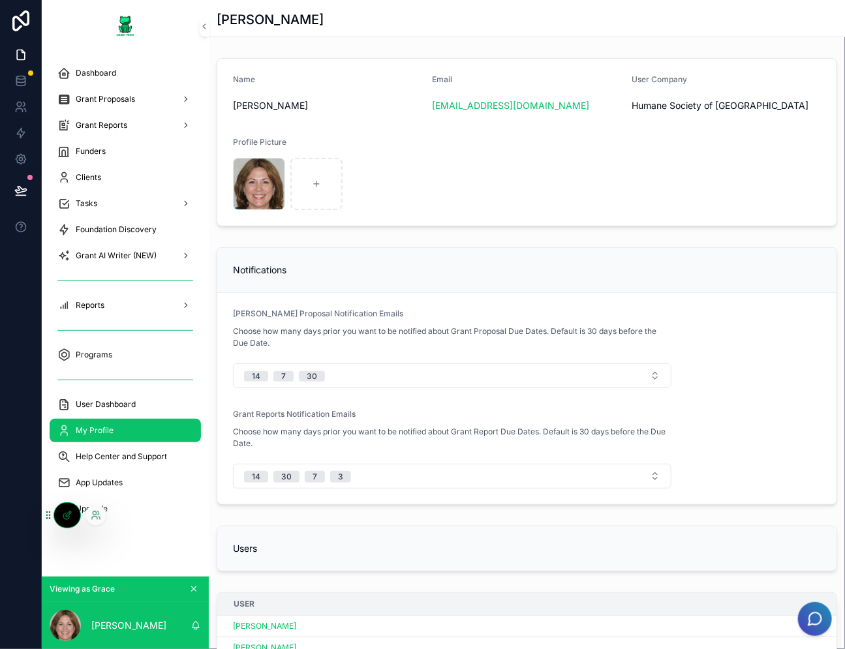
click at [70, 514] on icon at bounding box center [67, 515] width 10 height 10
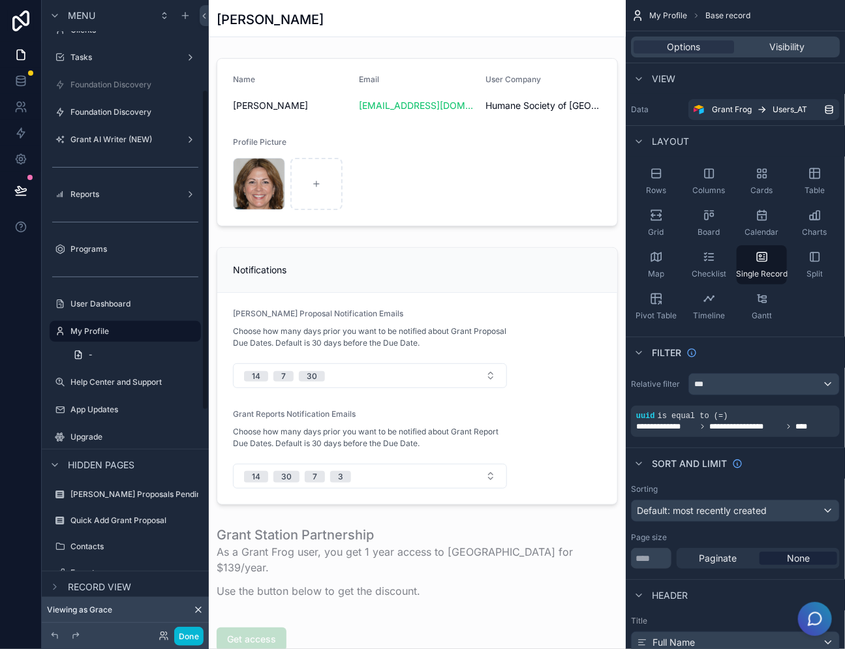
scroll to position [614, 0]
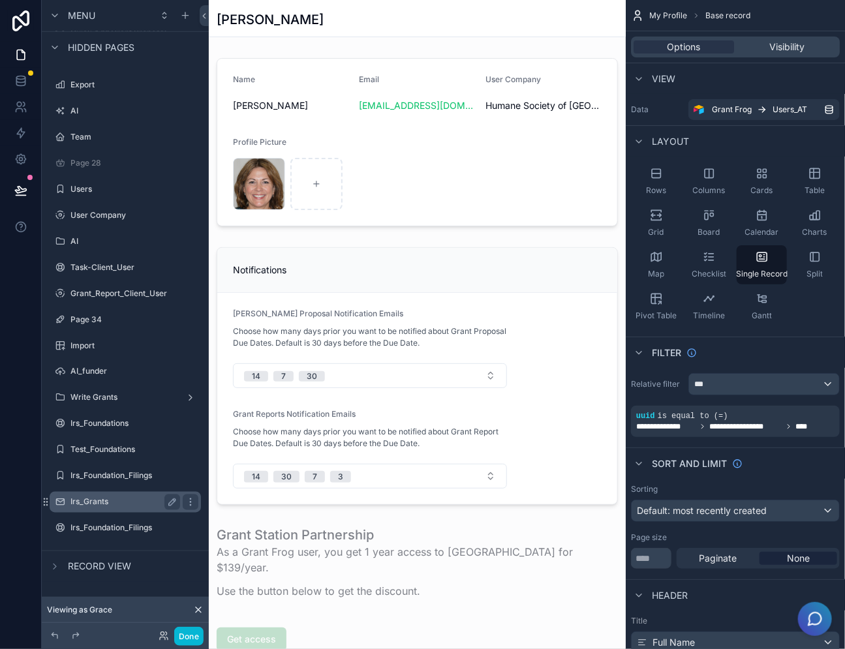
click at [119, 501] on label "Irs_Grants" at bounding box center [122, 502] width 104 height 10
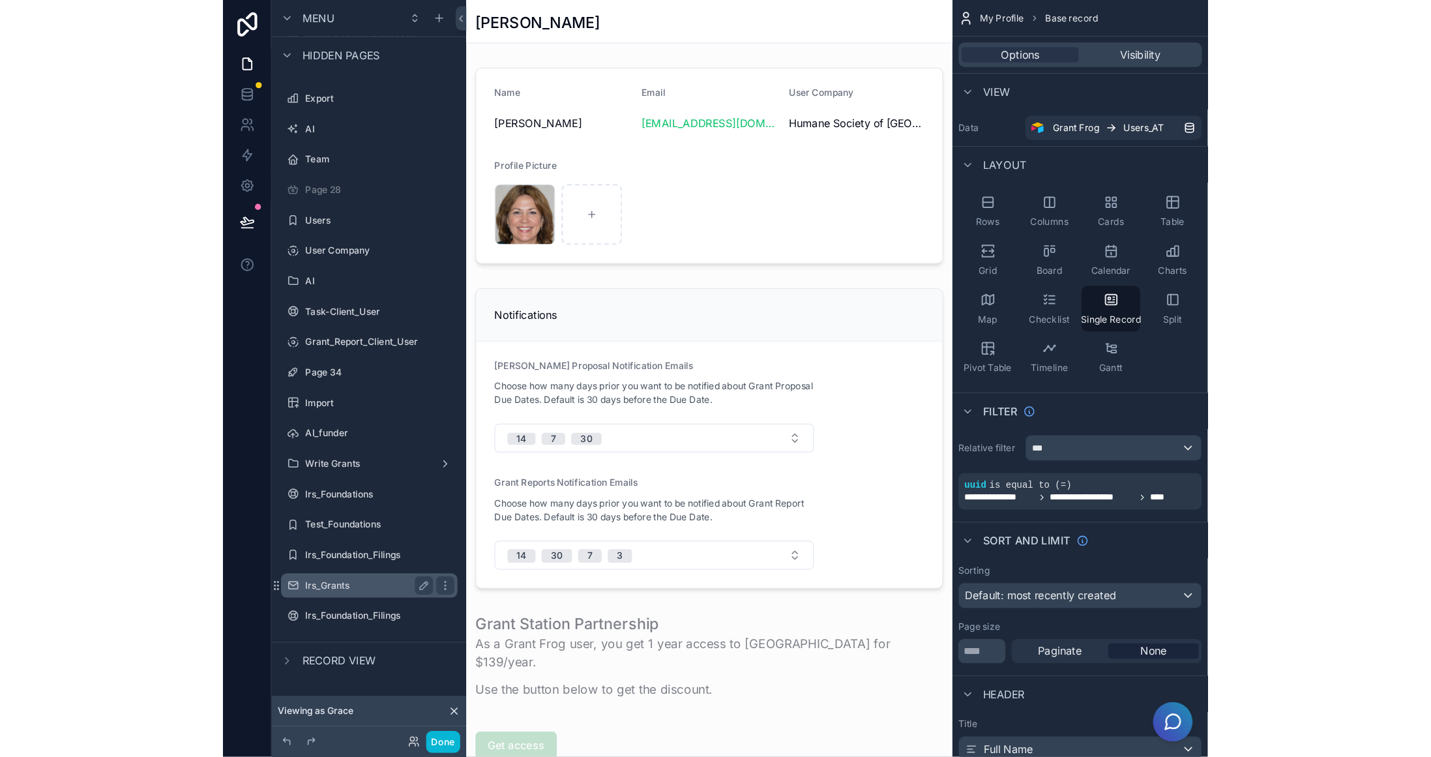
scroll to position [562, 0]
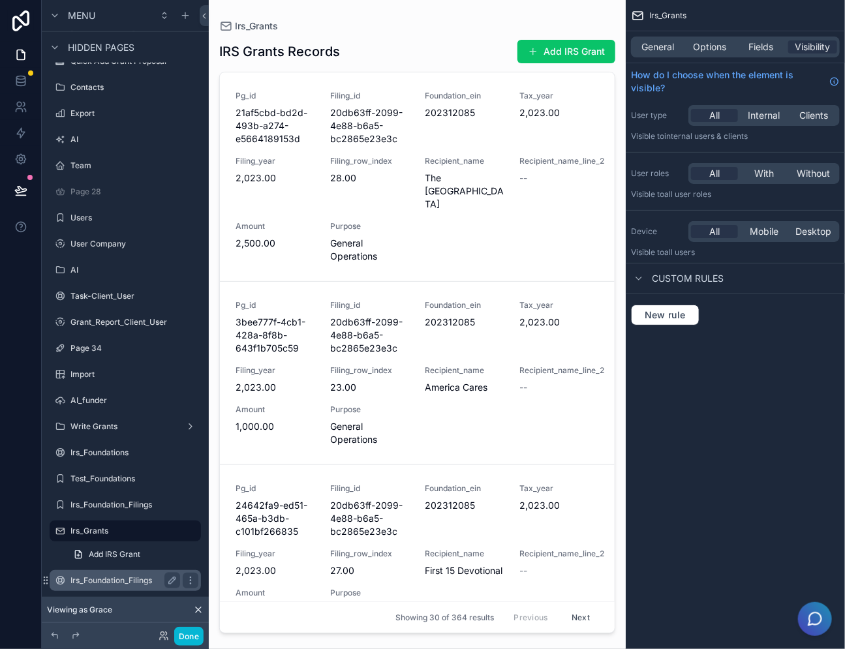
click at [125, 575] on label "Irs_Foundation_Filings" at bounding box center [122, 580] width 104 height 10
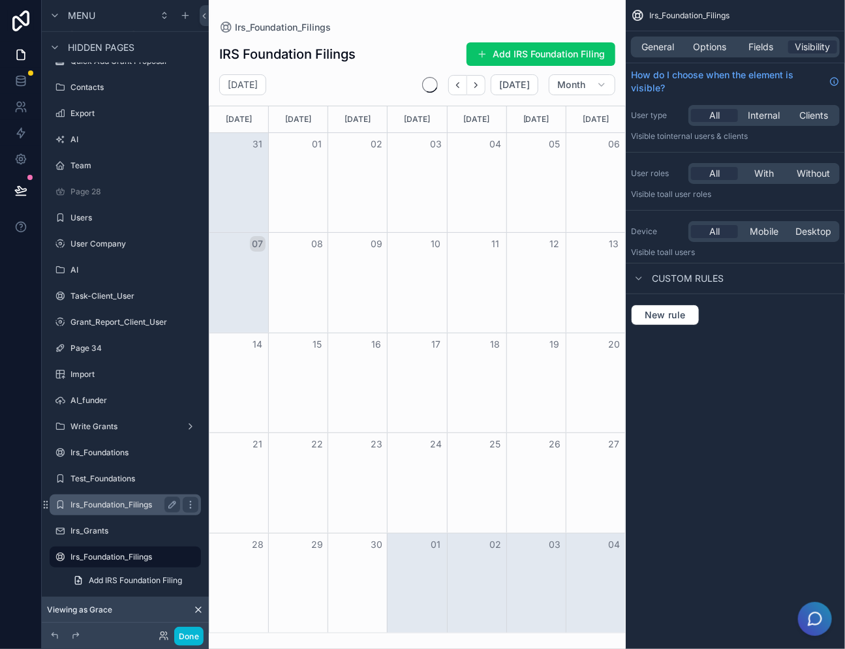
click at [139, 497] on div "Irs_Foundation_Filings" at bounding box center [125, 505] width 110 height 16
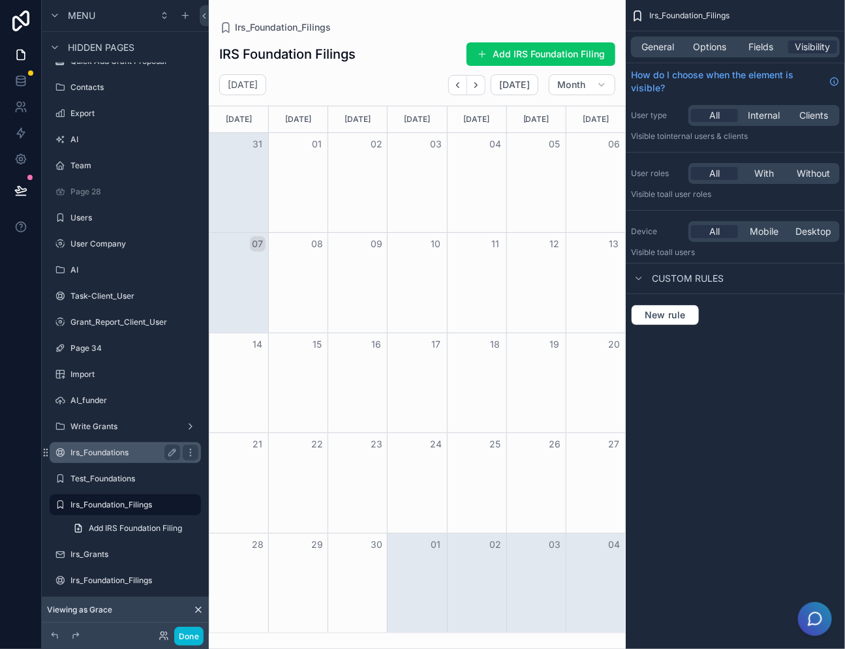
click at [110, 455] on label "Irs_Foundations" at bounding box center [122, 452] width 104 height 10
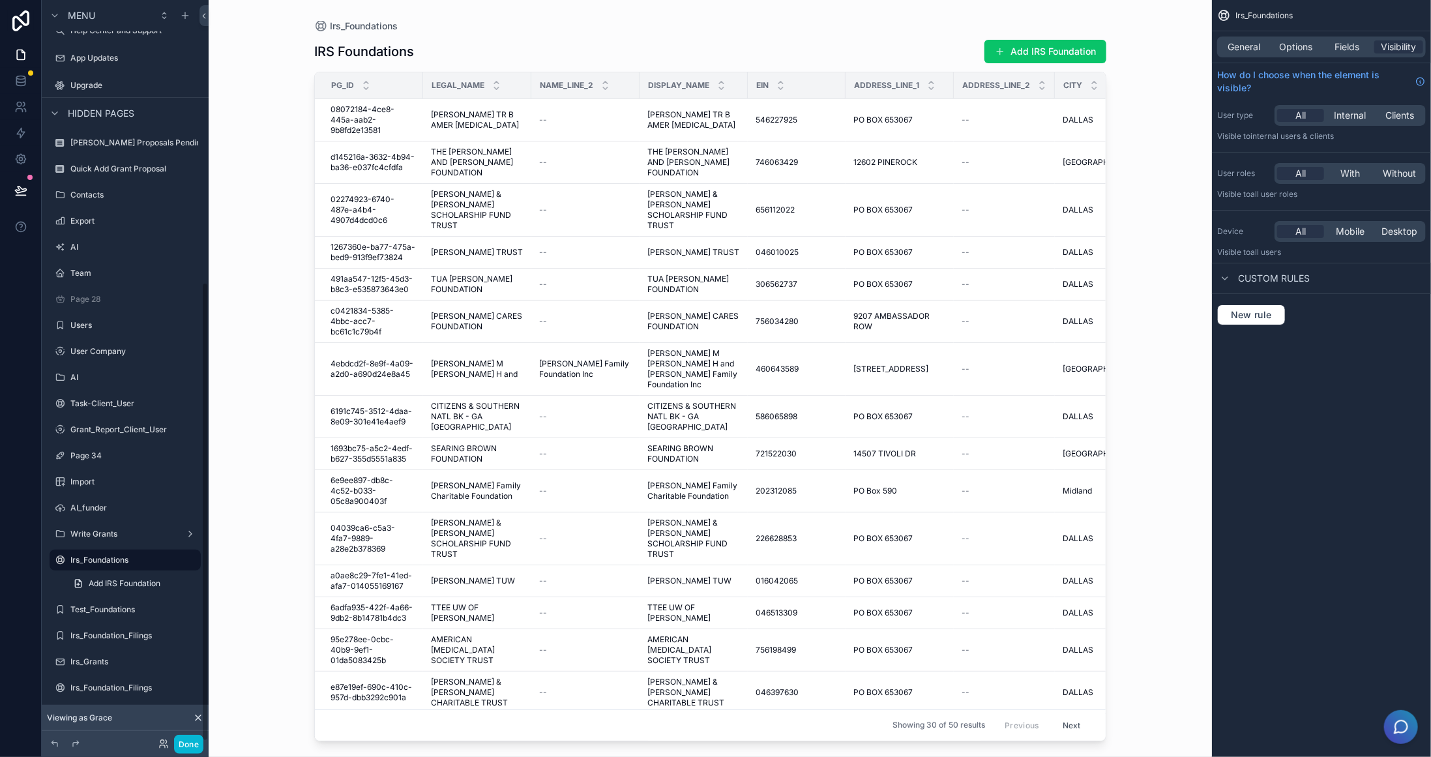
scroll to position [455, 0]
